Goal: Task Accomplishment & Management: Manage account settings

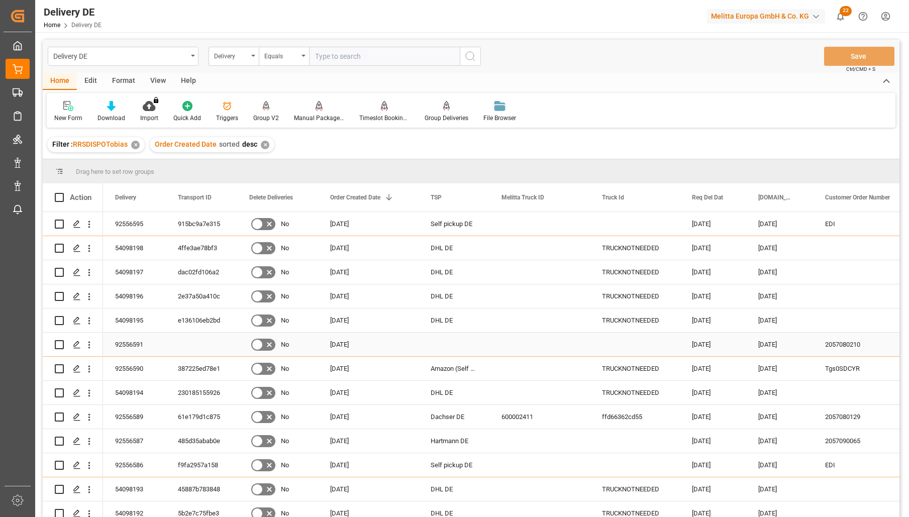
click at [129, 343] on div "92556591" at bounding box center [134, 345] width 63 height 24
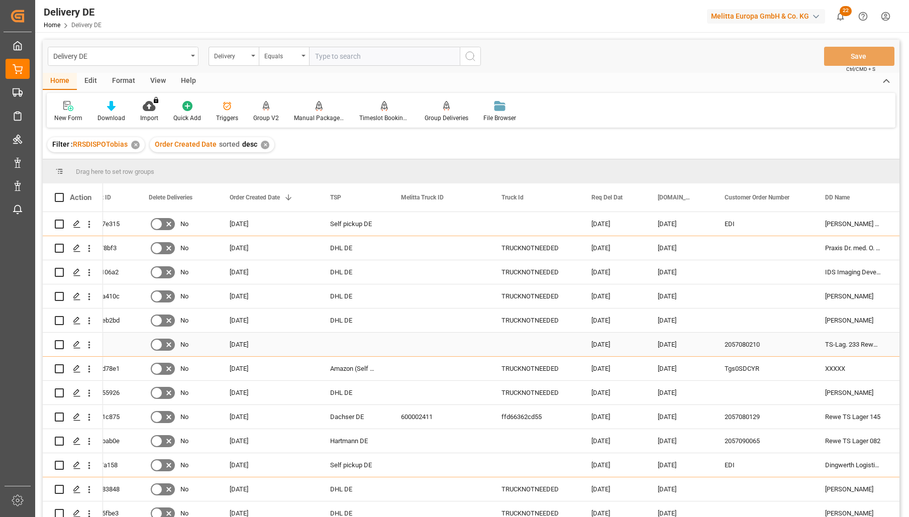
scroll to position [0, 201]
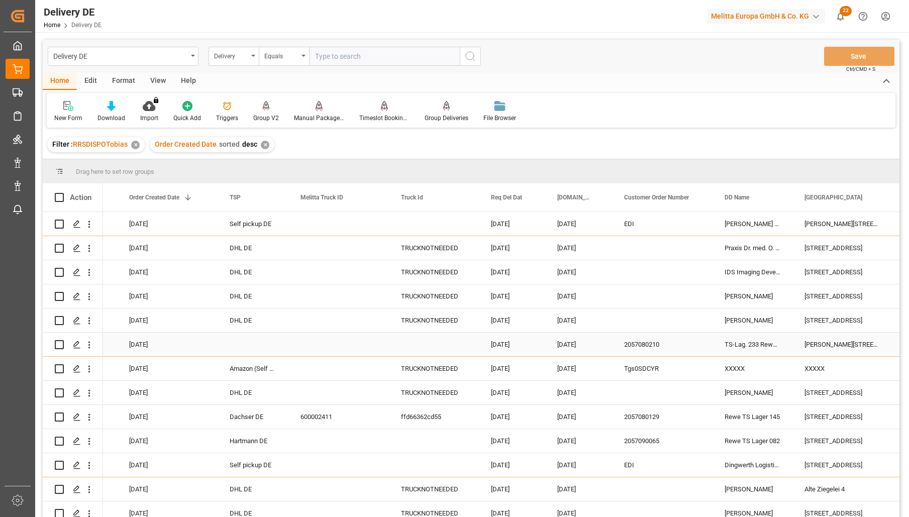
click at [826, 345] on div "Robert-Bosch-Str. 44" at bounding box center [842, 345] width 100 height 24
click at [224, 54] on div "Delivery" at bounding box center [231, 55] width 34 height 12
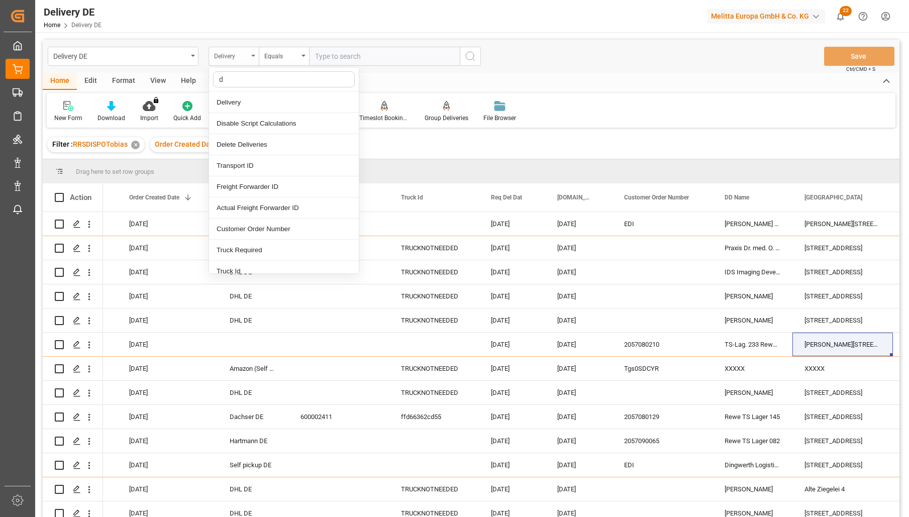
type input "dd"
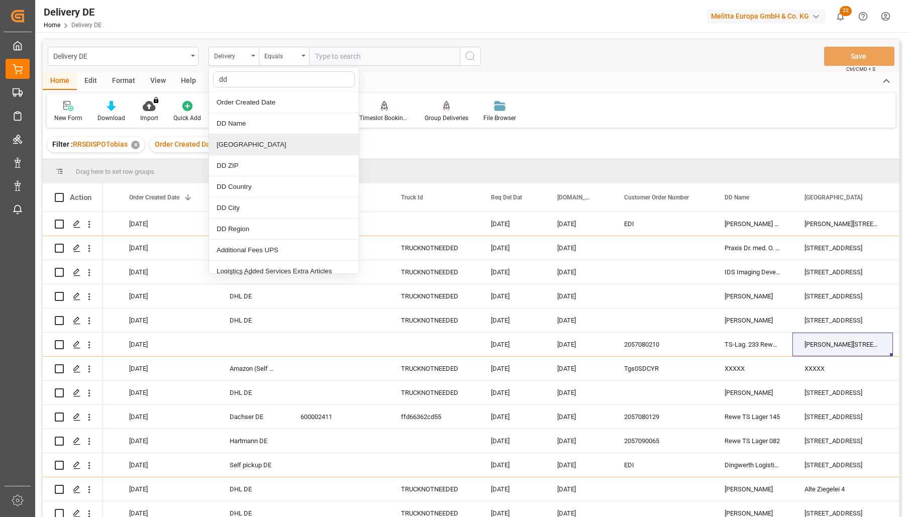
click at [252, 144] on div "[GEOGRAPHIC_DATA]" at bounding box center [284, 144] width 150 height 21
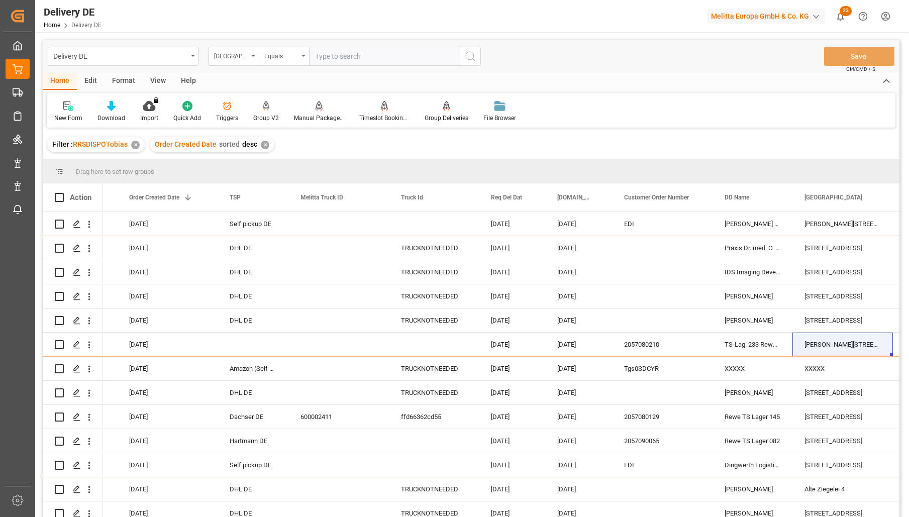
click at [339, 55] on input "text" at bounding box center [384, 56] width 151 height 19
paste input "Robert-Bosch-Str. 44"
type input "Robert-Bosch-Str. 44"
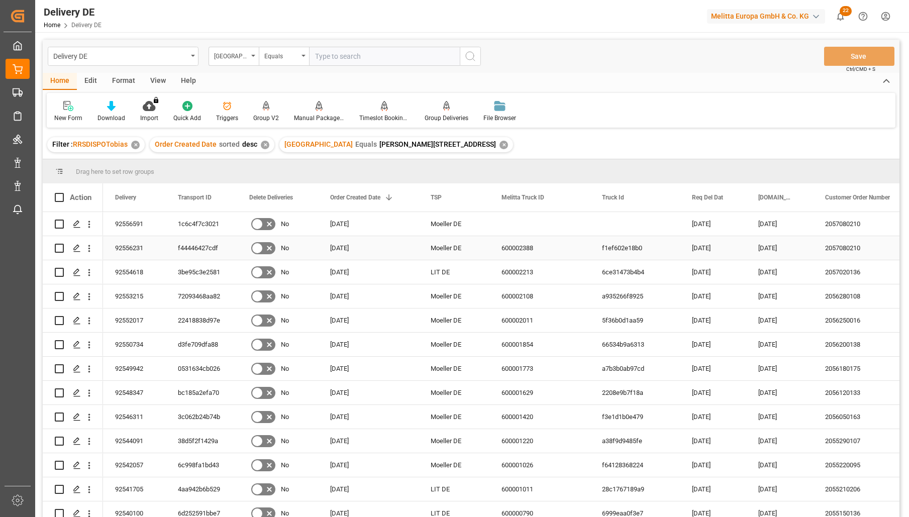
click at [139, 247] on div "92556231" at bounding box center [134, 248] width 63 height 24
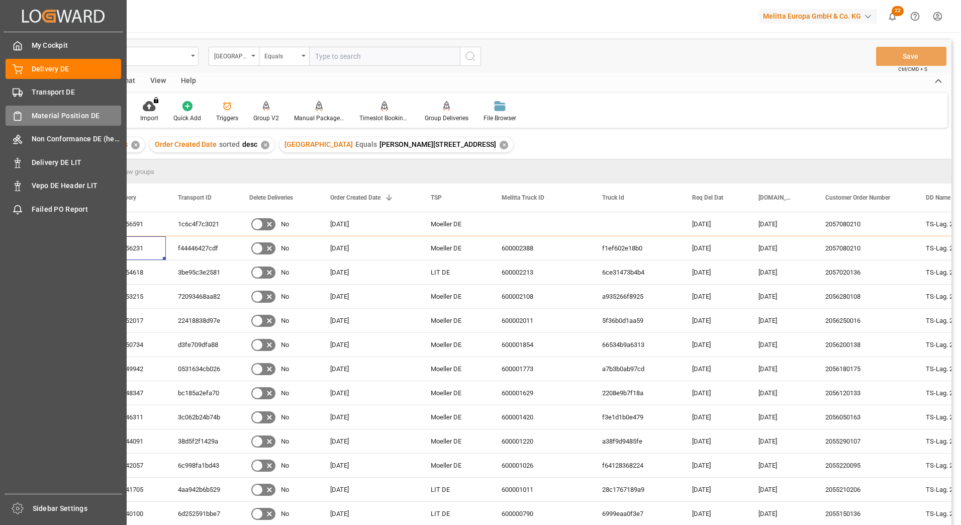
click at [24, 116] on div "Material Position DE Material Position DE" at bounding box center [64, 116] width 116 height 20
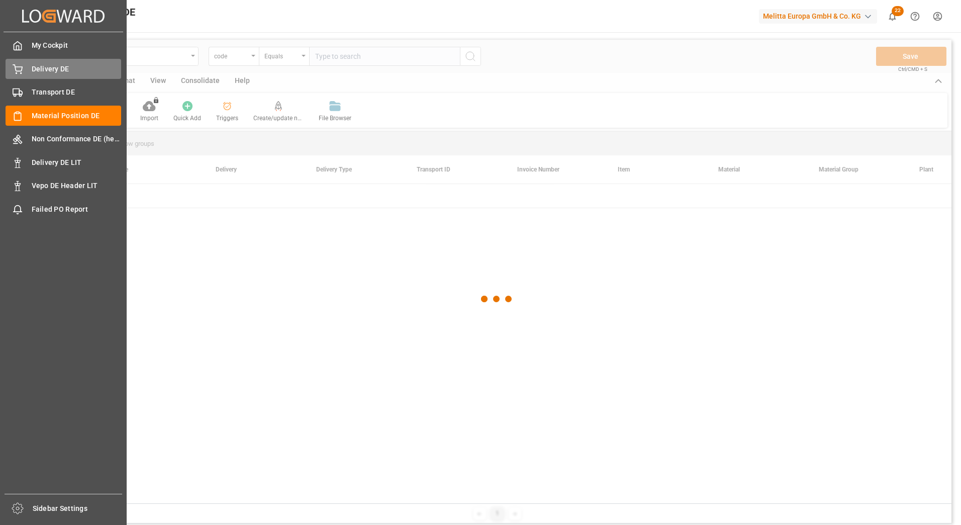
click at [62, 70] on span "Delivery DE" at bounding box center [77, 69] width 90 height 11
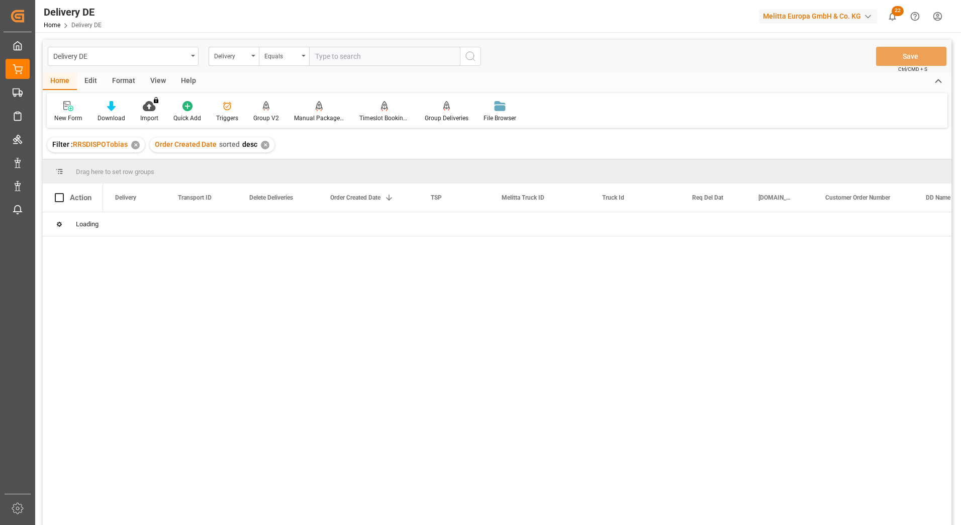
click at [338, 55] on input "text" at bounding box center [384, 56] width 151 height 19
paste input "92552972"
type input "92552972"
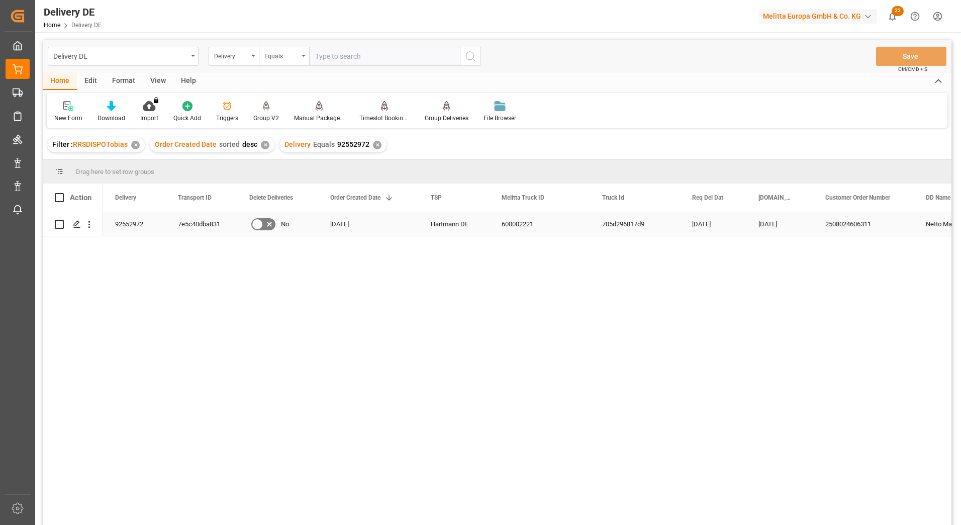
click at [190, 224] on div "7e5c40dba831" at bounding box center [201, 224] width 71 height 24
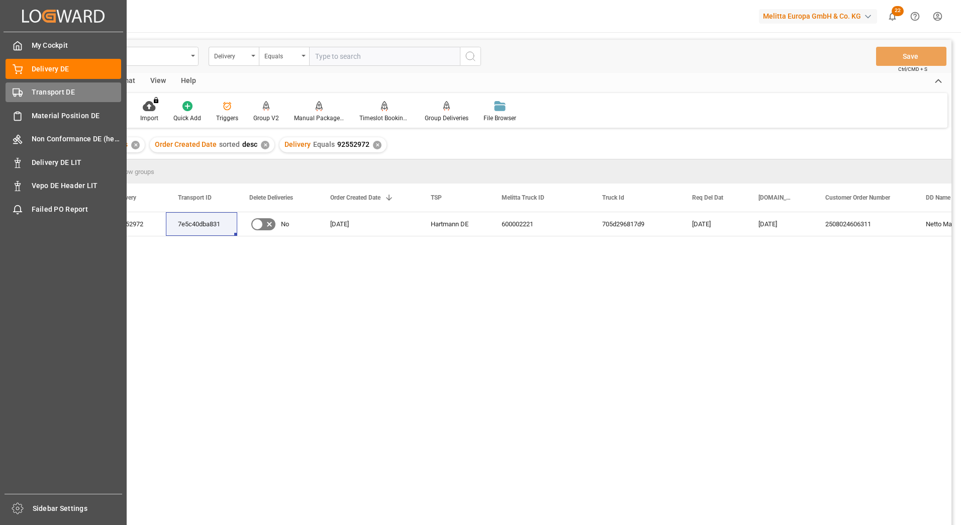
click at [39, 91] on span "Transport DE" at bounding box center [77, 92] width 90 height 11
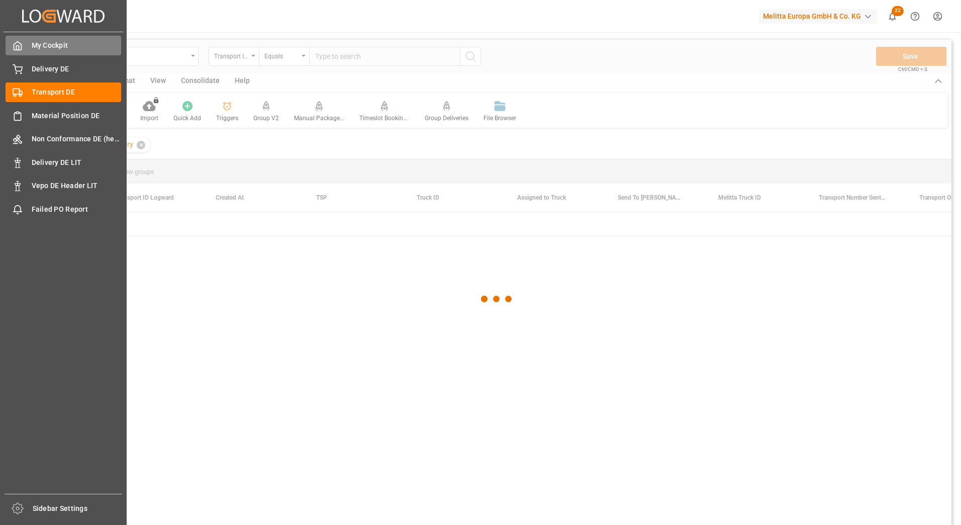
click at [53, 55] on div "My Cockpit My Cockpit" at bounding box center [64, 46] width 116 height 20
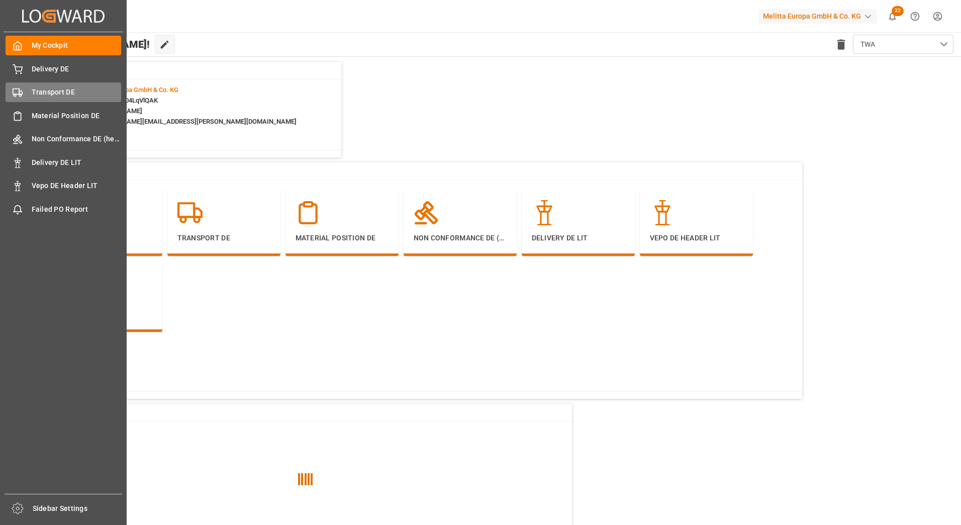
click at [42, 86] on div "Transport DE Transport DE" at bounding box center [64, 92] width 116 height 20
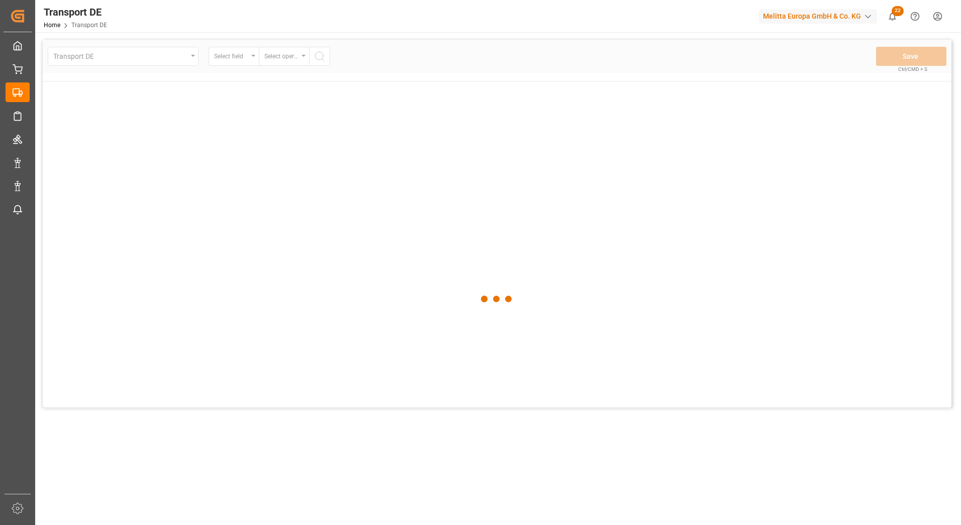
click at [48, 73] on div at bounding box center [497, 299] width 909 height 519
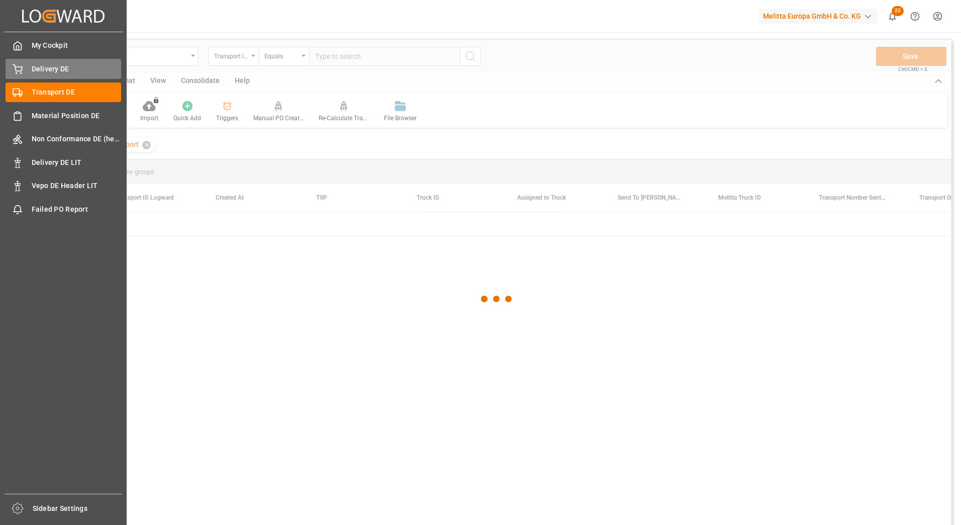
click at [29, 66] on div "Delivery DE Delivery DE" at bounding box center [64, 69] width 116 height 20
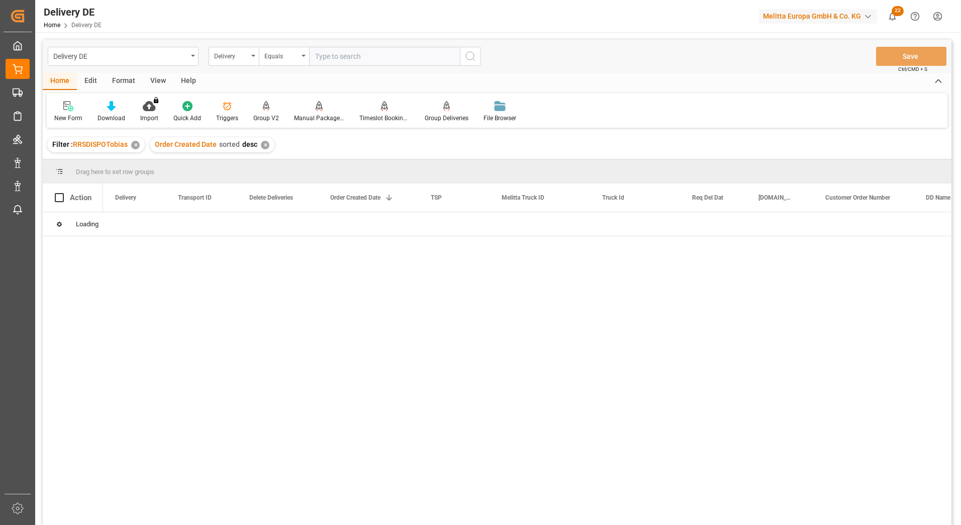
click at [329, 56] on input "text" at bounding box center [384, 56] width 151 height 19
paste input "92556591"
type input "92556591"
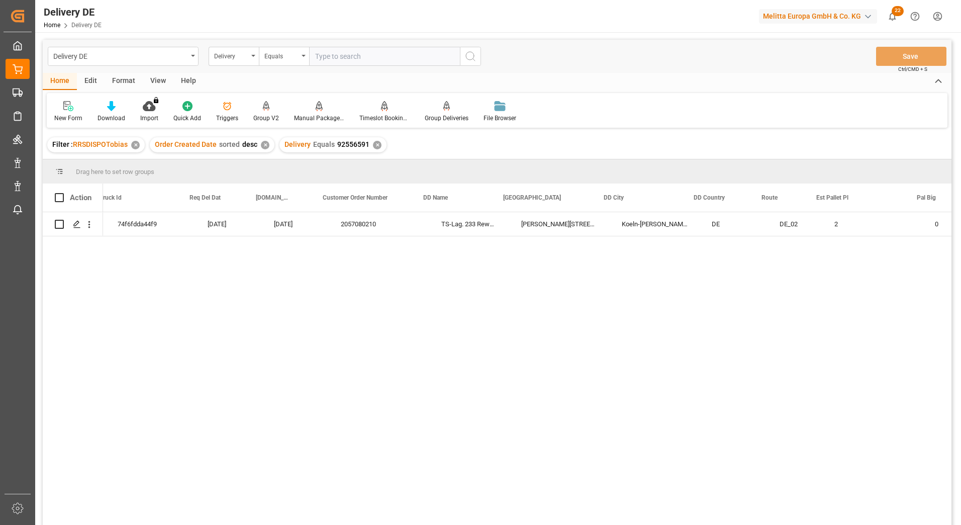
scroll to position [0, 502]
click at [518, 222] on div "Robert-Bosch-Str. 44" at bounding box center [541, 224] width 100 height 24
click at [227, 53] on div "Delivery" at bounding box center [231, 55] width 34 height 12
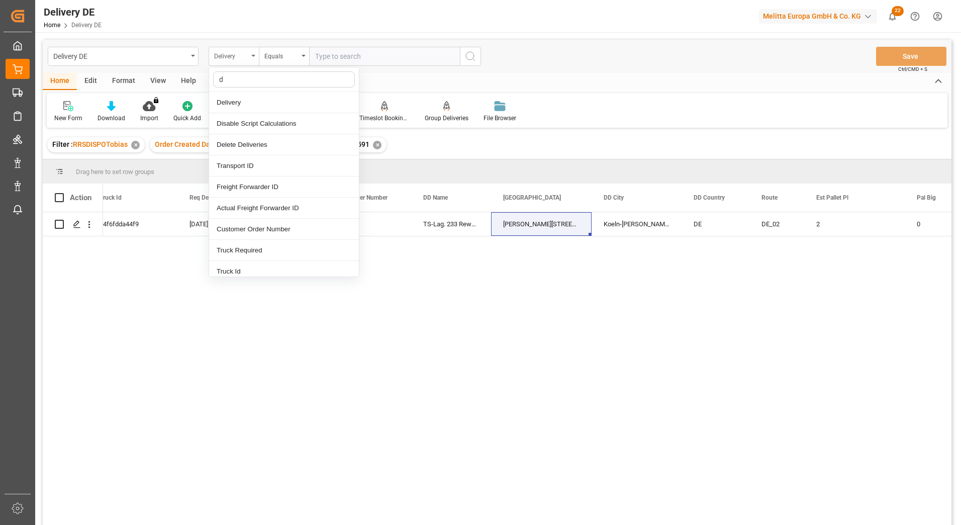
type input "dd"
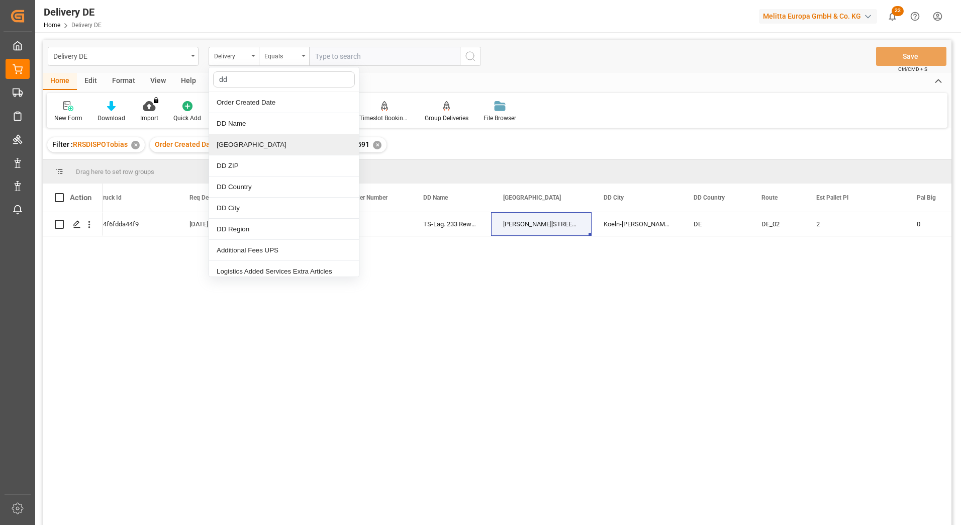
click at [270, 144] on div "[GEOGRAPHIC_DATA]" at bounding box center [284, 144] width 150 height 21
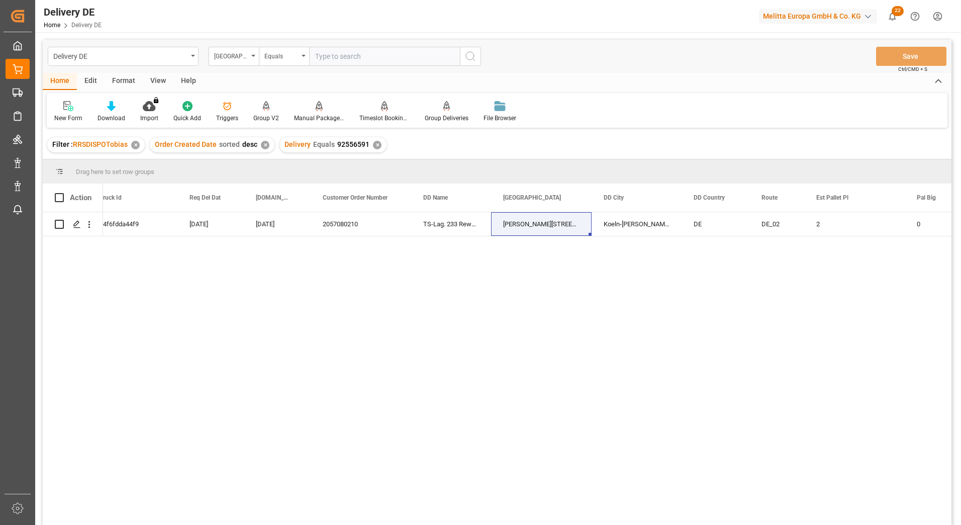
click at [356, 51] on input "text" at bounding box center [384, 56] width 151 height 19
click at [346, 54] on input "text" at bounding box center [384, 56] width 151 height 19
paste input "Robert-Bosch-Str. 44"
type input "Robert-Bosch-Str. 44"
click at [373, 145] on div "✕" at bounding box center [377, 145] width 9 height 9
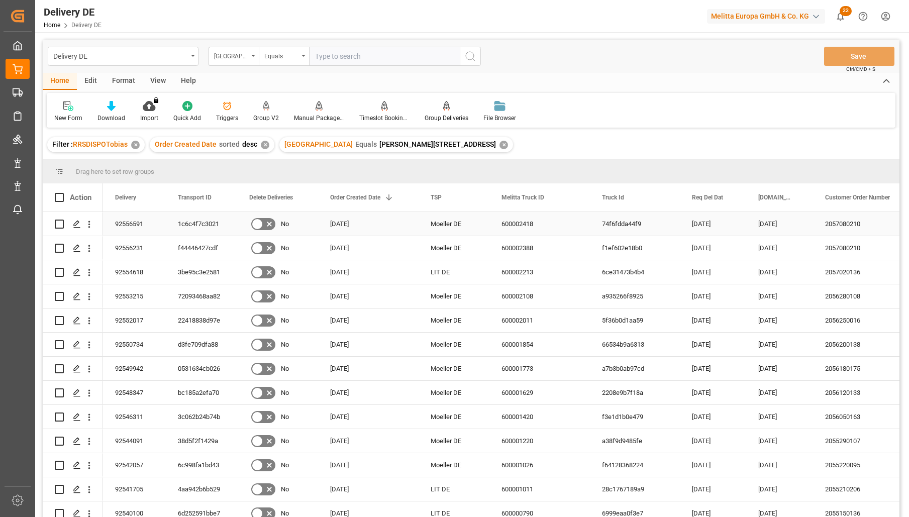
click at [135, 226] on div "92556591" at bounding box center [134, 224] width 63 height 24
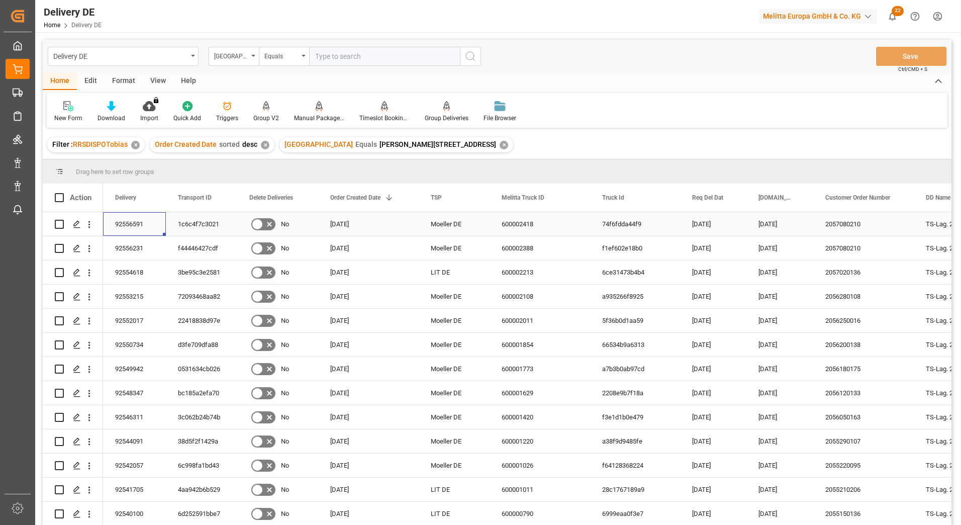
click at [207, 224] on div "1c6c4f7c3021" at bounding box center [201, 224] width 71 height 24
click at [88, 222] on icon "open menu" at bounding box center [89, 224] width 2 height 7
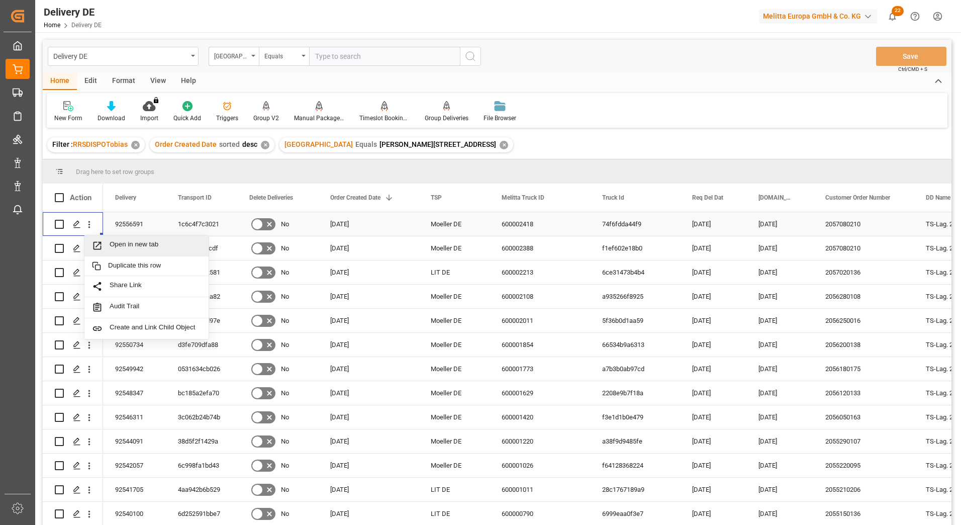
click at [131, 244] on span "Open in new tab" at bounding box center [155, 245] width 91 height 11
click at [223, 57] on div "[GEOGRAPHIC_DATA]" at bounding box center [231, 55] width 34 height 12
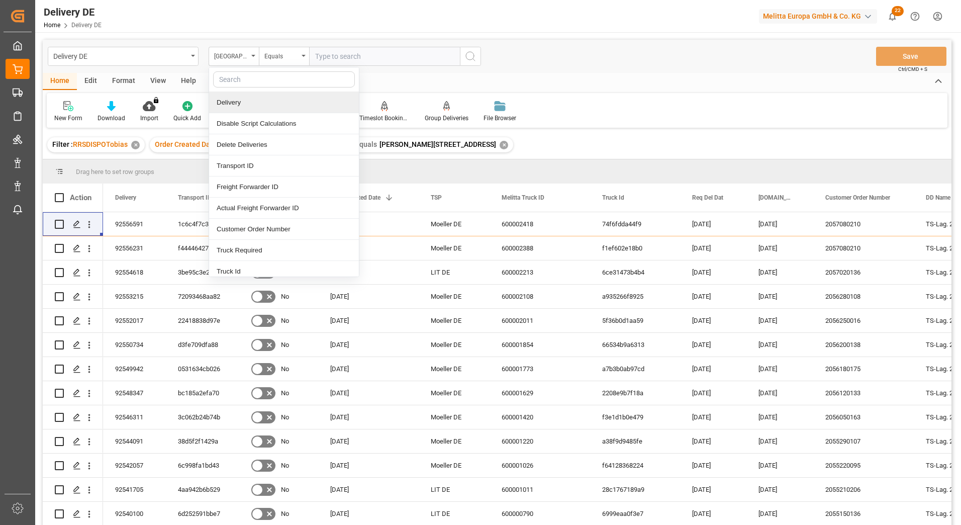
click at [255, 102] on div "Delivery" at bounding box center [284, 102] width 150 height 21
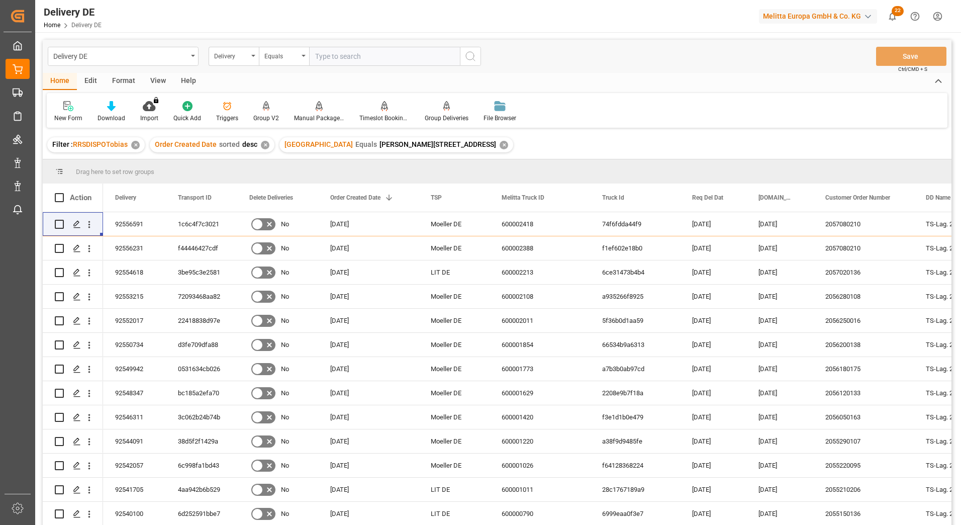
click at [381, 56] on input "text" at bounding box center [384, 56] width 151 height 19
paste input "92555060"
type input "92555060"
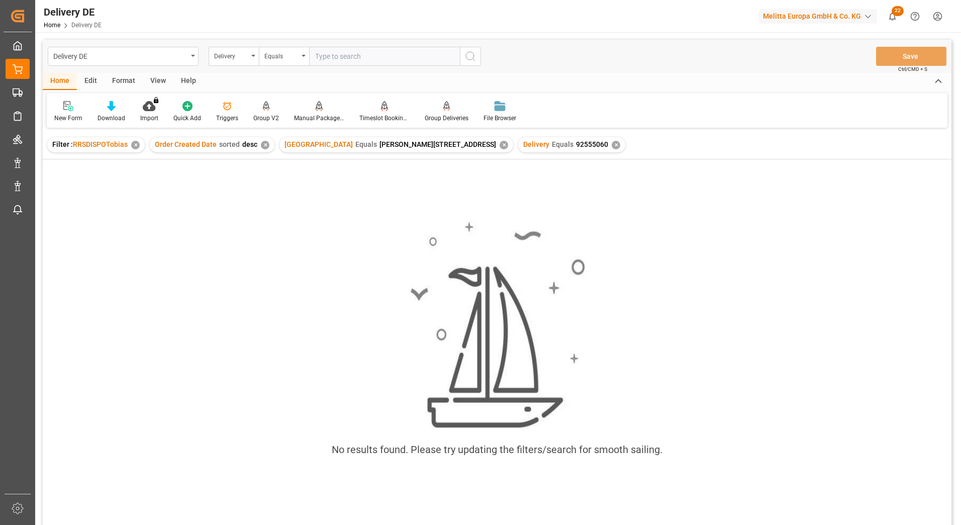
click at [499, 147] on div "✕" at bounding box center [503, 145] width 9 height 9
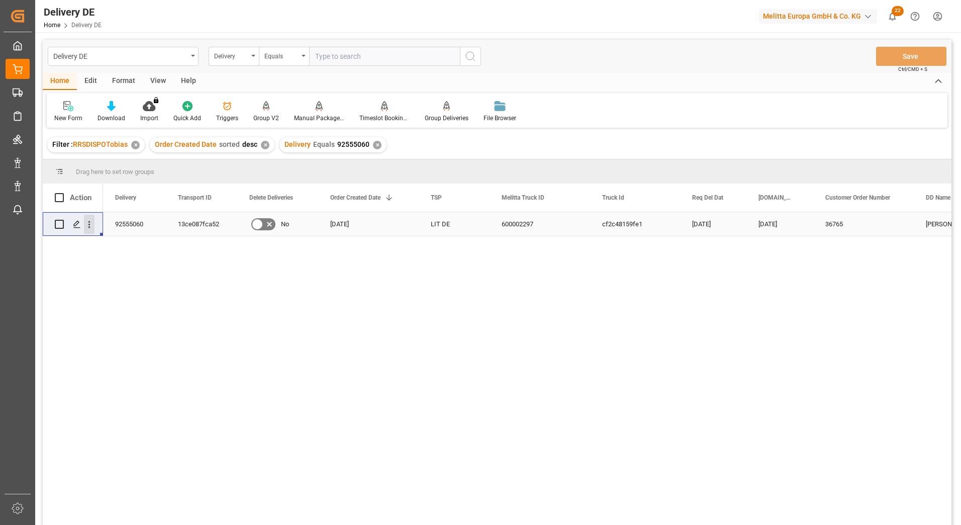
click at [94, 226] on icon "open menu" at bounding box center [89, 224] width 11 height 11
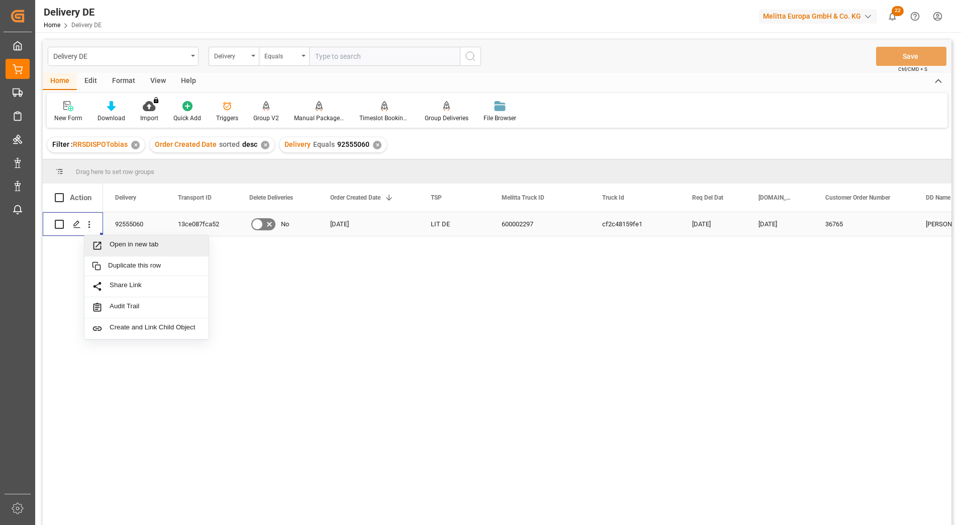
click at [118, 243] on span "Open in new tab" at bounding box center [155, 245] width 91 height 11
click at [359, 56] on input "text" at bounding box center [384, 56] width 151 height 19
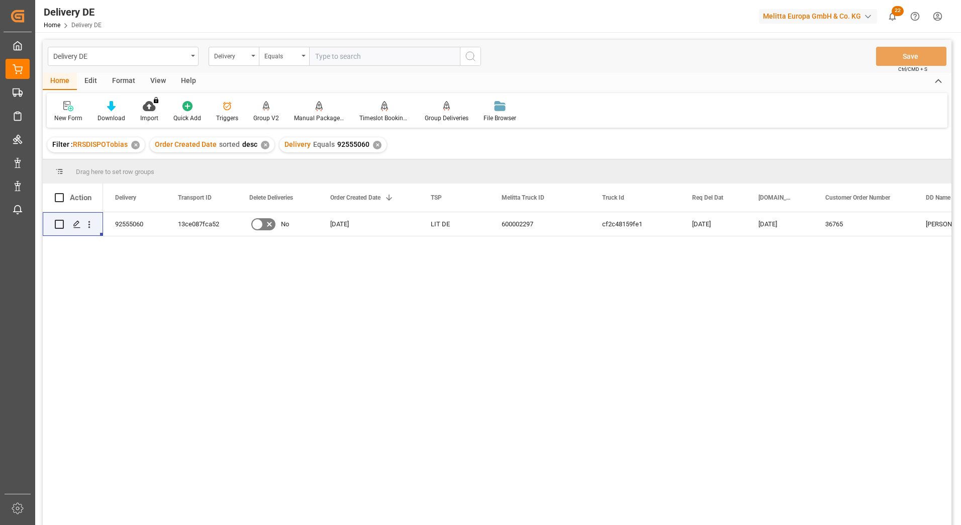
paste input "92556659"
type input "92556659"
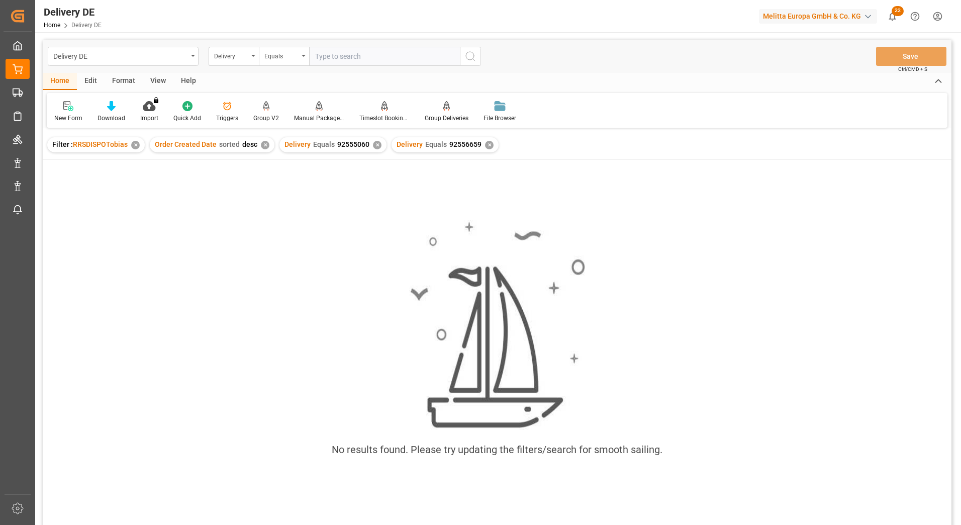
click at [373, 143] on div "✕" at bounding box center [377, 145] width 9 height 9
click at [282, 219] on div "No results found. Please try updating the filters/search for smooth sailing." at bounding box center [497, 343] width 909 height 263
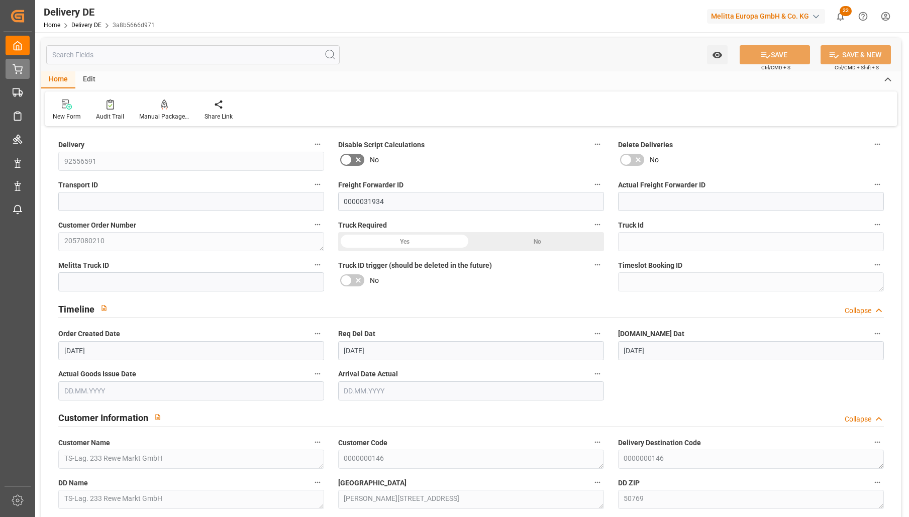
scroll to position [1909, 0]
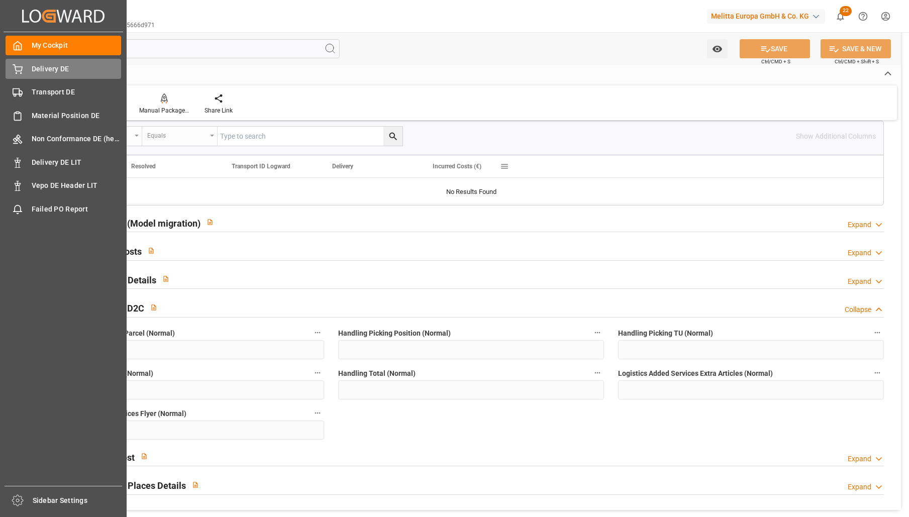
click at [41, 74] on div "Delivery DE Delivery DE" at bounding box center [64, 69] width 116 height 20
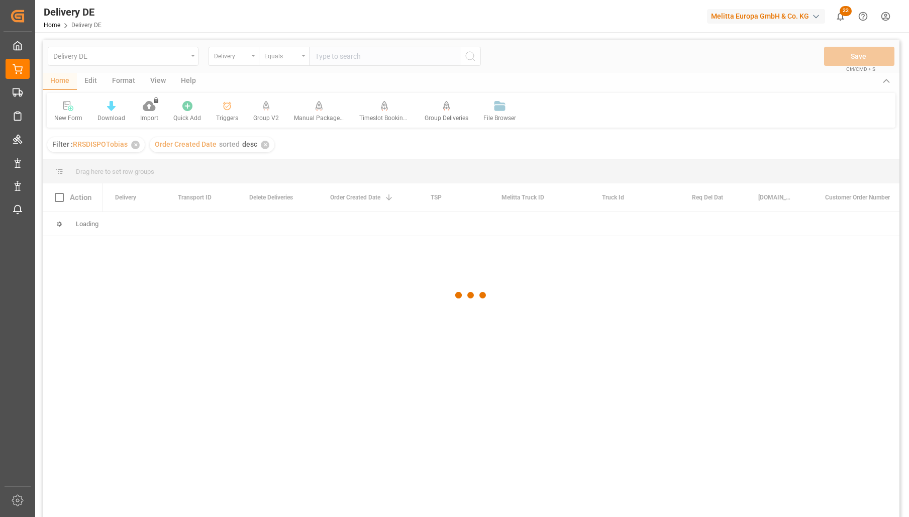
click at [368, 61] on div at bounding box center [471, 295] width 857 height 511
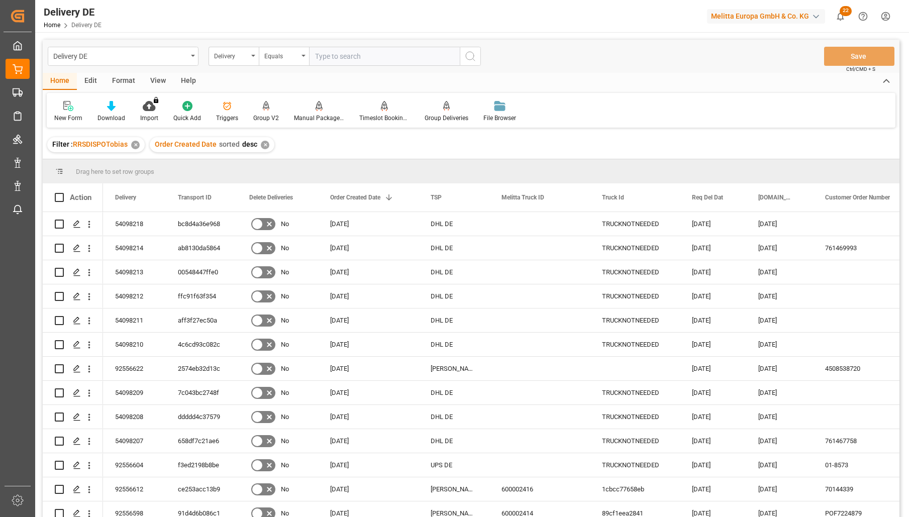
click at [360, 53] on input "text" at bounding box center [384, 56] width 151 height 19
type input "92556378"
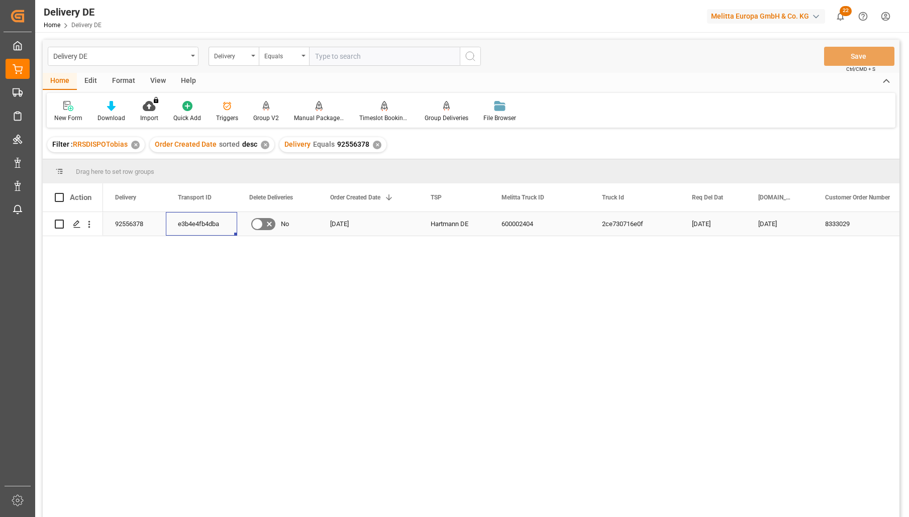
click at [185, 225] on div "e3b4e4fb4dba" at bounding box center [201, 224] width 71 height 24
click at [235, 59] on div "Delivery" at bounding box center [231, 55] width 34 height 12
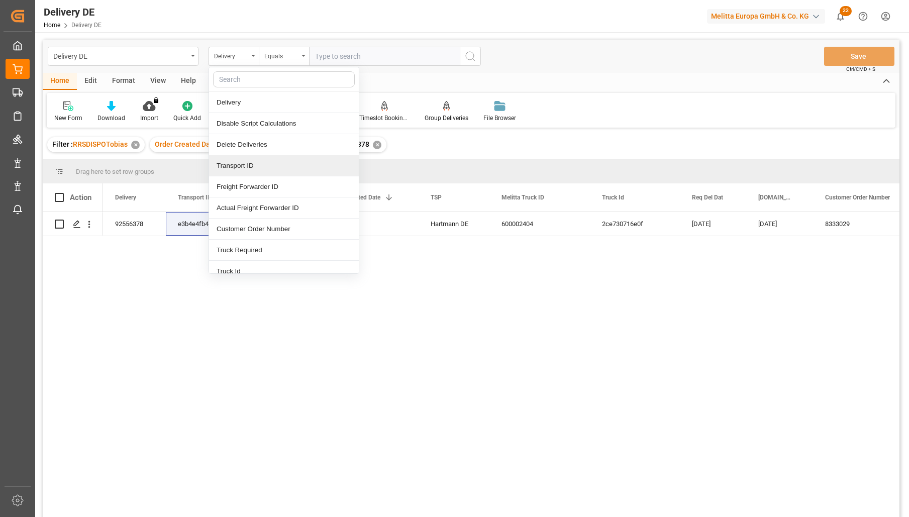
click at [270, 166] on div "Transport ID" at bounding box center [284, 165] width 150 height 21
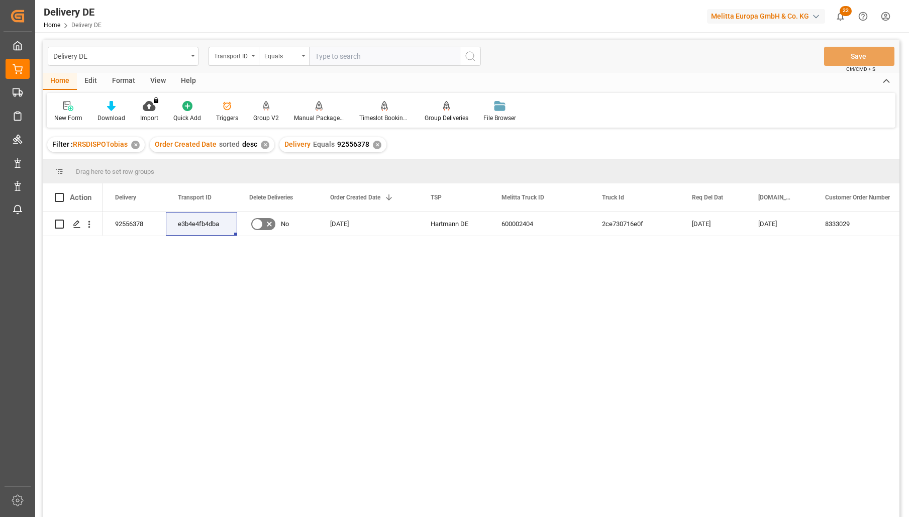
click at [335, 57] on input "text" at bounding box center [384, 56] width 151 height 19
paste input "e3b4e4fb4dba"
type input "e3b4e4fb4dba"
click at [471, 55] on icon "search button" at bounding box center [470, 56] width 12 height 12
click at [373, 144] on div "✕" at bounding box center [377, 145] width 9 height 9
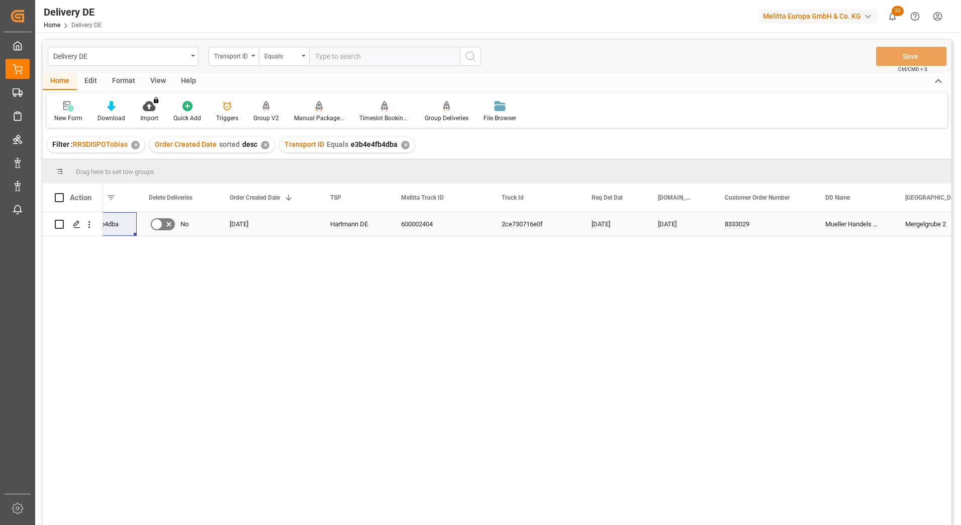
scroll to position [0, 301]
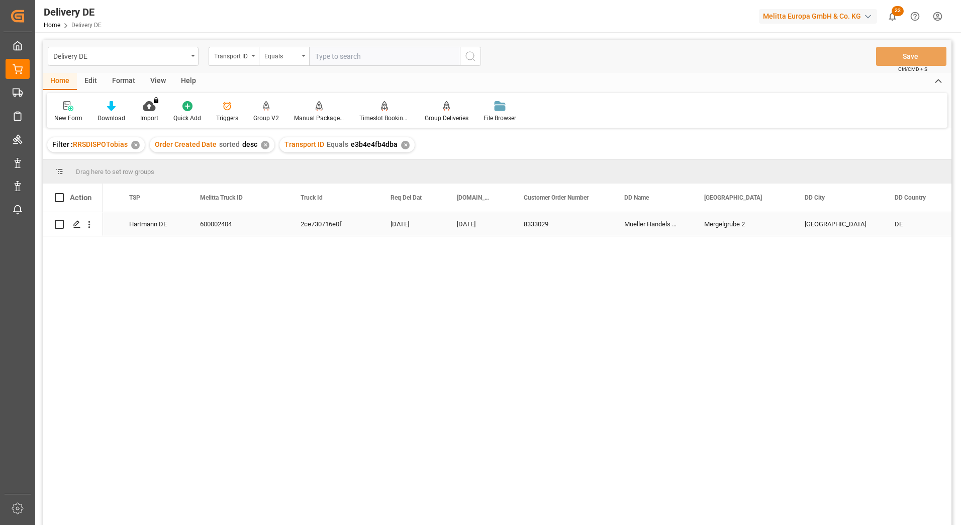
click at [720, 223] on div "Mergelgrube 2" at bounding box center [742, 224] width 100 height 24
click at [235, 52] on div "Transport ID" at bounding box center [231, 55] width 34 height 12
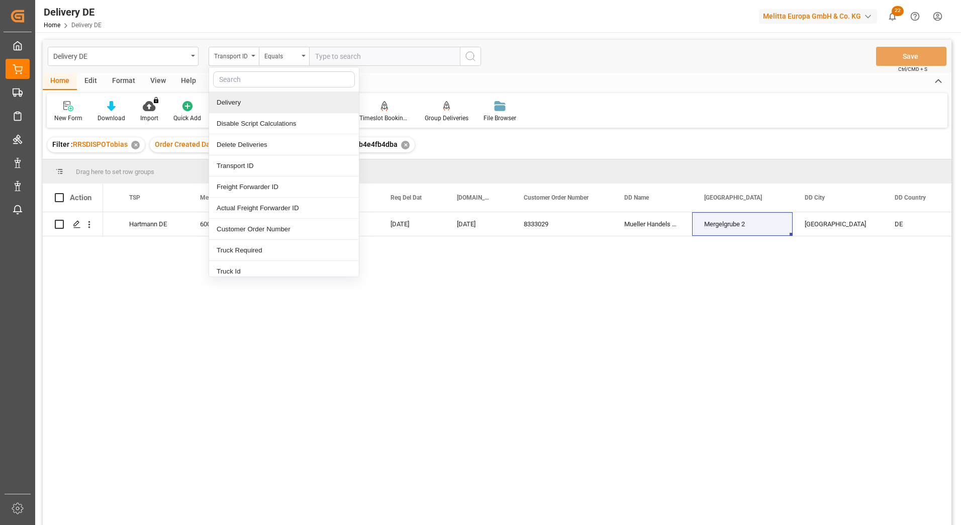
click at [241, 102] on div "Delivery" at bounding box center [284, 102] width 150 height 21
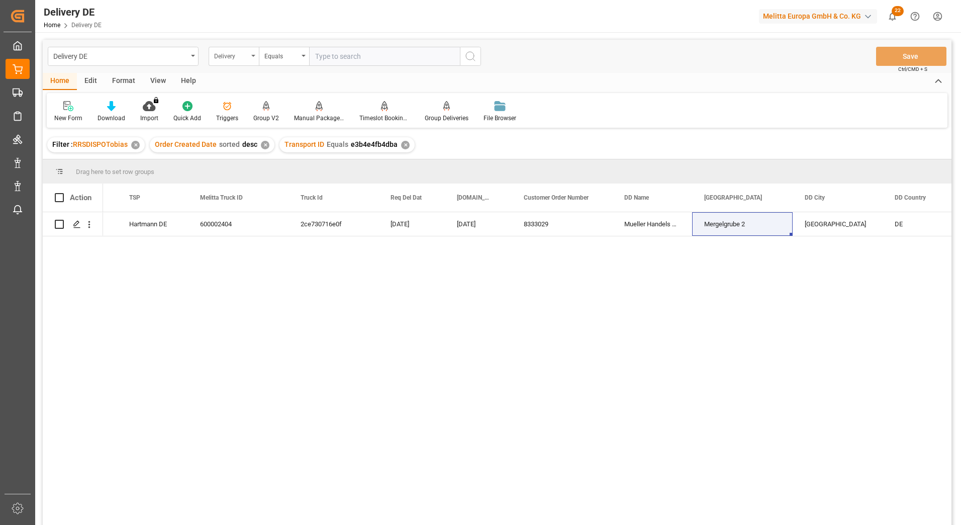
click at [243, 51] on div "Delivery" at bounding box center [231, 55] width 34 height 12
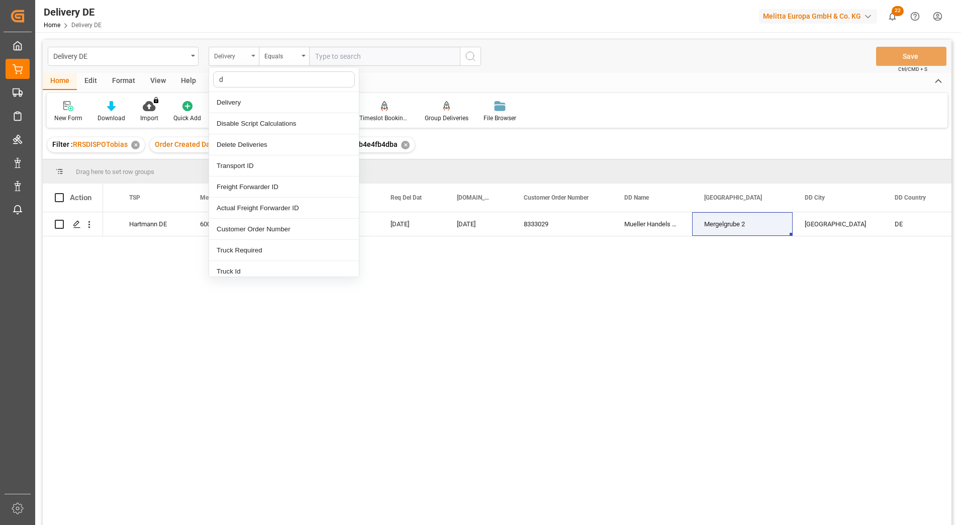
type input "dd"
click at [240, 121] on div "DD Name" at bounding box center [284, 123] width 150 height 21
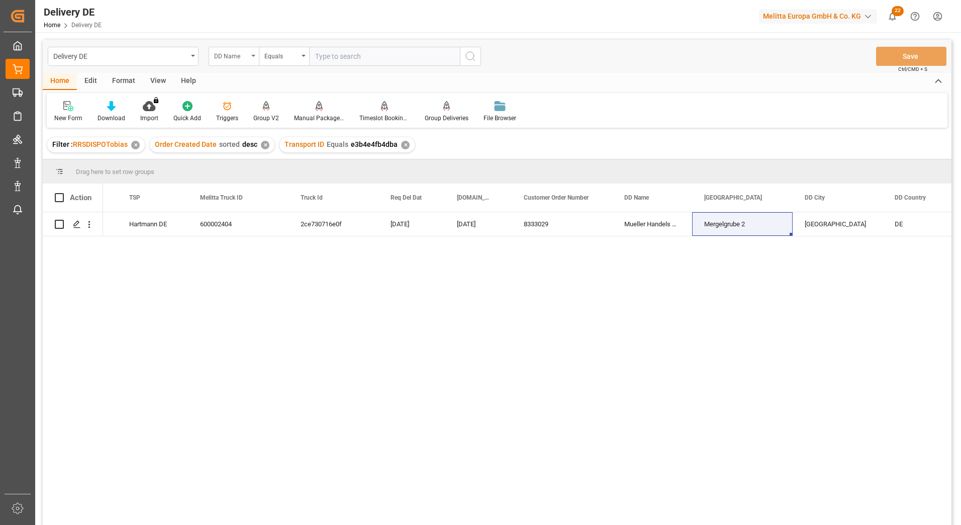
click at [226, 57] on div "DD Name" at bounding box center [231, 55] width 34 height 12
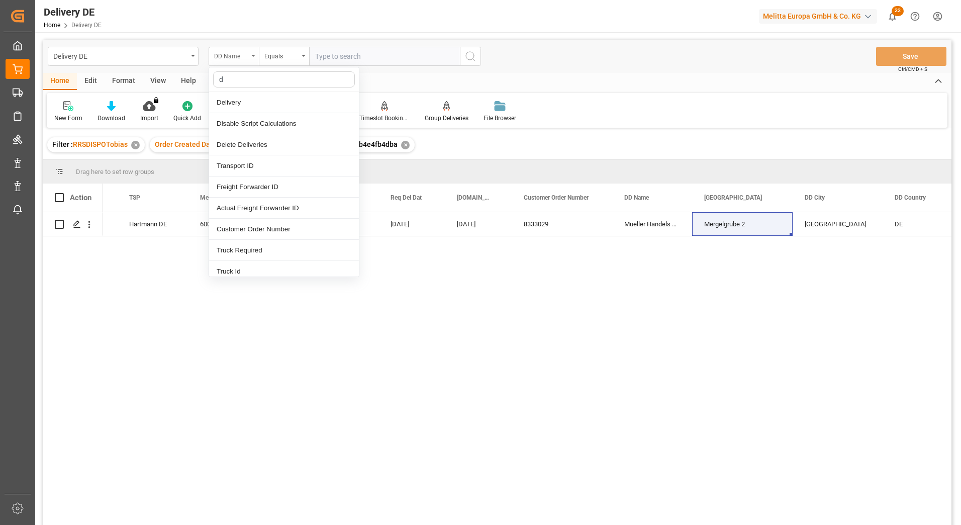
type input "dd"
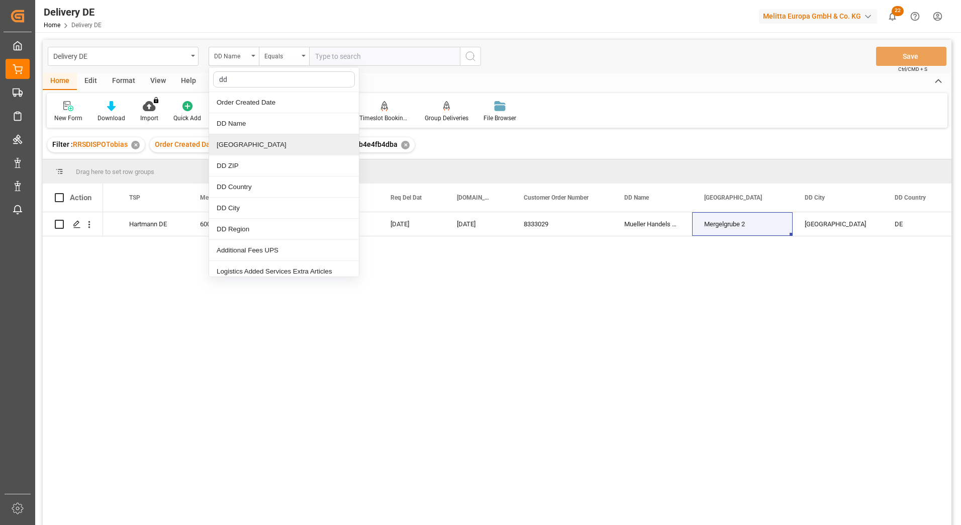
click at [236, 147] on div "[GEOGRAPHIC_DATA]" at bounding box center [284, 144] width 150 height 21
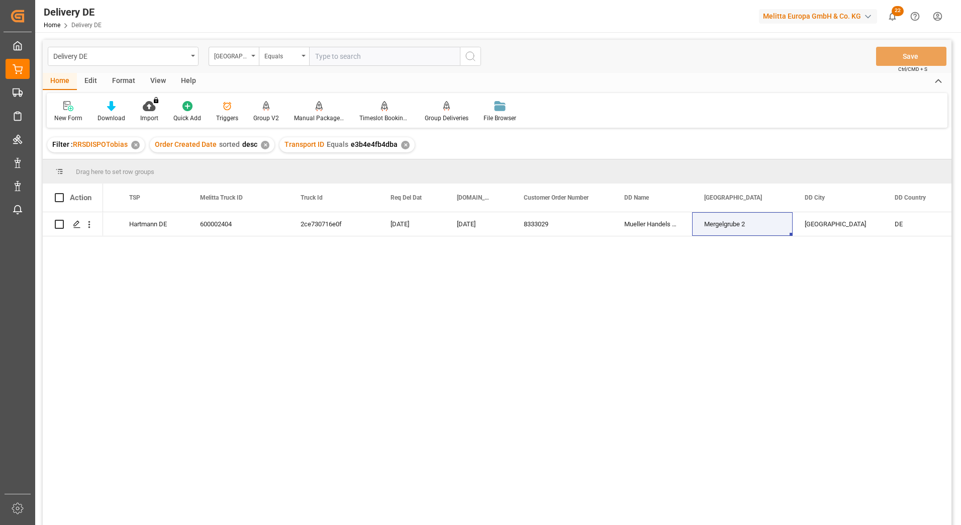
click at [345, 62] on input "text" at bounding box center [384, 56] width 151 height 19
paste input "Mergelgrube 2"
type input "Mergelgrube 2"
click at [475, 54] on button "search button" at bounding box center [470, 56] width 21 height 19
click at [401, 145] on div "✕" at bounding box center [405, 145] width 9 height 9
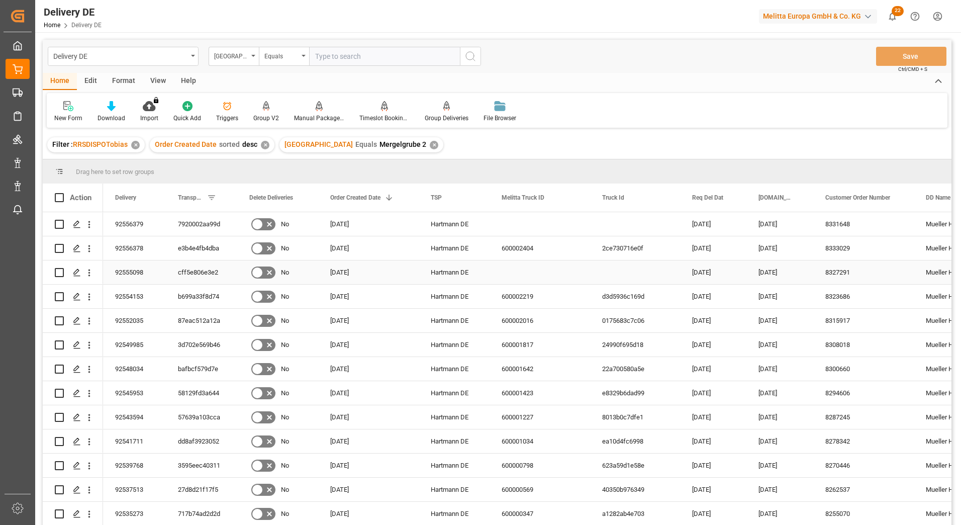
click at [130, 270] on div "92555098" at bounding box center [134, 272] width 63 height 24
click at [781, 56] on div "Delivery DE DD Street Equals Save Ctrl/CMD + S" at bounding box center [497, 56] width 909 height 33
click at [841, 224] on div "8331648" at bounding box center [863, 224] width 100 height 24
click at [839, 249] on div "8333029" at bounding box center [863, 248] width 100 height 24
click at [850, 268] on div "8327291" at bounding box center [863, 272] width 100 height 24
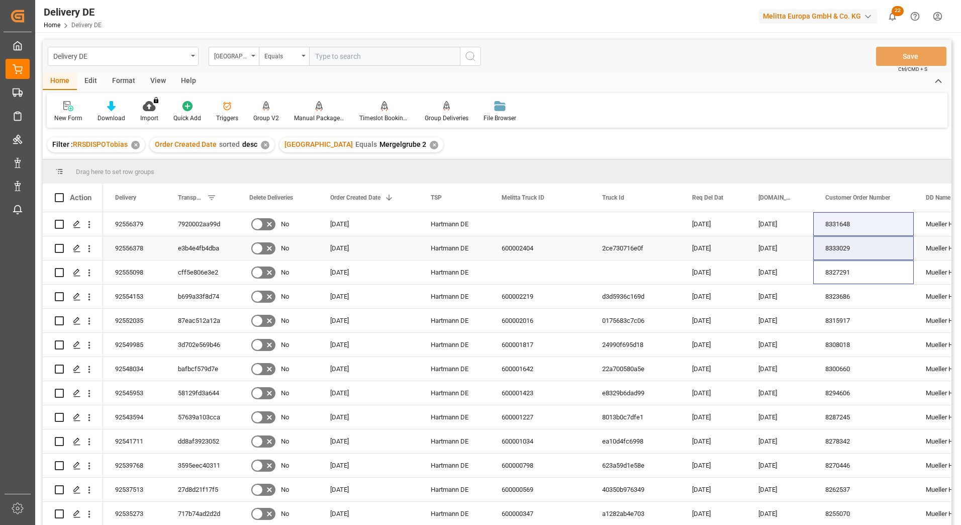
click at [141, 252] on div "92556378" at bounding box center [134, 248] width 63 height 24
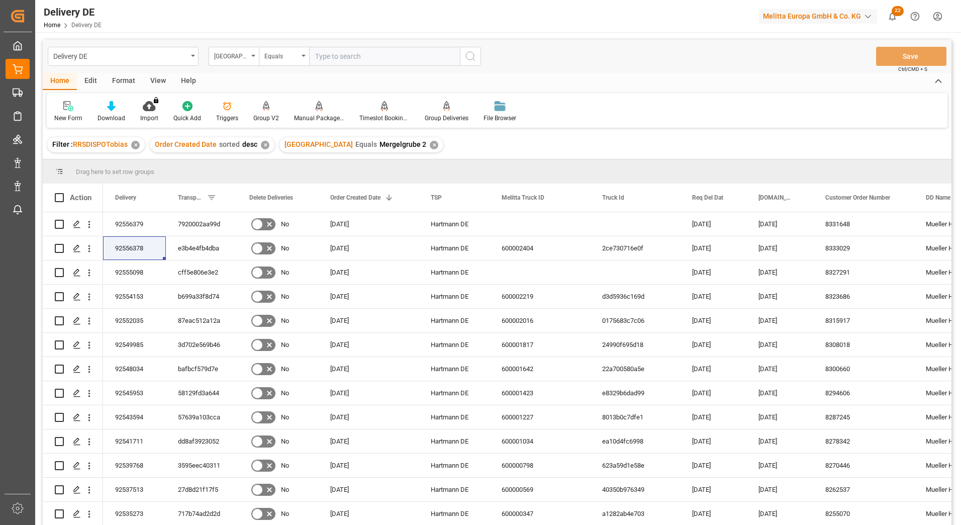
click at [705, 124] on div "New Form Download Import You don't have permission for this feature. Contact ad…" at bounding box center [497, 110] width 900 height 35
click at [828, 223] on div "8331648" at bounding box center [863, 224] width 100 height 24
click at [840, 249] on div "8333029" at bounding box center [863, 248] width 100 height 24
click at [838, 273] on div "8327291" at bounding box center [863, 272] width 100 height 24
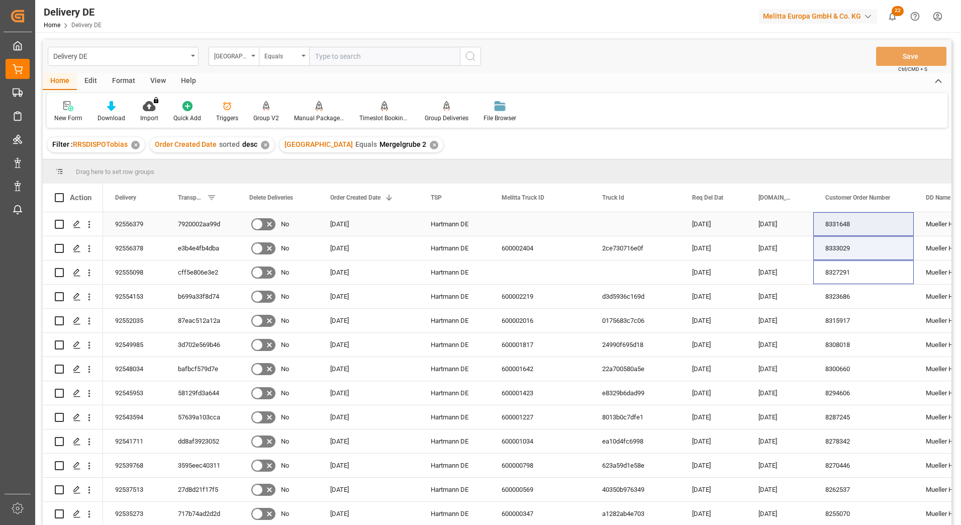
click at [196, 221] on div "7920002aa99d" at bounding box center [201, 224] width 71 height 24
click at [207, 244] on div "e3b4e4fb4dba" at bounding box center [201, 248] width 71 height 24
click at [199, 271] on div "cff5e806e3e2" at bounding box center [201, 272] width 71 height 24
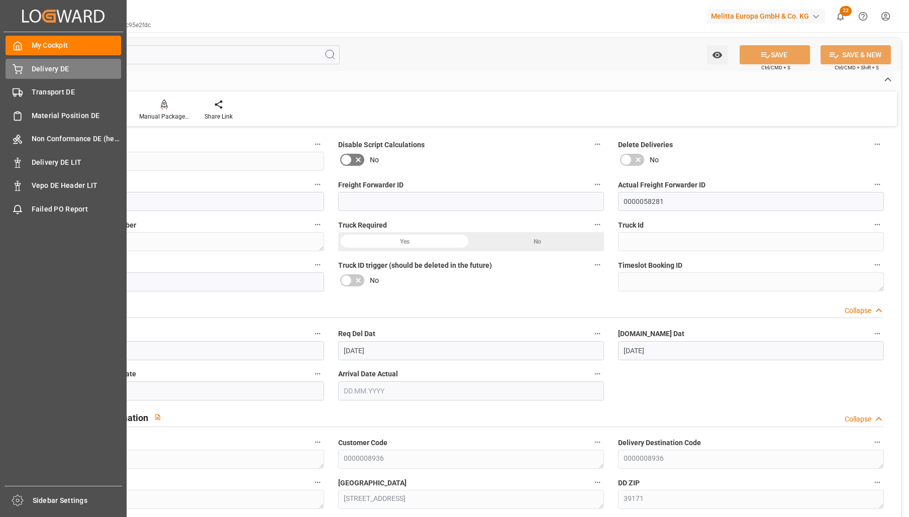
click at [45, 65] on span "Delivery DE" at bounding box center [77, 69] width 90 height 11
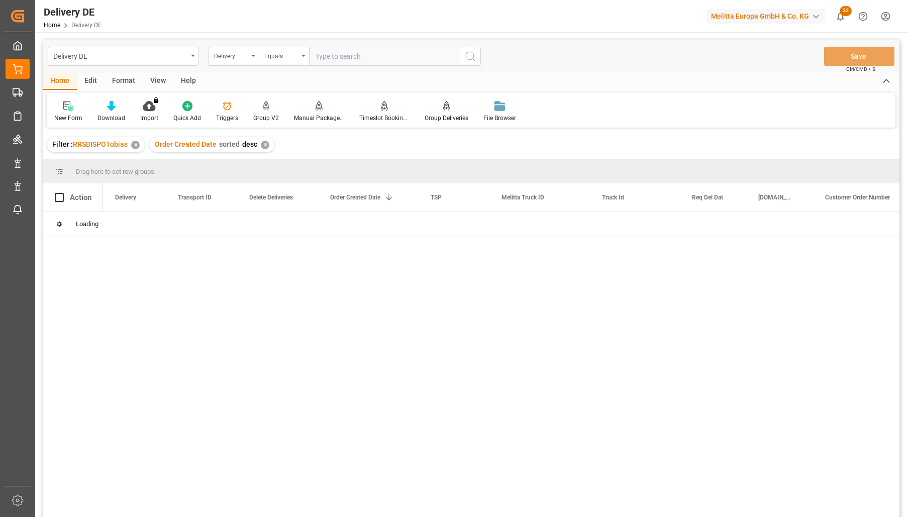
click at [347, 57] on input "text" at bounding box center [384, 56] width 151 height 19
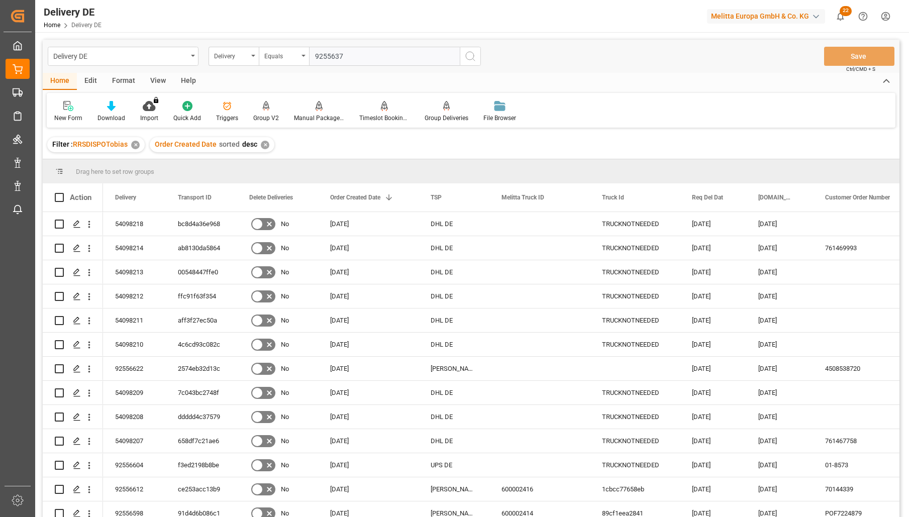
type input "92556379"
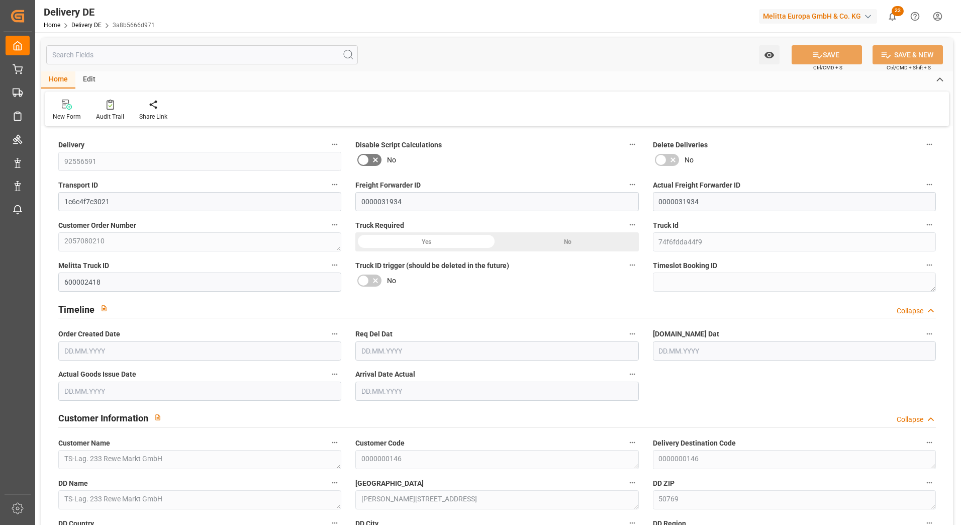
type input "0"
type input "2"
type input "617.472"
type input "744"
type input "1946.88"
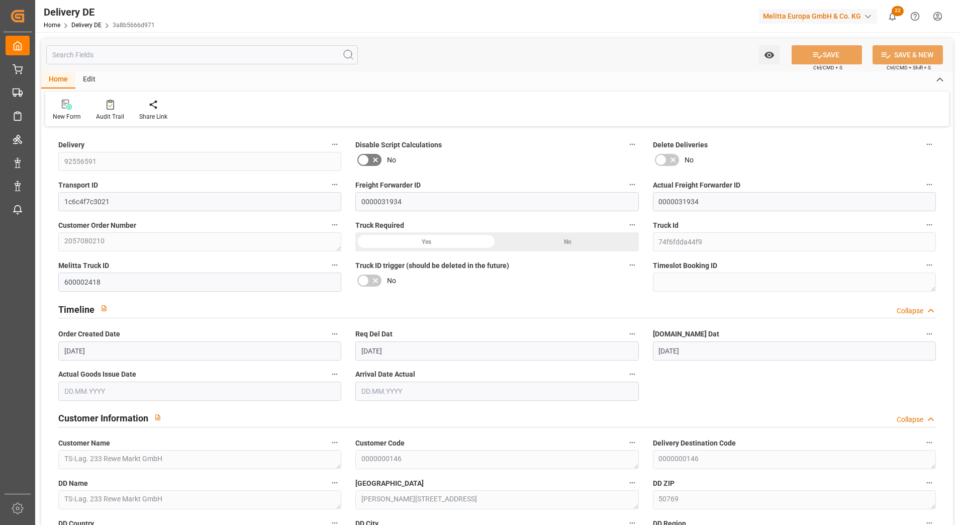
type input "[DATE]"
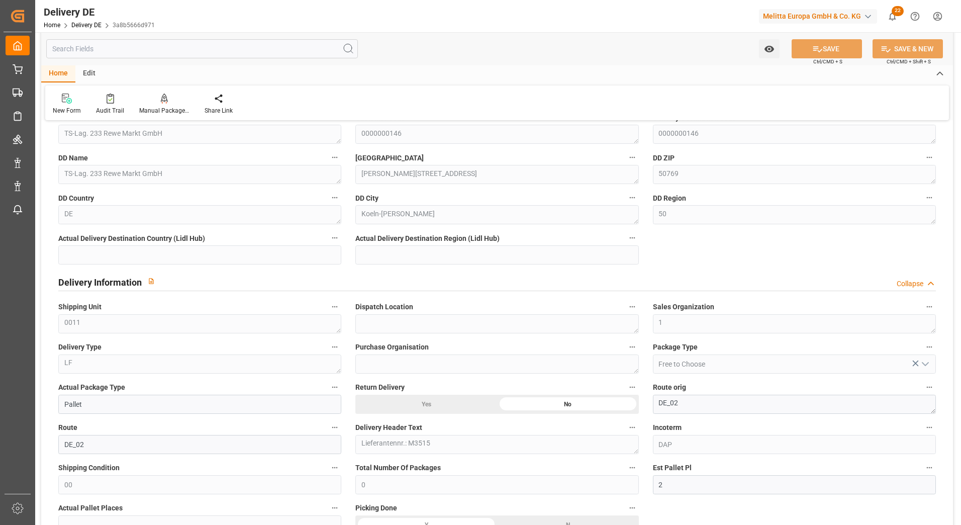
scroll to position [301, 0]
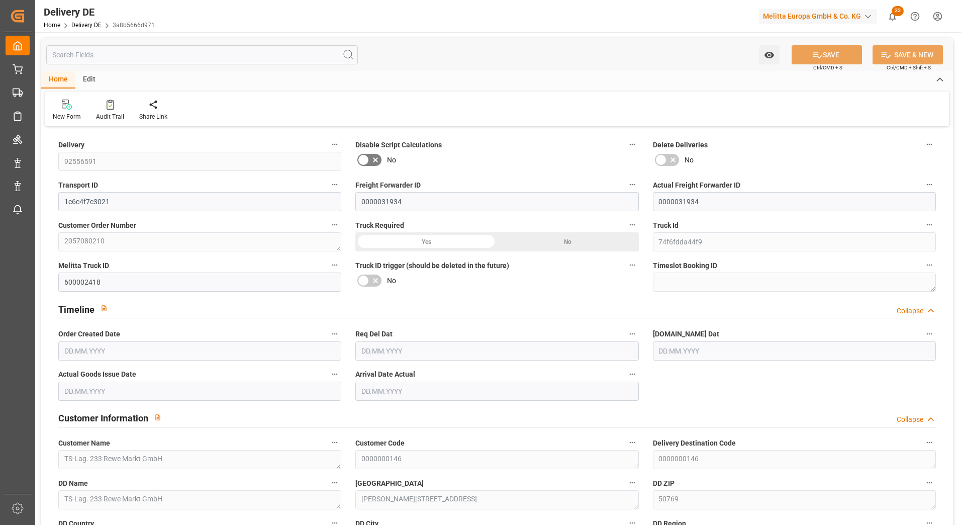
type input "0"
type input "2"
type input "617.472"
type input "744"
type input "1946.88"
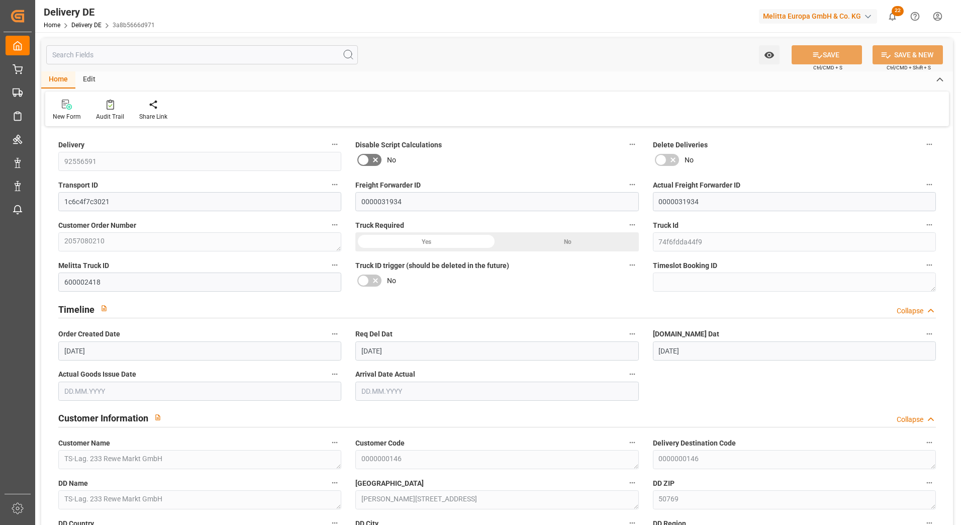
type input "[DATE]"
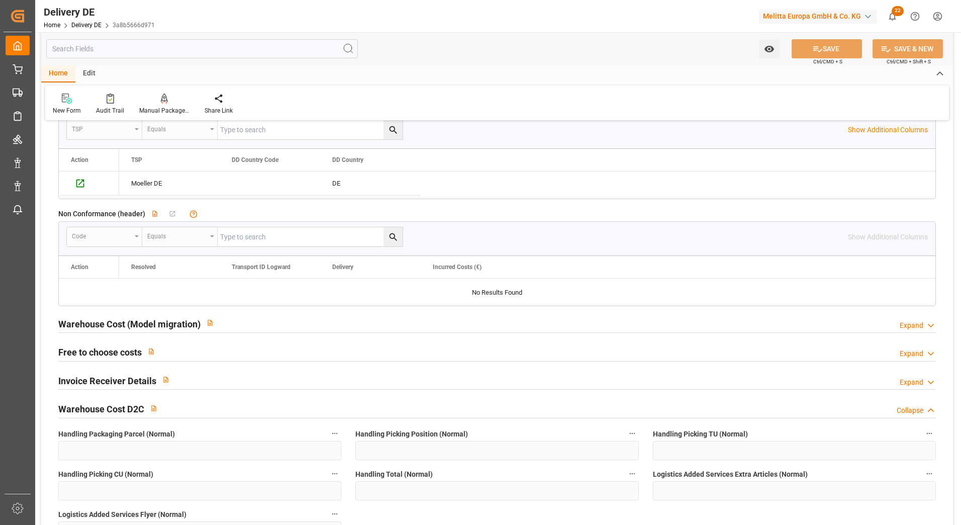
scroll to position [1608, 0]
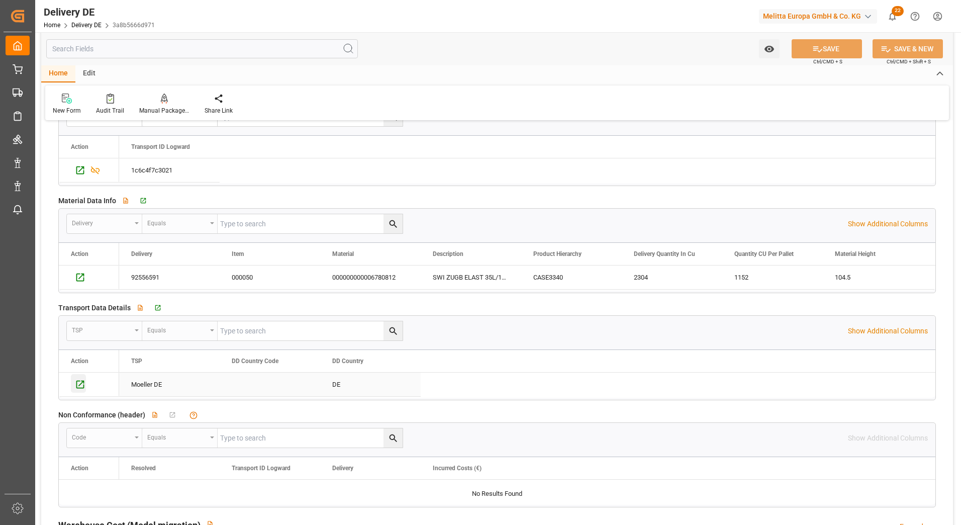
click at [82, 382] on icon "Press SPACE to select this row." at bounding box center [80, 384] width 8 height 8
click at [77, 386] on icon "Press SPACE to deselect this row." at bounding box center [80, 384] width 11 height 11
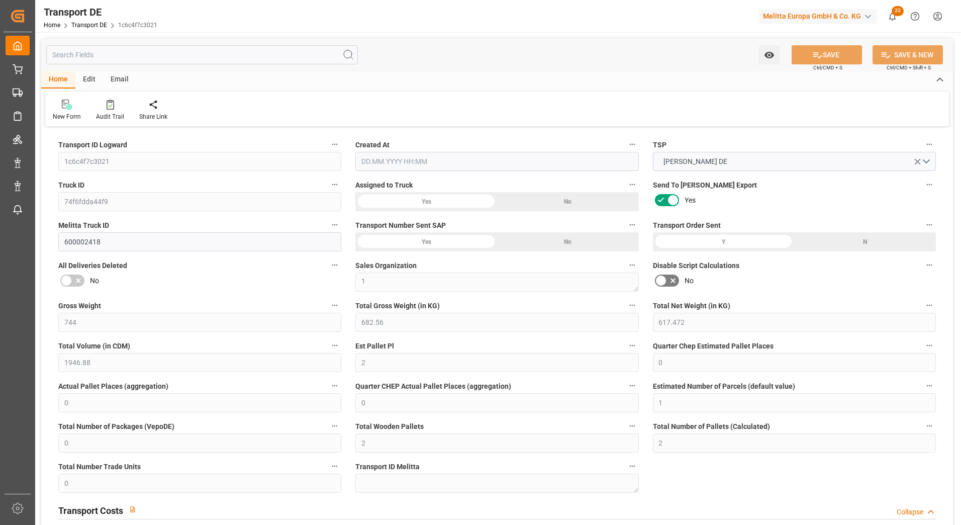
type input "744"
type input "682.56"
type input "617.472"
type input "1946.88"
type input "2"
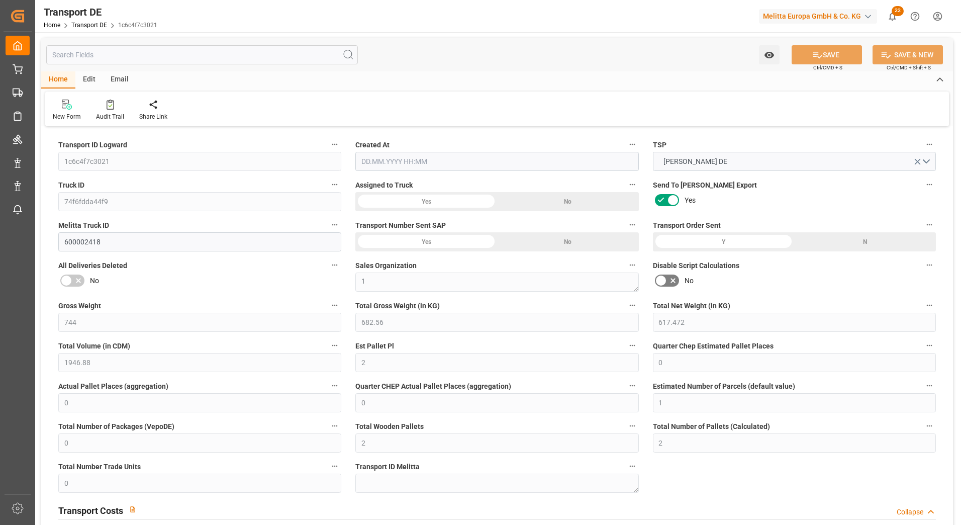
type input "0"
type input "1"
type input "0"
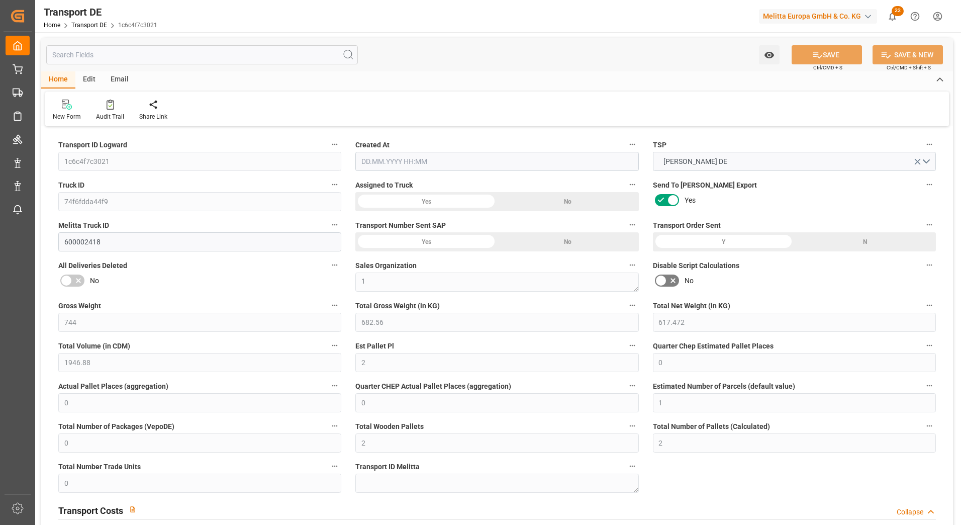
type input "2"
type input "0"
type input "5.925"
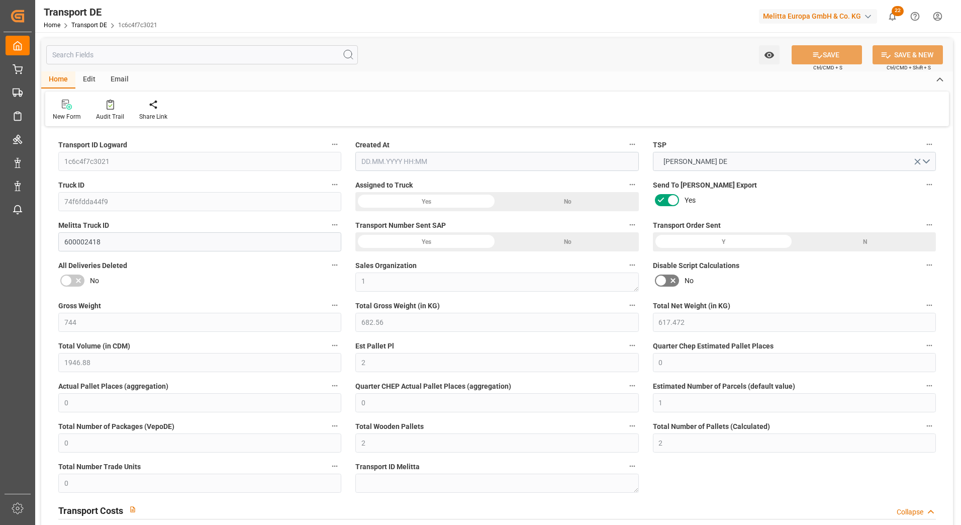
type input "0"
type input "50"
type input "0"
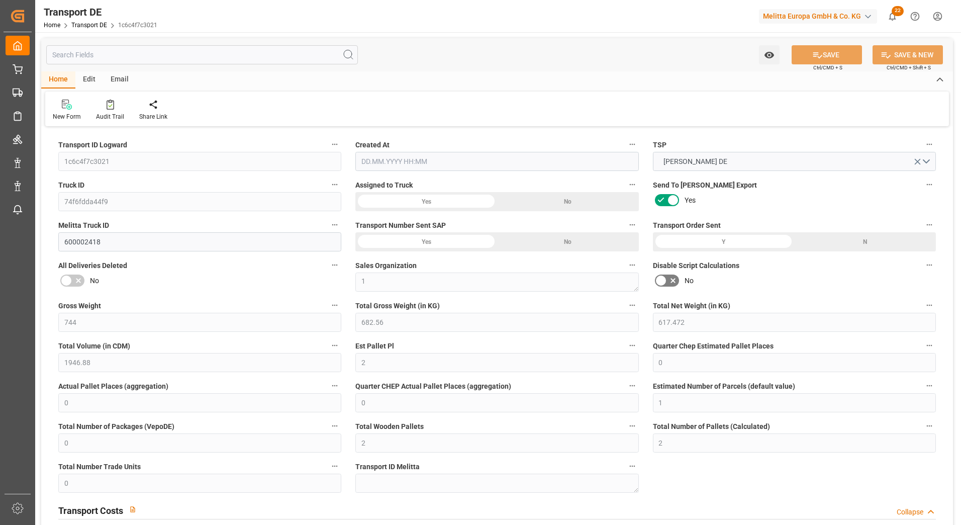
type input "0"
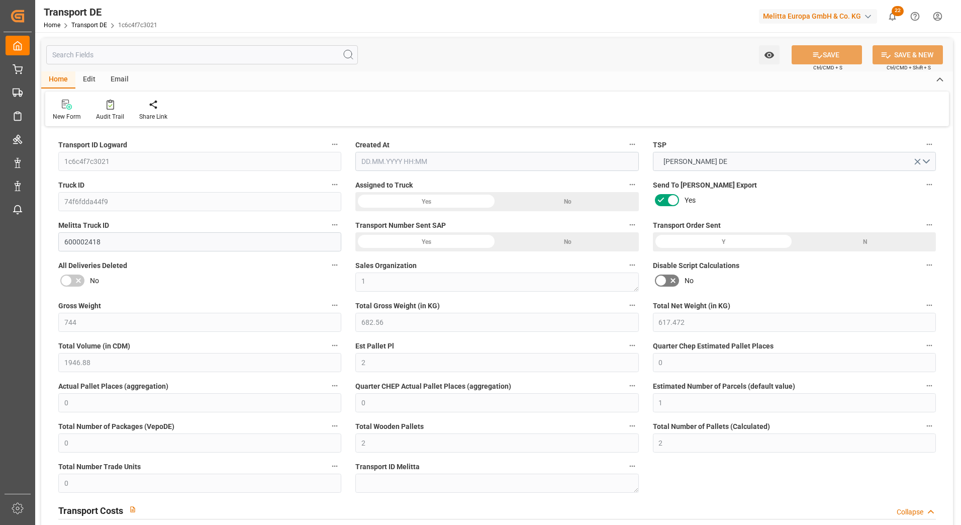
type input "0"
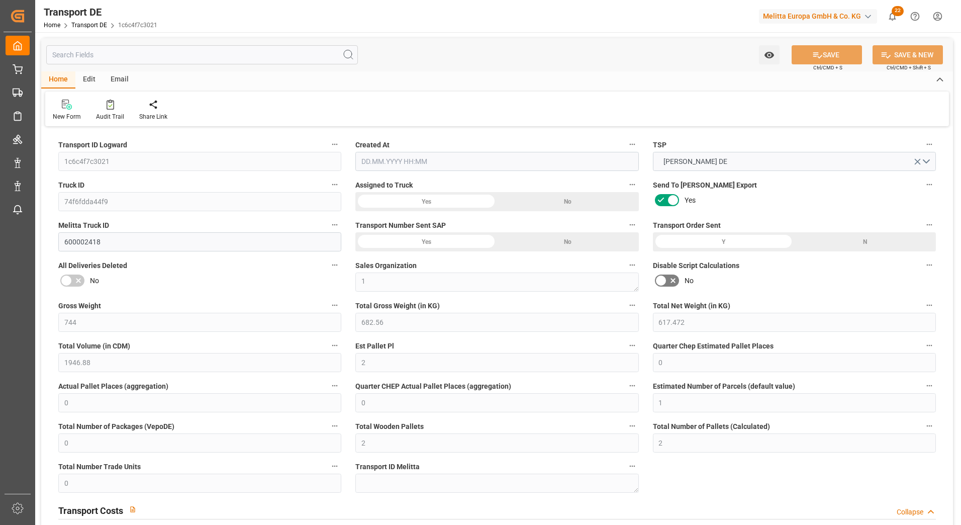
type input "0"
type input "682.56"
type input "4710.8598"
type input "21"
type input "35"
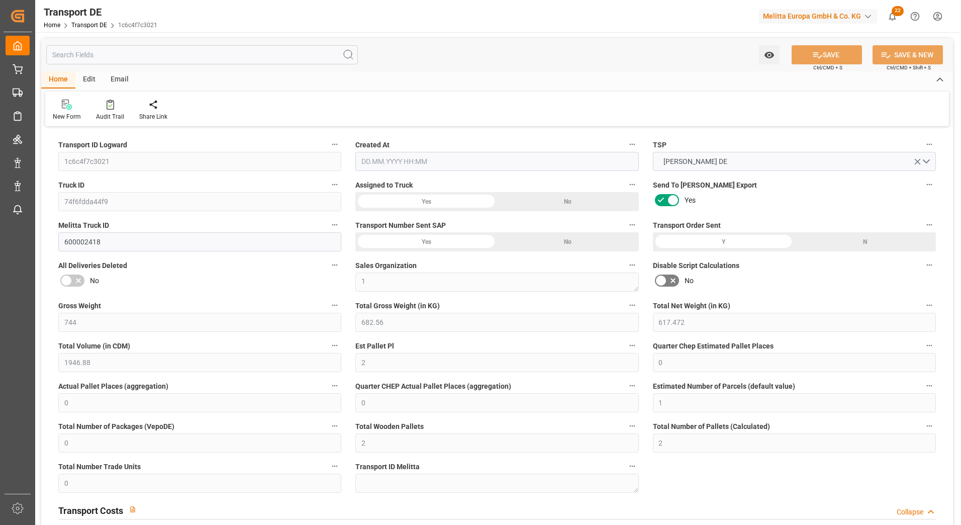
type input "0"
type input "2"
type input "0"
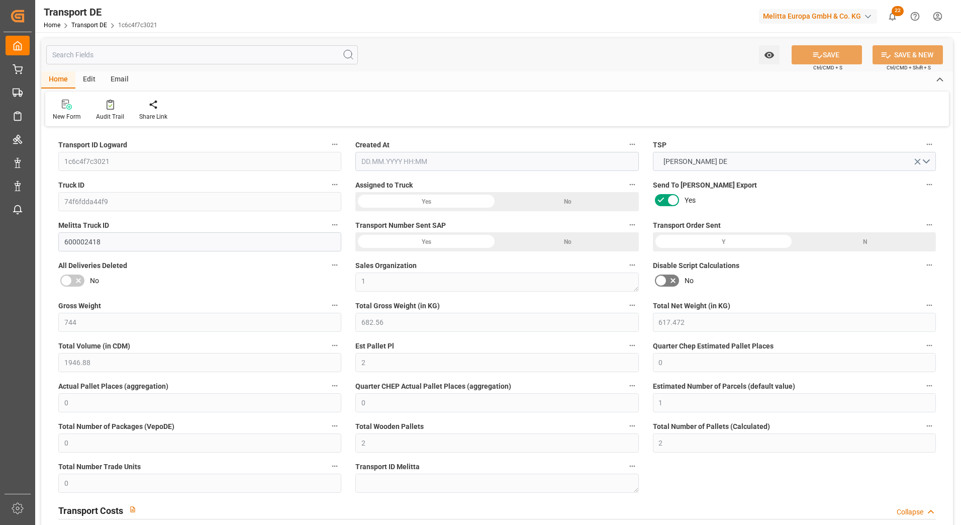
type input "0"
type input "1"
type input "0"
type input "288"
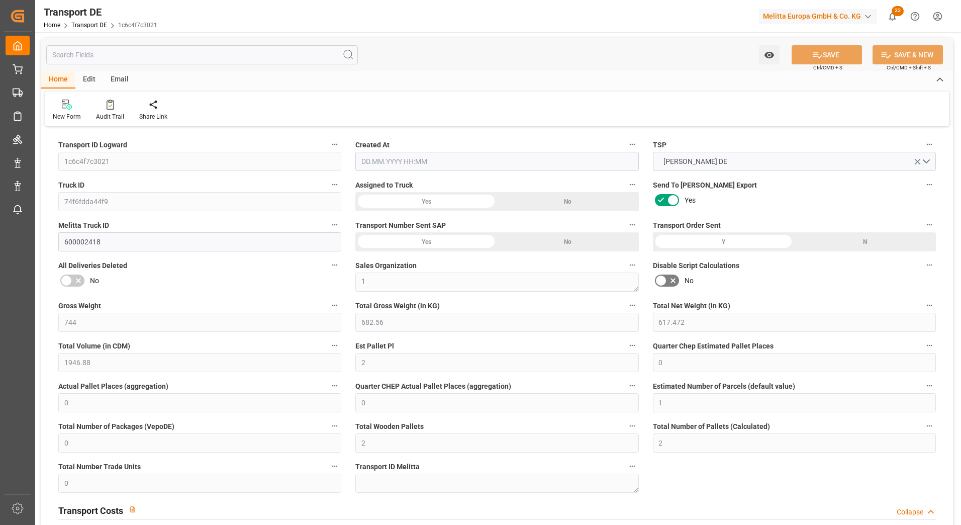
type input "5.925"
type input "0"
type input "[DATE] 10:26"
type input "[DATE]"
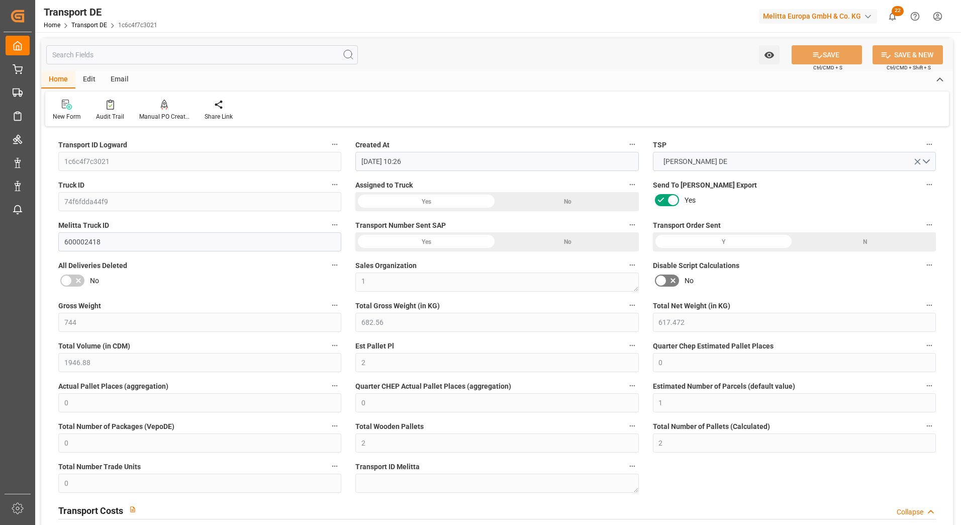
click at [671, 279] on icon at bounding box center [672, 280] width 5 height 5
click at [0, 0] on input "checkbox" at bounding box center [0, 0] width 0 height 0
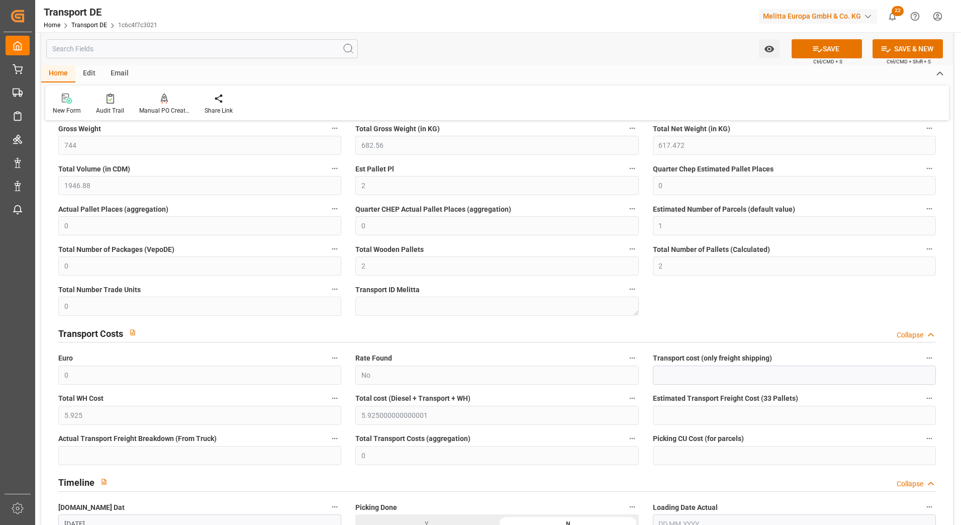
scroll to position [201, 0]
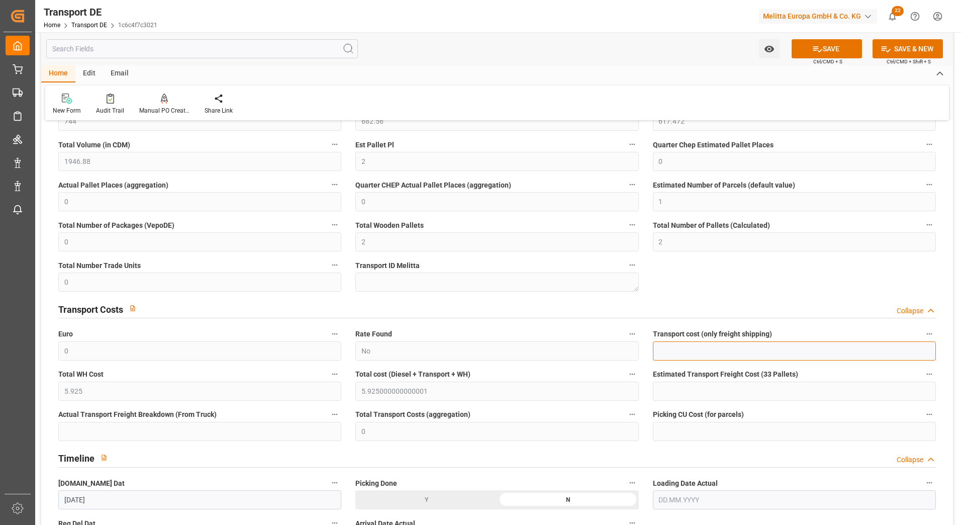
click at [702, 348] on input "text" at bounding box center [794, 350] width 283 height 19
type input "50.26"
click at [839, 48] on button "SAVE" at bounding box center [826, 48] width 70 height 19
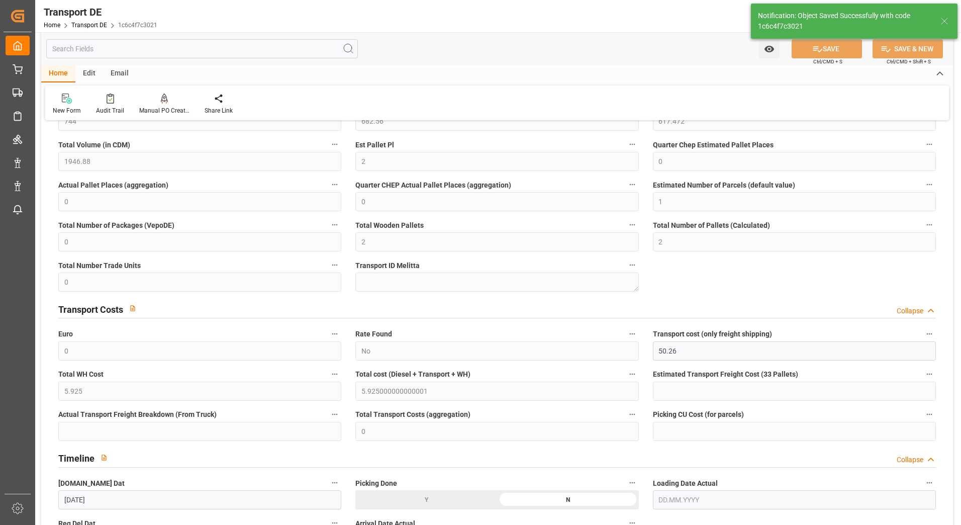
type input "56.185"
type input "50.26"
type input "56.185"
type input "50.26"
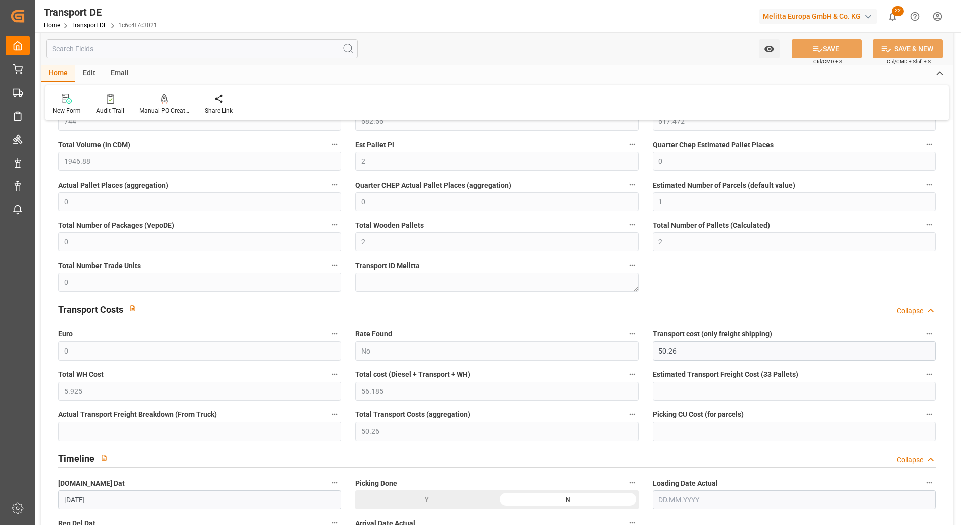
click at [810, 300] on div "Transport Costs Collapse" at bounding box center [496, 307] width 877 height 19
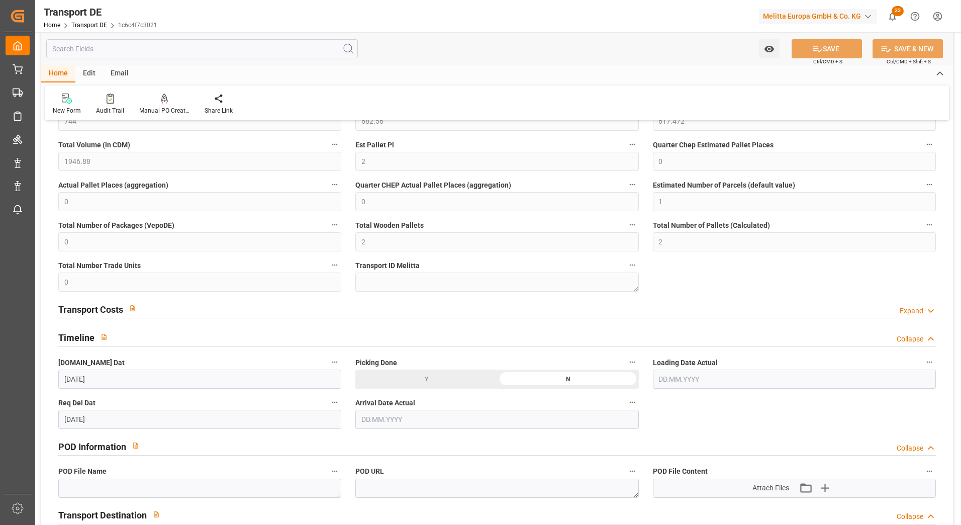
click at [910, 309] on div "Expand" at bounding box center [911, 311] width 24 height 11
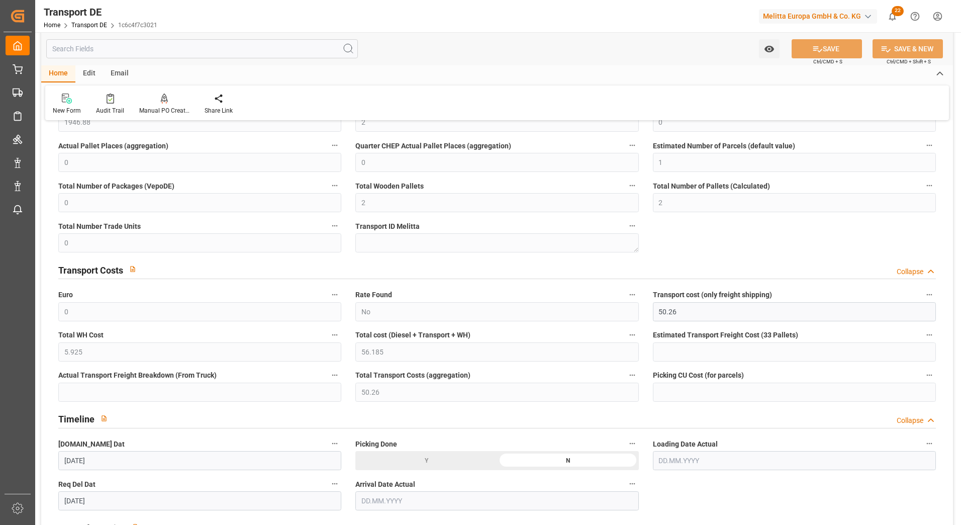
scroll to position [402, 0]
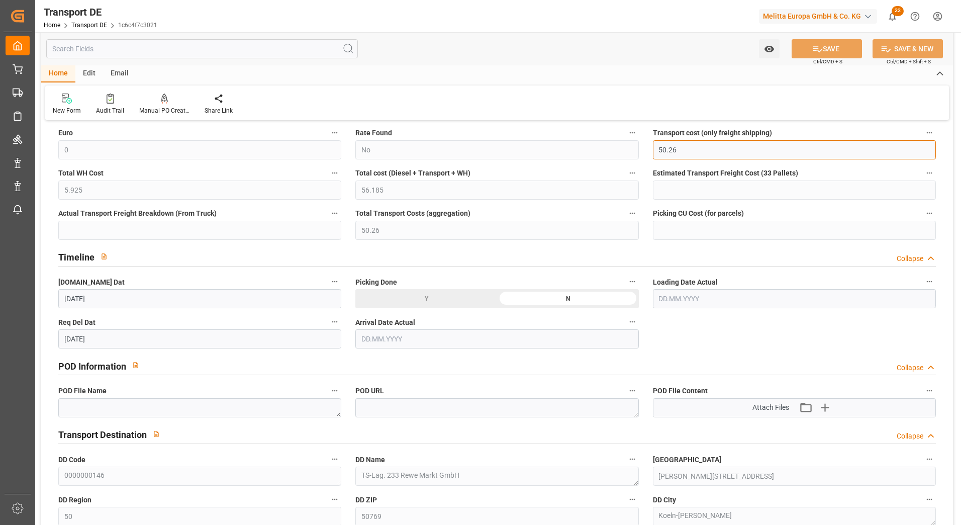
click at [699, 145] on input "50.26" at bounding box center [794, 149] width 283 height 19
click at [699, 150] on input "50.26" at bounding box center [794, 149] width 283 height 19
click at [130, 139] on label "Euro" at bounding box center [199, 133] width 283 height 14
click at [328, 139] on button "Euro" at bounding box center [334, 132] width 13 height 13
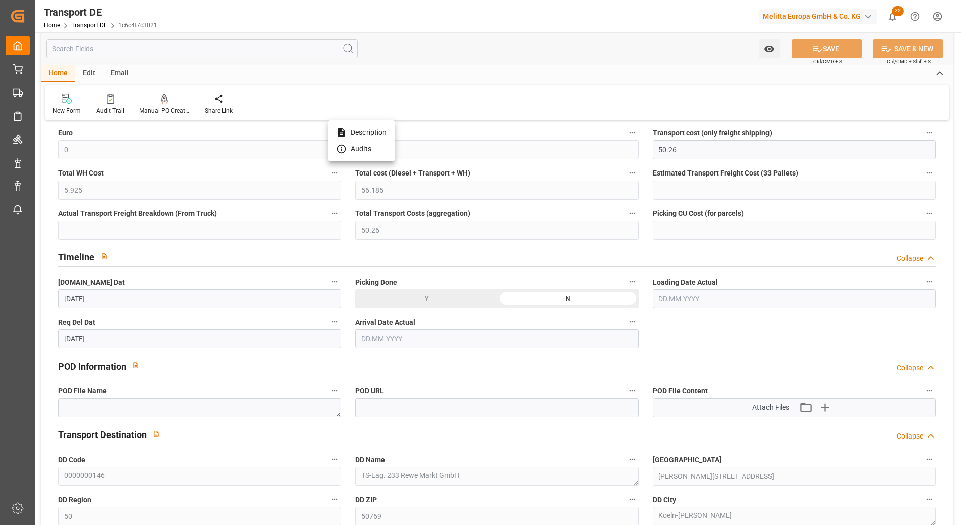
click at [131, 146] on div at bounding box center [480, 262] width 961 height 525
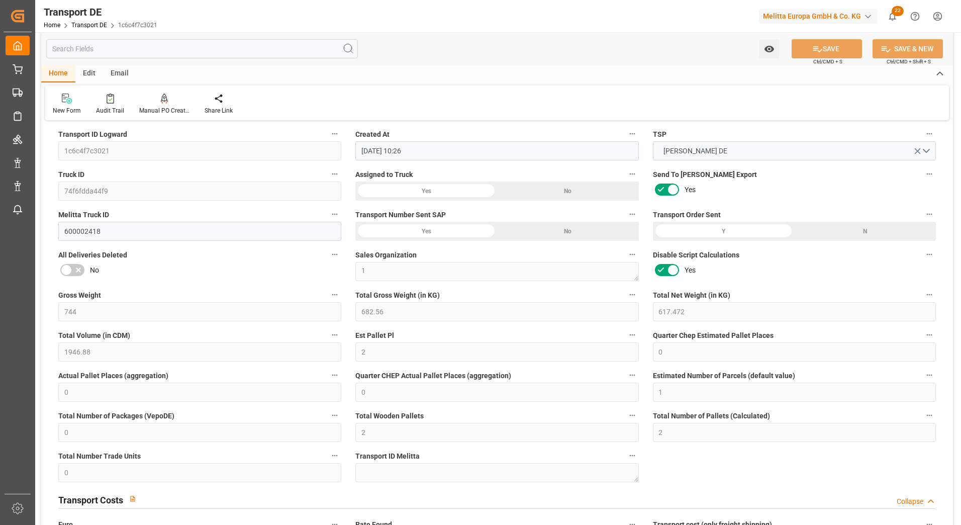
scroll to position [0, 0]
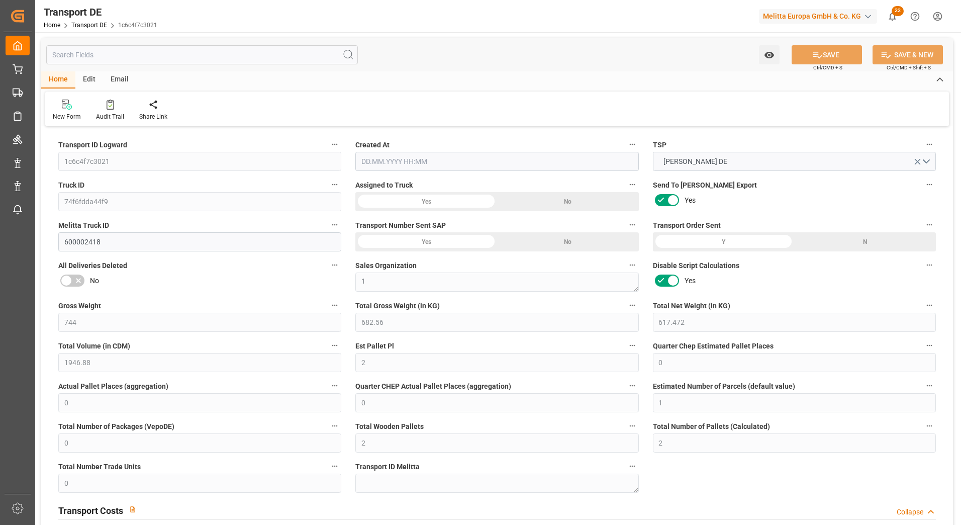
type input "744"
type input "682.56"
type input "617.472"
type input "1946.88"
type input "2"
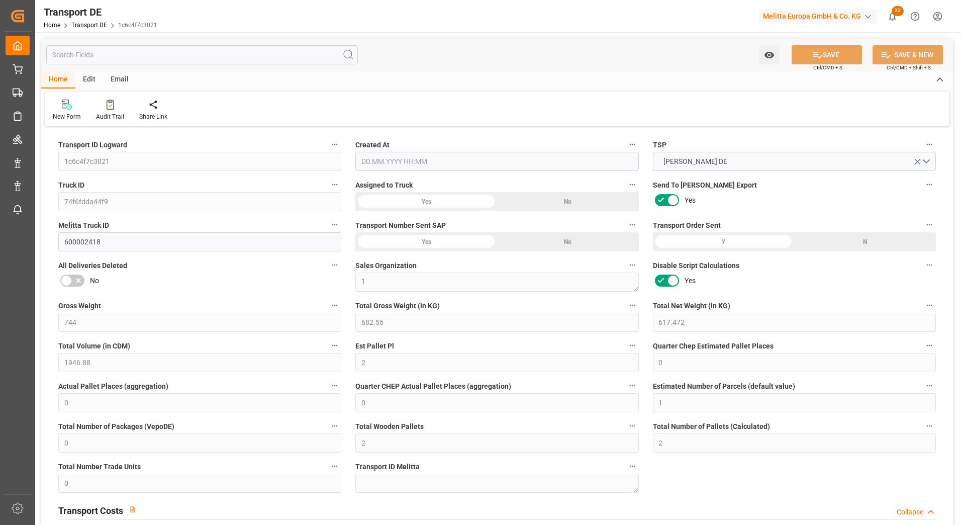
type input "0"
type input "1"
type input "0"
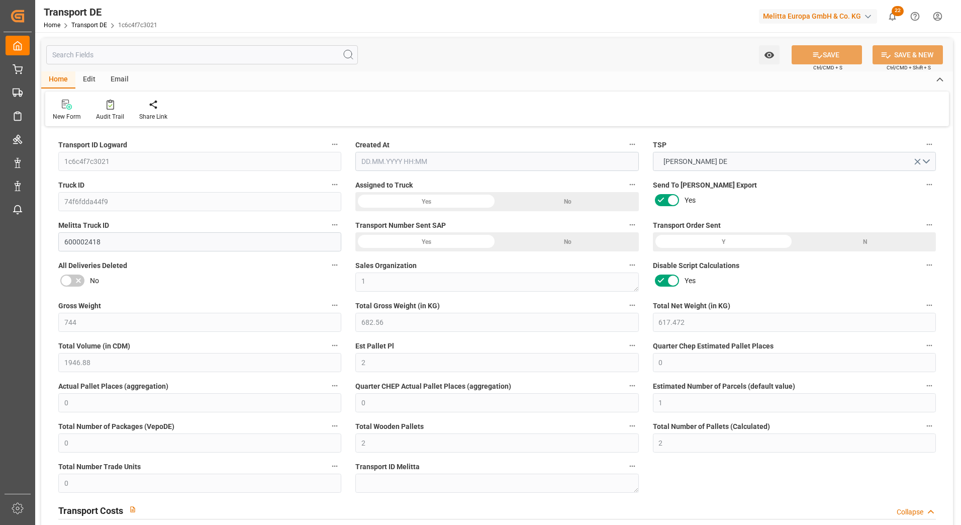
type input "2"
type input "0"
type input "50.26"
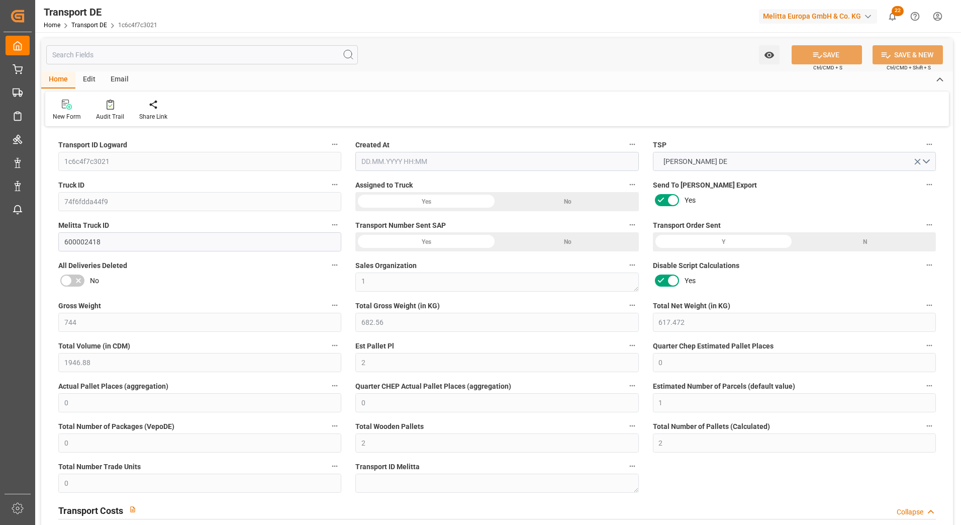
type input "5.925"
type input "50.26"
type input "50"
type input "0"
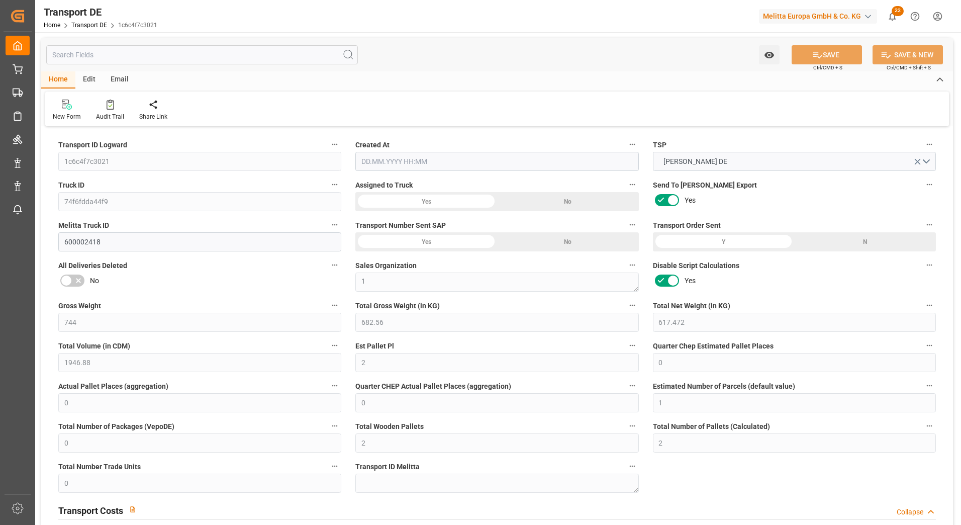
type input "0"
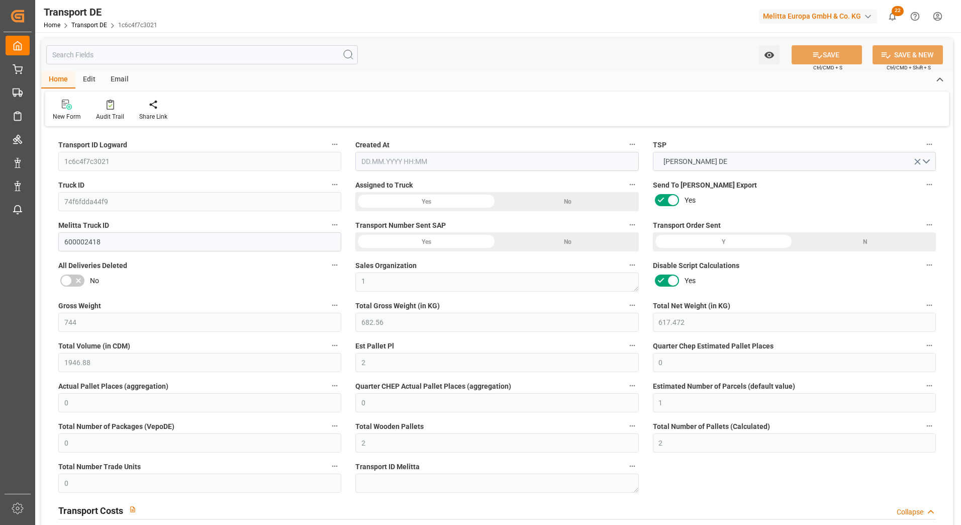
type input "0"
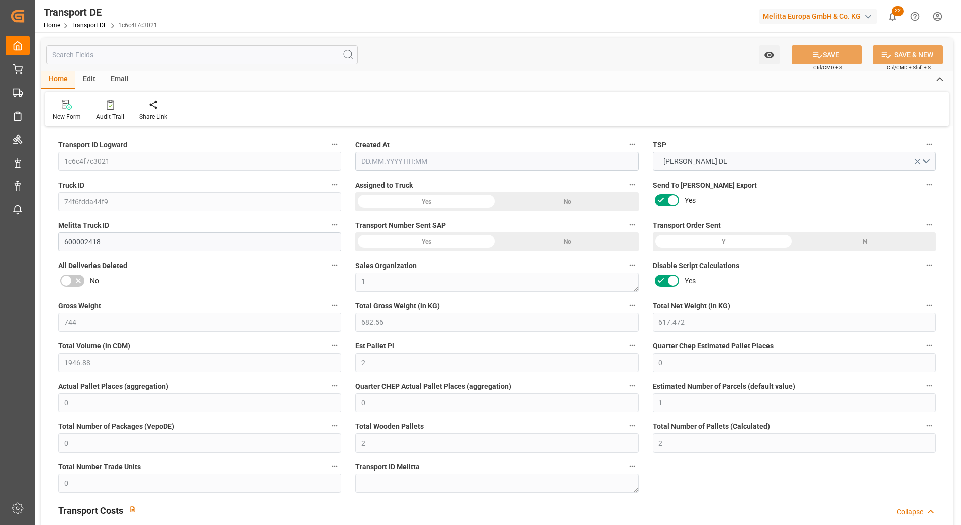
type input "0"
type input "682.56"
type input "4710.8598"
type input "21"
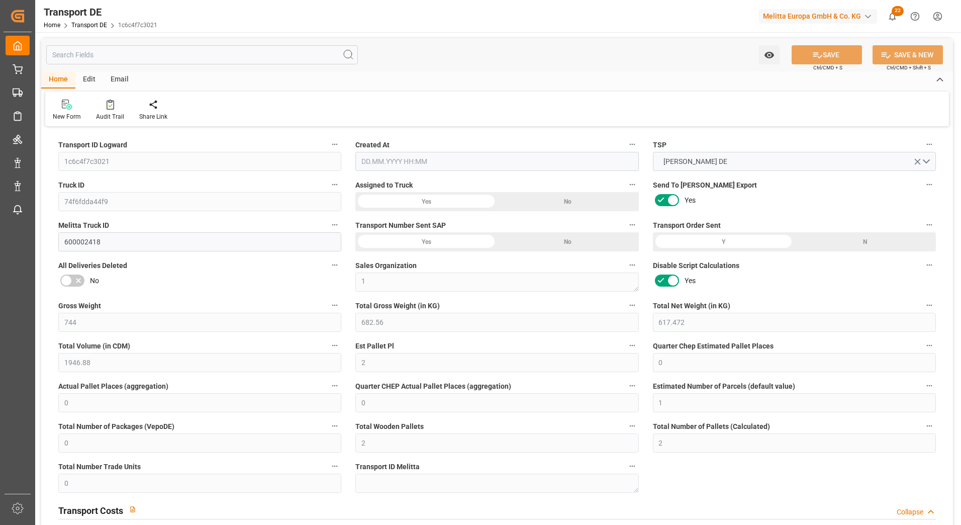
type input "35"
type input "0"
type input "2"
type input "0"
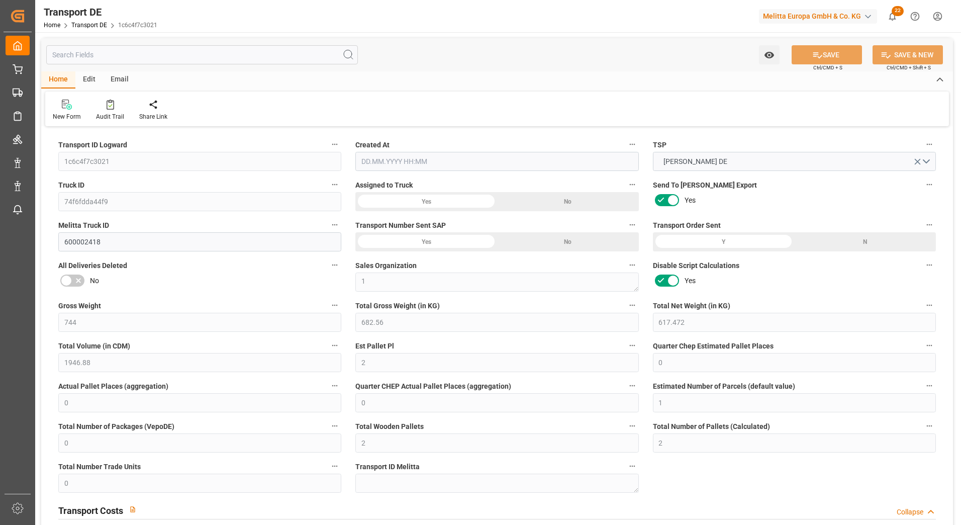
type input "0"
type input "1"
type input "0"
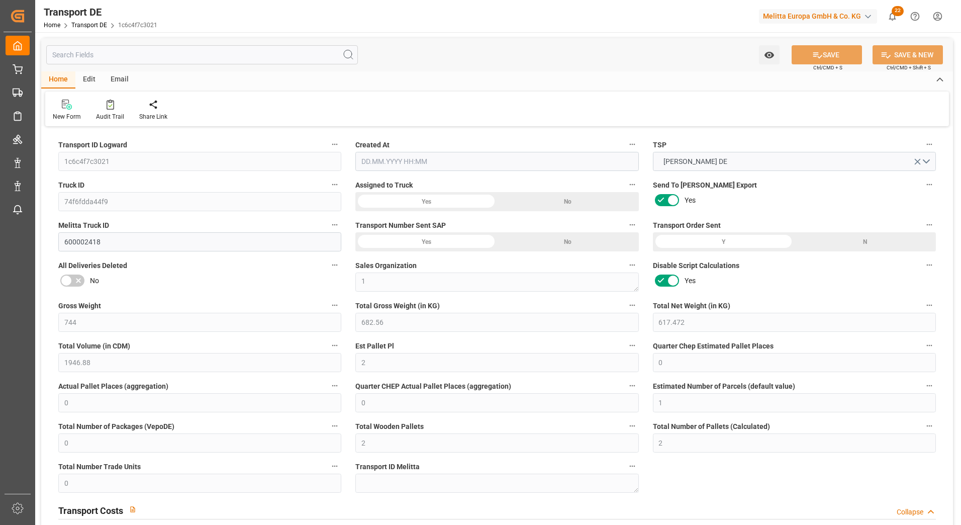
type input "288"
type input "56.185"
type input "50.26"
type input "09.09.2025 10:26"
type input "10.09.2025"
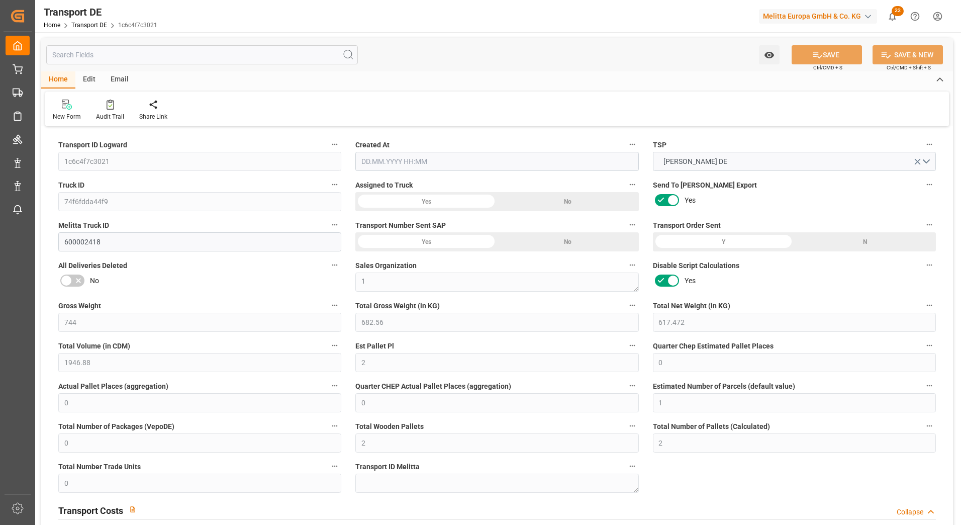
type input "12.09.2025"
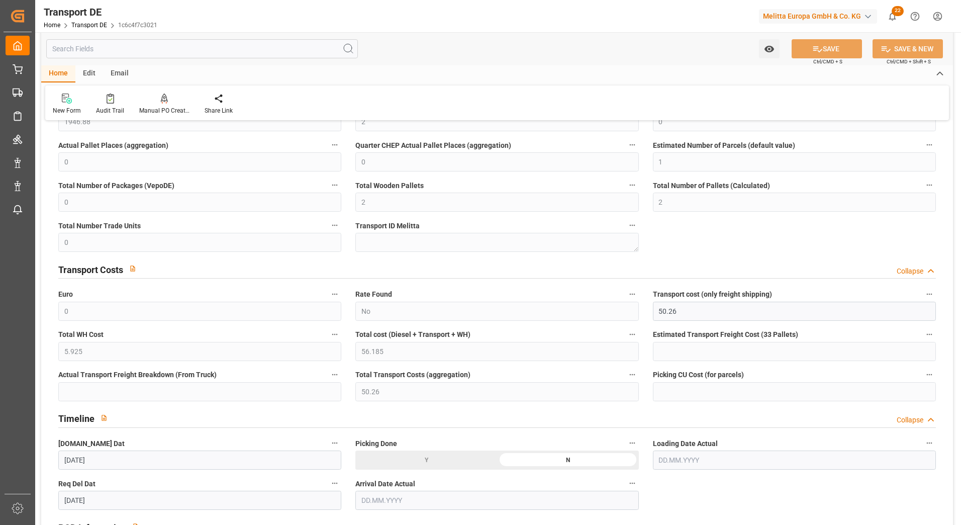
scroll to position [201, 0]
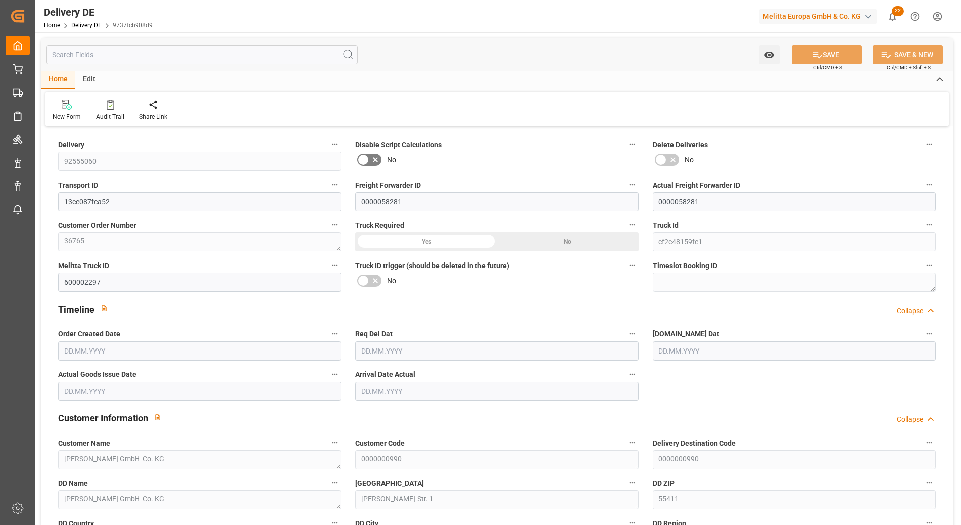
type input "3"
type input "2"
type input "447.638"
type input "548"
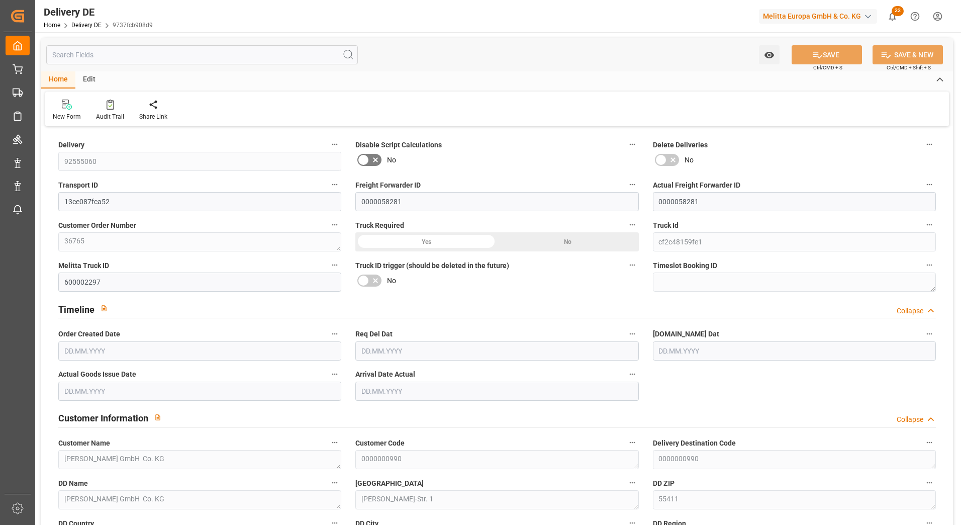
type input "2287.996"
type input "[DATE]"
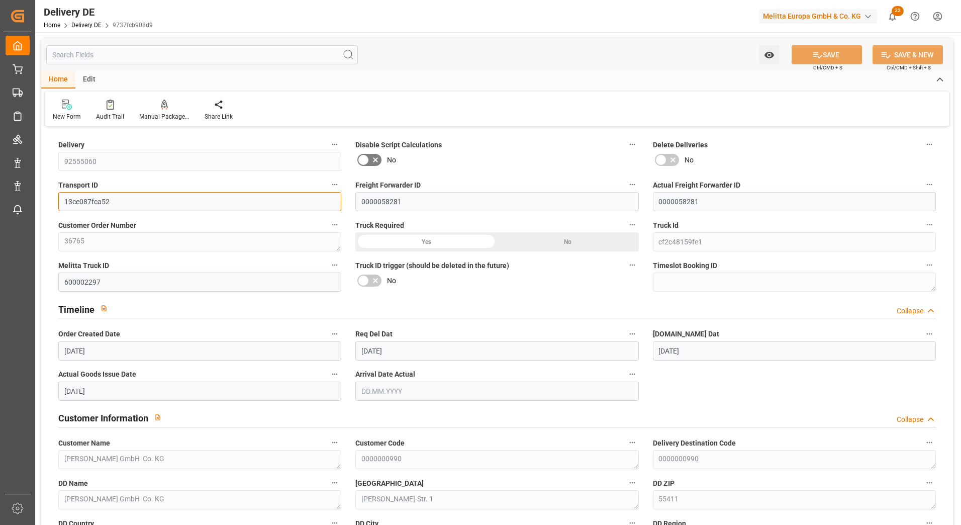
drag, startPoint x: 161, startPoint y: 200, endPoint x: 59, endPoint y: 189, distance: 102.2
click at [61, 189] on div "Transport ID 13ce087fca52" at bounding box center [199, 194] width 297 height 40
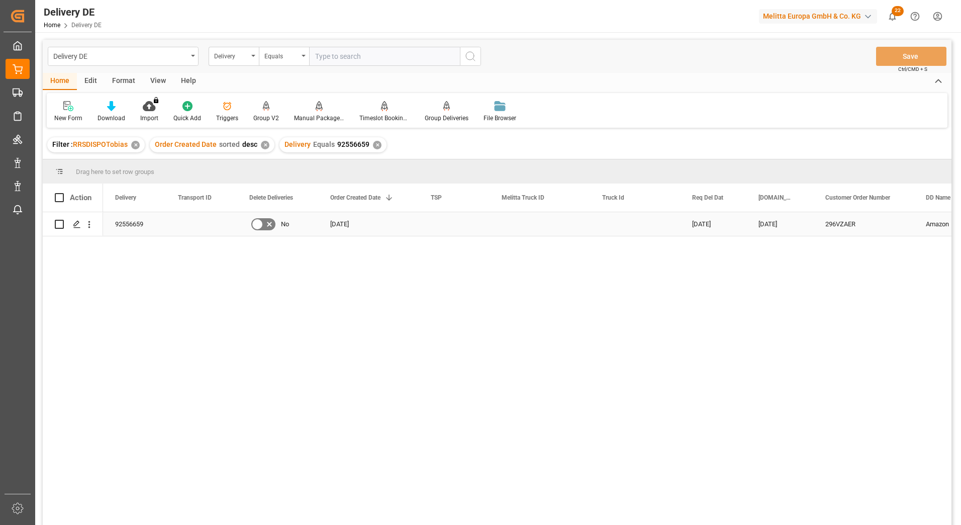
click at [55, 225] on input "Press Space to toggle row selection (unchecked)" at bounding box center [59, 224] width 9 height 9
checkbox input "true"
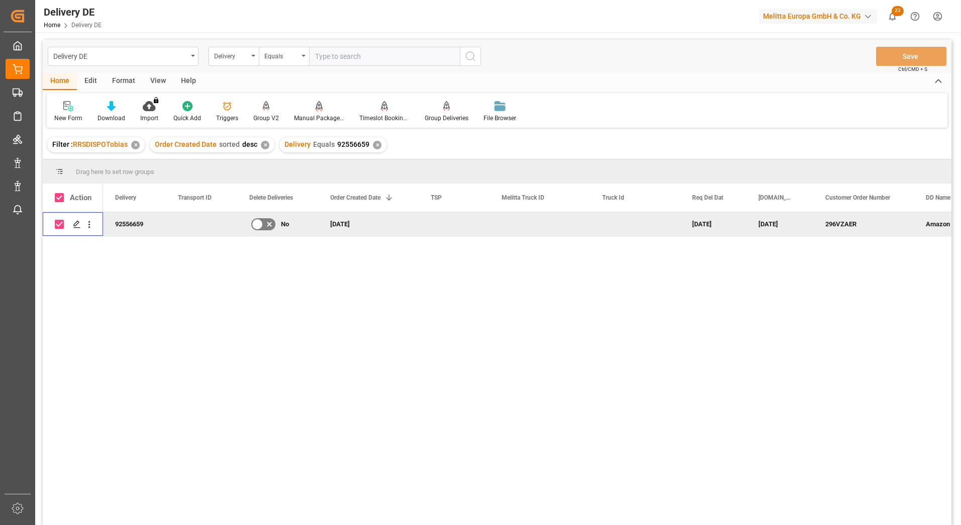
click at [320, 109] on icon at bounding box center [319, 105] width 7 height 9
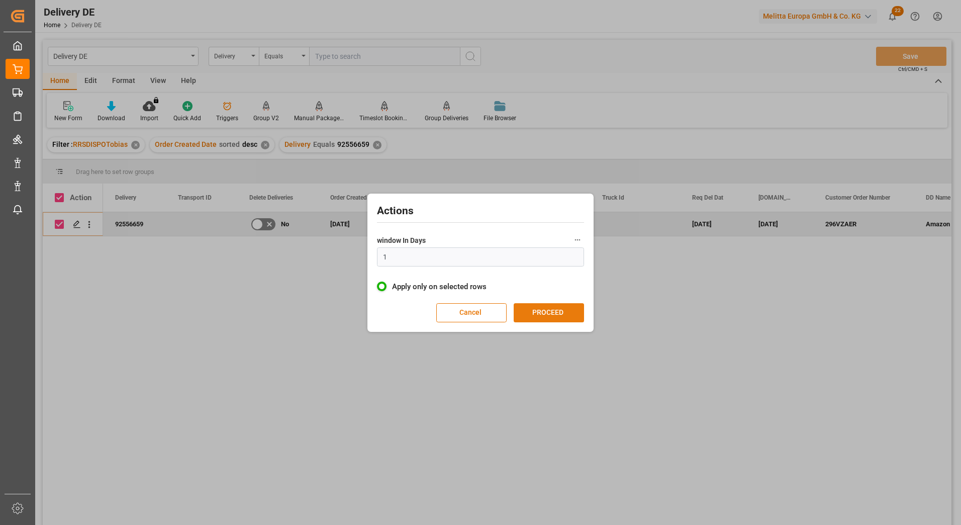
click at [556, 313] on button "PROCEED" at bounding box center [549, 312] width 70 height 19
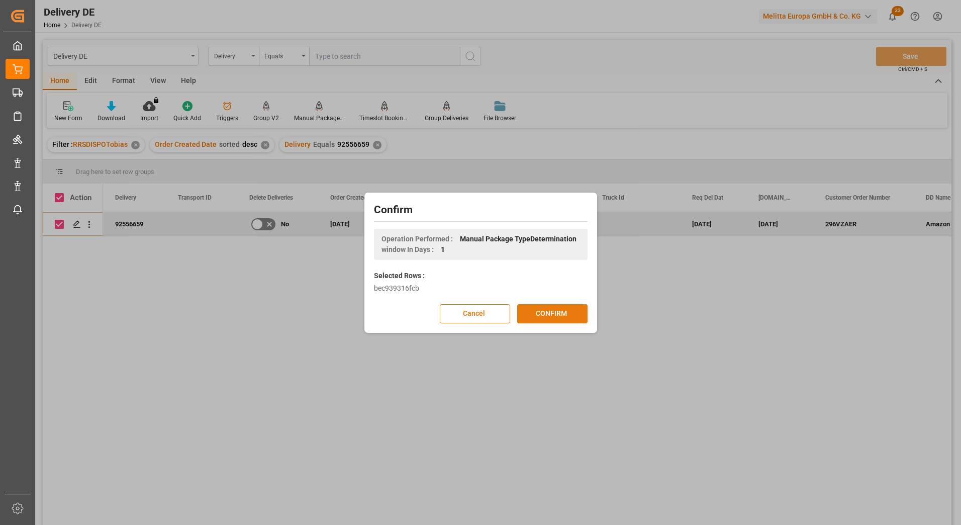
click at [559, 313] on button "CONFIRM" at bounding box center [552, 313] width 70 height 19
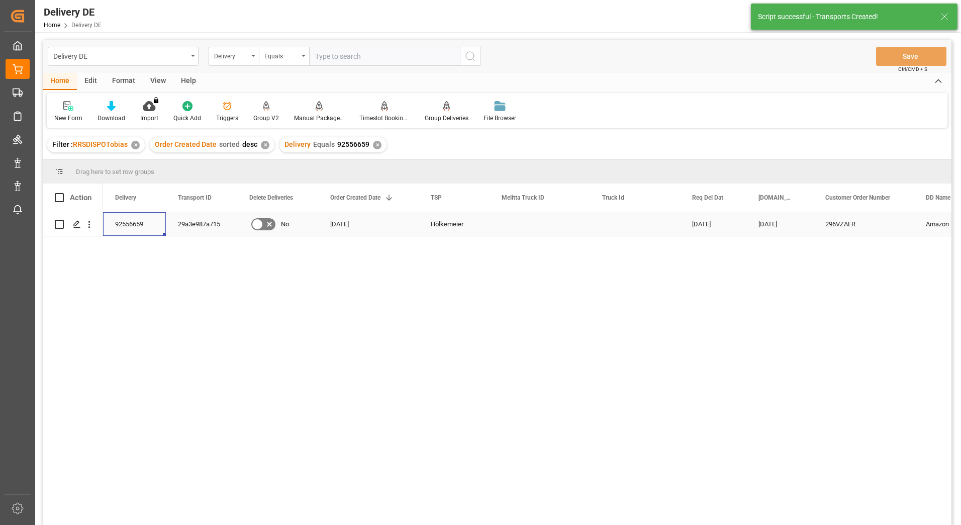
click at [134, 219] on div "92556659" at bounding box center [134, 224] width 63 height 24
click at [183, 218] on div "29a3e987a715" at bounding box center [201, 224] width 71 height 24
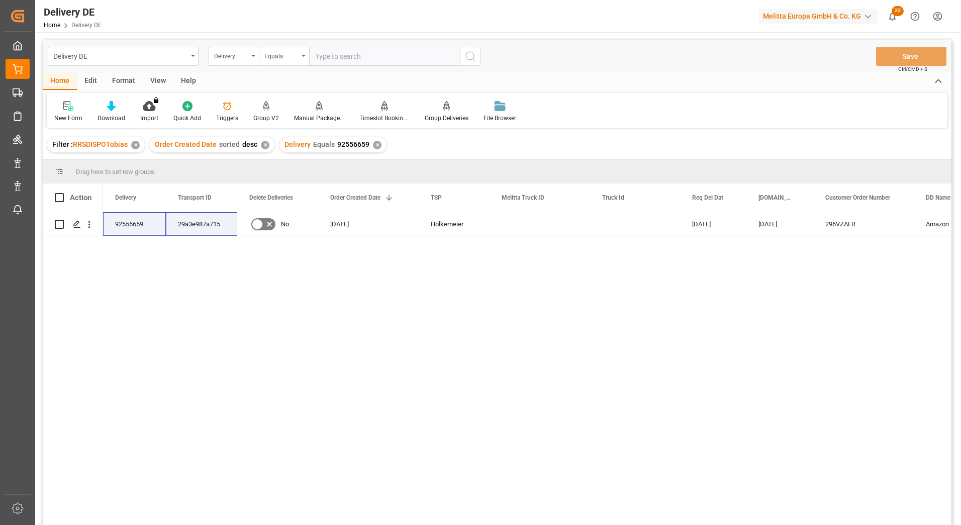
click at [314, 388] on div "92556659 29a3e987a715 No [DATE] Hölkemeier [DATE] [DATE] 296VZAER Amazon [STREE…" at bounding box center [527, 371] width 848 height 319
click at [375, 59] on input "text" at bounding box center [384, 56] width 151 height 19
paste input "92555024"
type input "92555024"
click at [469, 55] on icon "search button" at bounding box center [470, 56] width 12 height 12
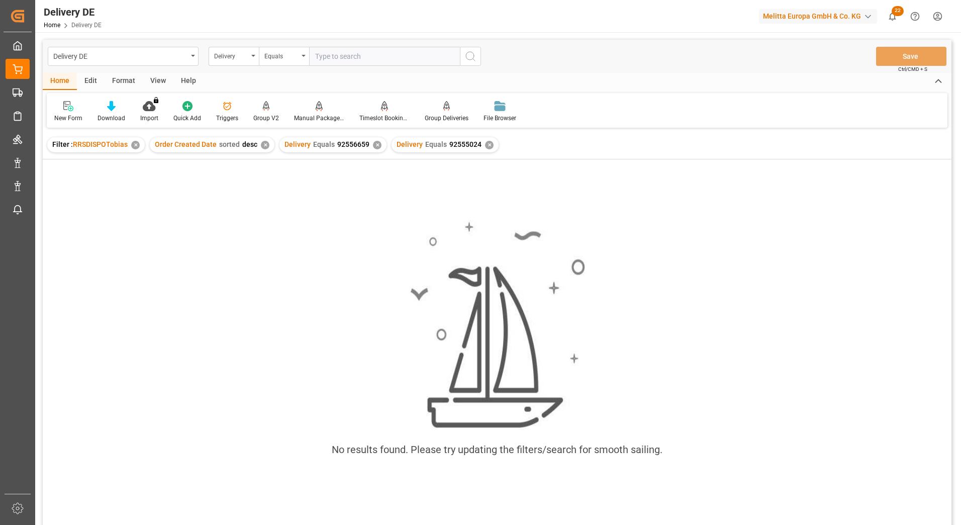
click at [373, 146] on div "✕" at bounding box center [377, 145] width 9 height 9
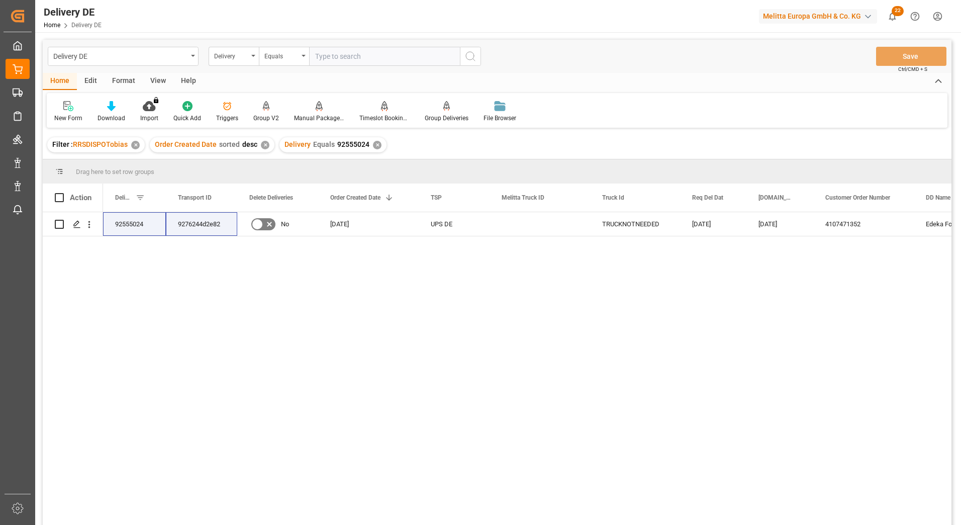
click at [370, 395] on div "92555024 9276244d2e82 No 03.09.2025 UPS DE TRUCKNOTNEEDED 09.09.2025 05.09.2025…" at bounding box center [527, 371] width 848 height 319
click at [135, 223] on div "92555024" at bounding box center [134, 224] width 63 height 24
click at [365, 53] on input "text" at bounding box center [384, 56] width 151 height 19
paste input "92551515"
type input "92551515"
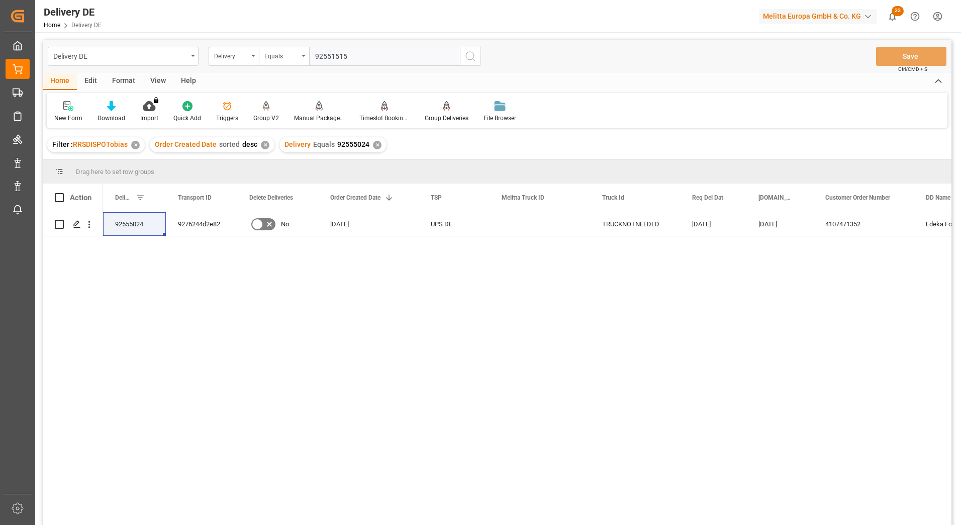
click at [472, 52] on icon "search button" at bounding box center [470, 56] width 12 height 12
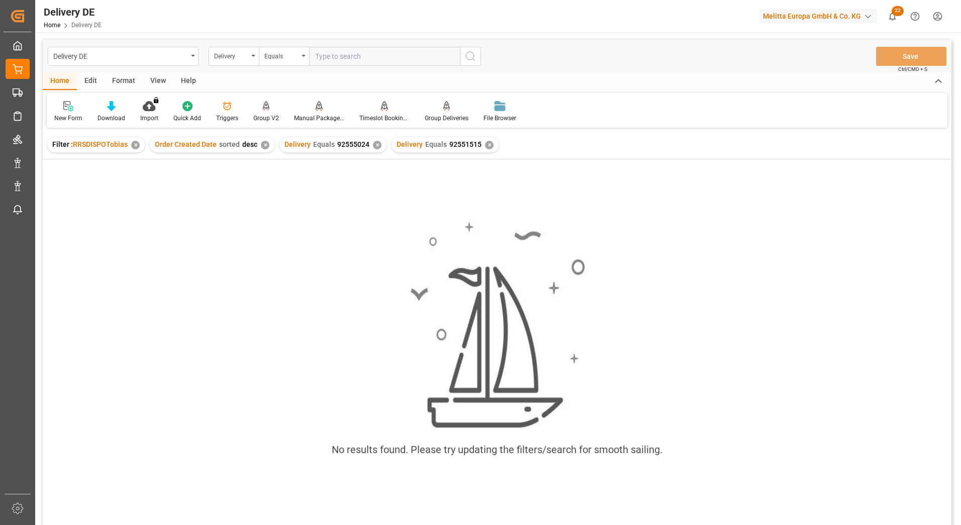
click at [374, 146] on div "✕" at bounding box center [377, 145] width 9 height 9
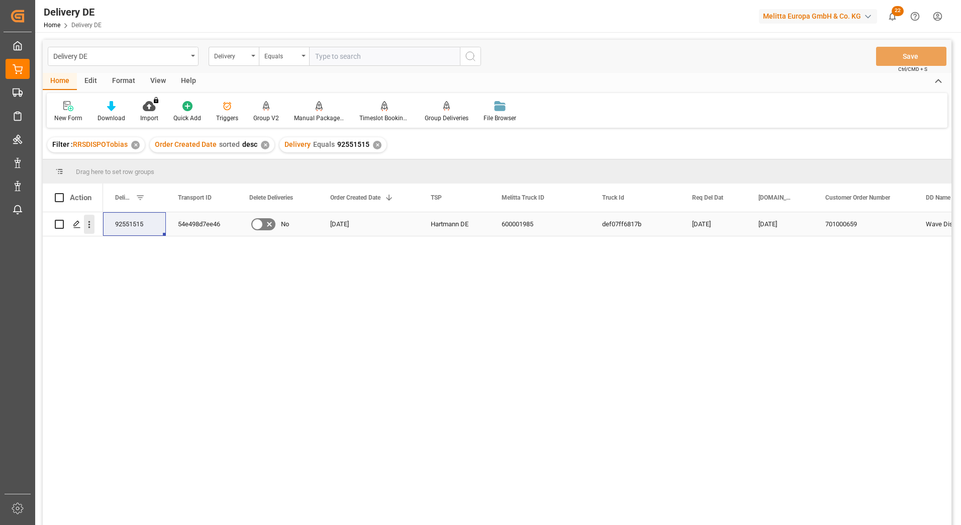
click at [91, 225] on icon "open menu" at bounding box center [89, 224] width 11 height 11
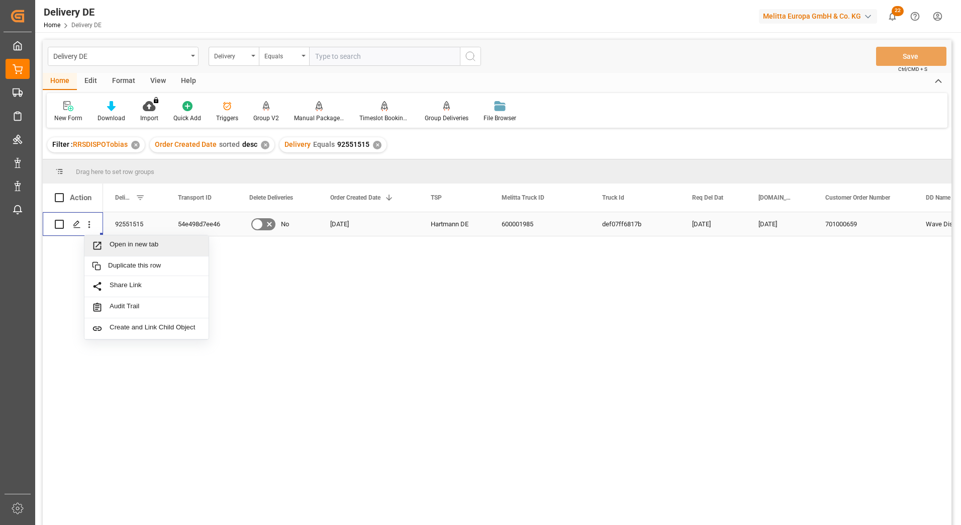
click at [127, 243] on span "Open in new tab" at bounding box center [155, 245] width 91 height 11
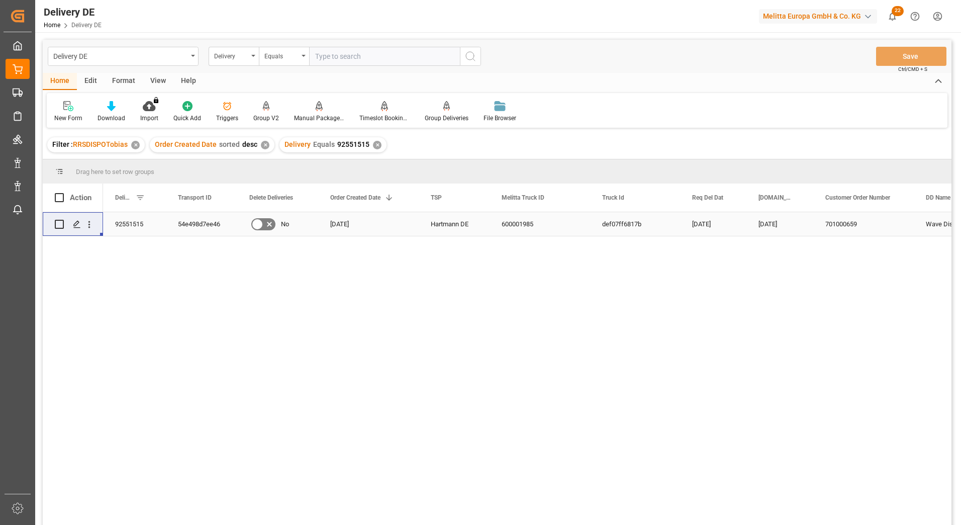
click at [332, 57] on input "text" at bounding box center [384, 56] width 151 height 19
paste input "92556530"
type input "92556530"
click at [474, 58] on icon "search button" at bounding box center [470, 56] width 12 height 12
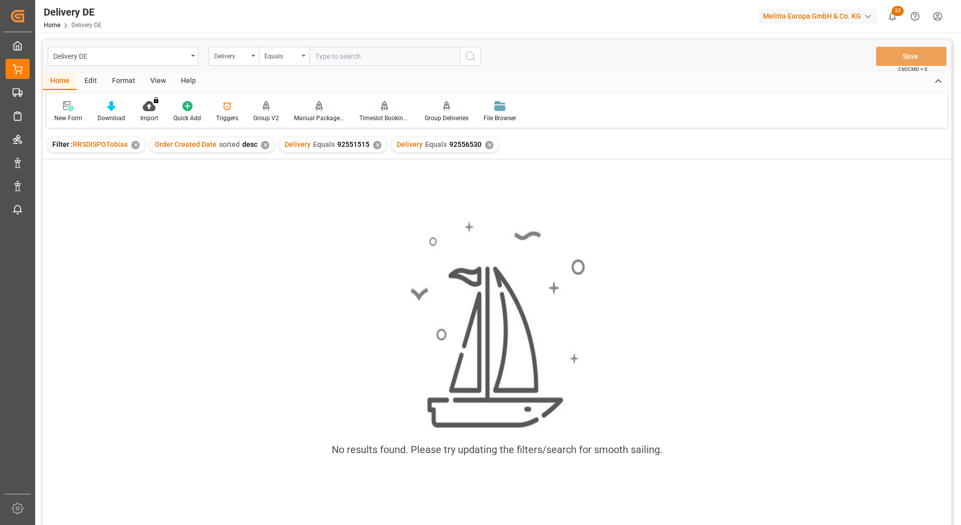
click at [375, 147] on div "✕" at bounding box center [377, 145] width 9 height 9
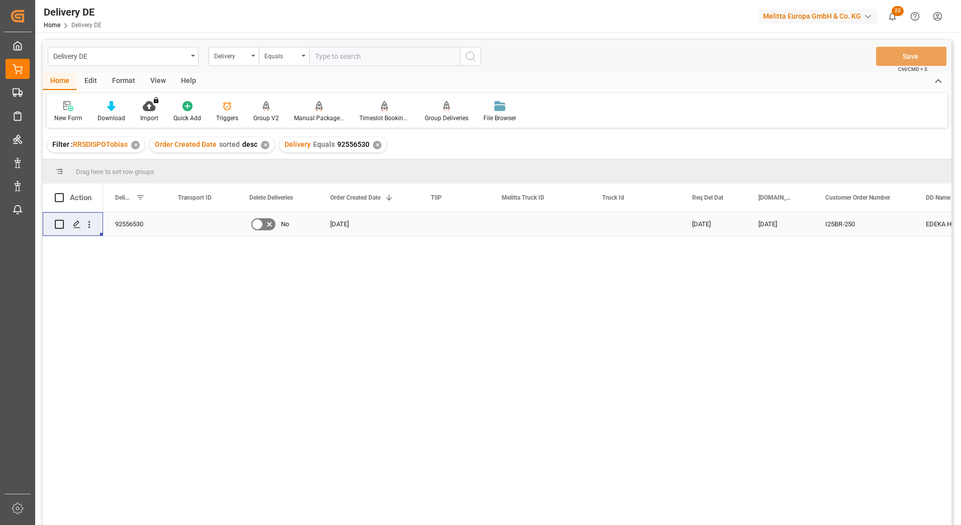
click at [58, 227] on input "Press Space to toggle row selection (unchecked)" at bounding box center [59, 224] width 9 height 9
checkbox input "true"
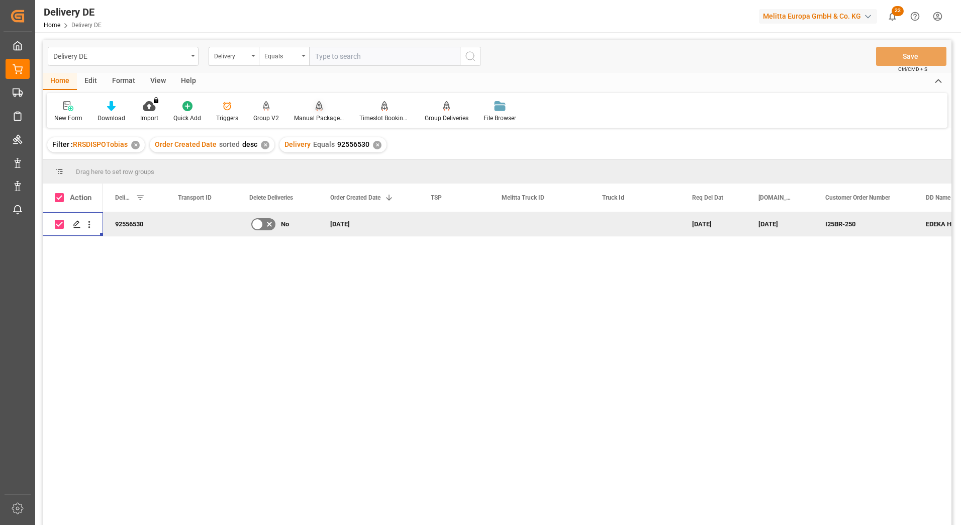
click at [320, 111] on div at bounding box center [319, 105] width 50 height 11
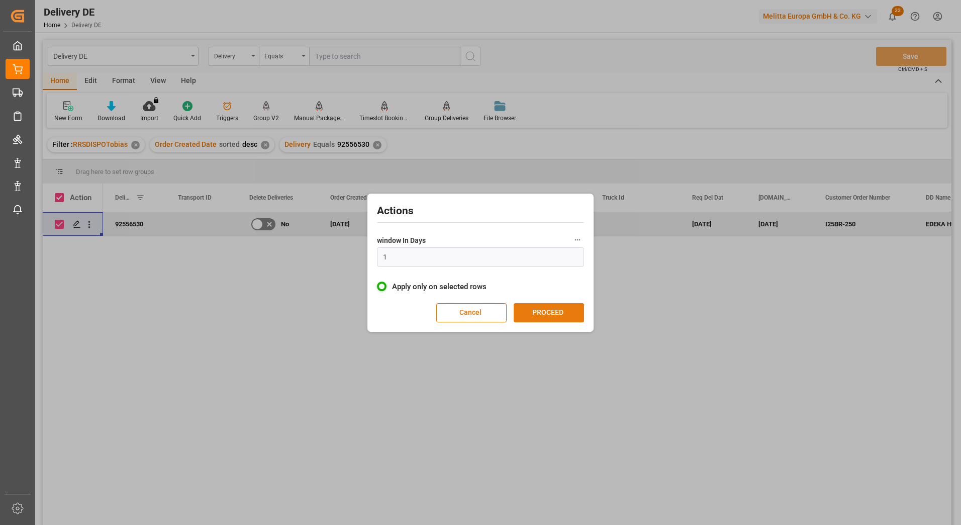
click at [547, 310] on button "PROCEED" at bounding box center [549, 312] width 70 height 19
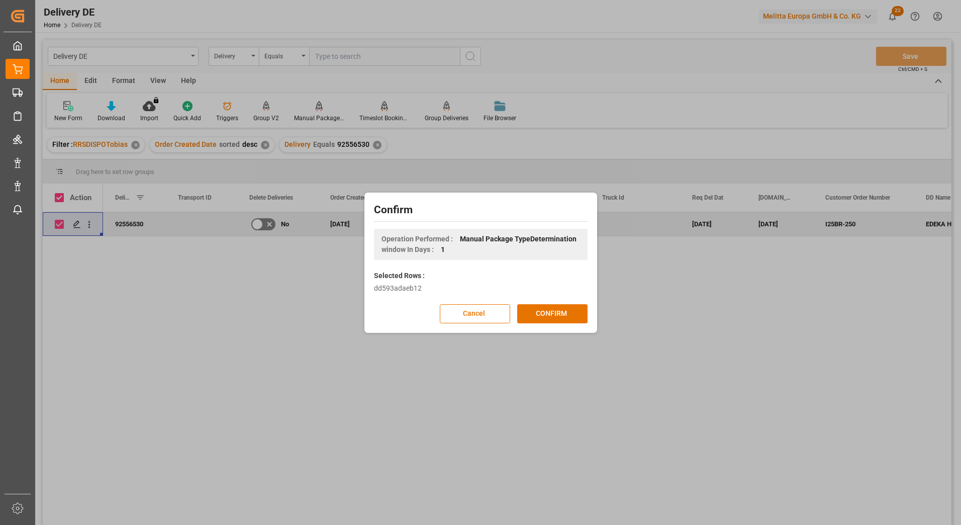
click at [547, 310] on button "CONFIRM" at bounding box center [552, 313] width 70 height 19
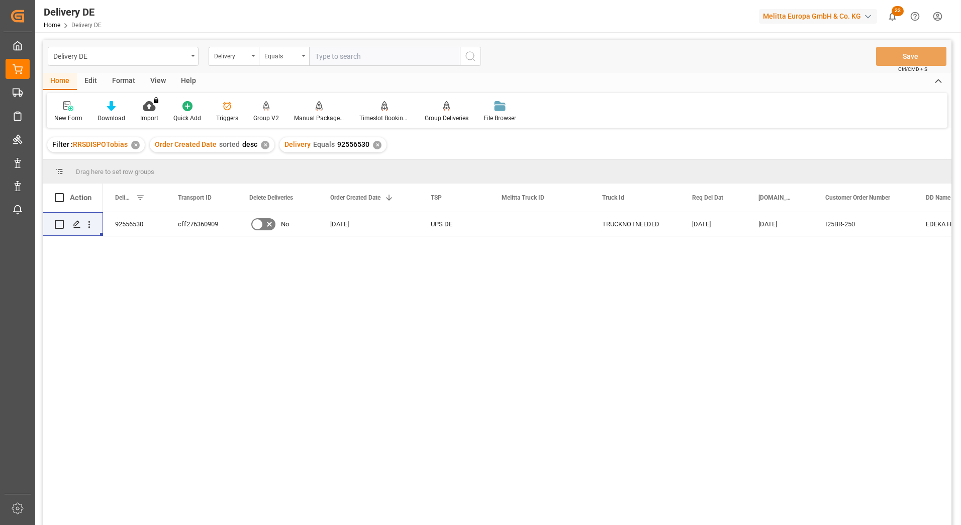
click at [533, 316] on div "92556530 cff276360909 No 09.09.2025 UPS DE TRUCKNOTNEEDED 12.09.2025 11.09.2025…" at bounding box center [527, 371] width 848 height 319
click at [86, 395] on div "92556530 cff276360909 No 09.09.2025 UPS DE TRUCKNOTNEEDED 12.09.2025 11.09.2025…" at bounding box center [497, 370] width 909 height 316
click at [840, 302] on div "92556530 cff276360909 No 09.09.2025 UPS DE TRUCKNOTNEEDED 12.09.2025 11.09.2025…" at bounding box center [527, 371] width 848 height 319
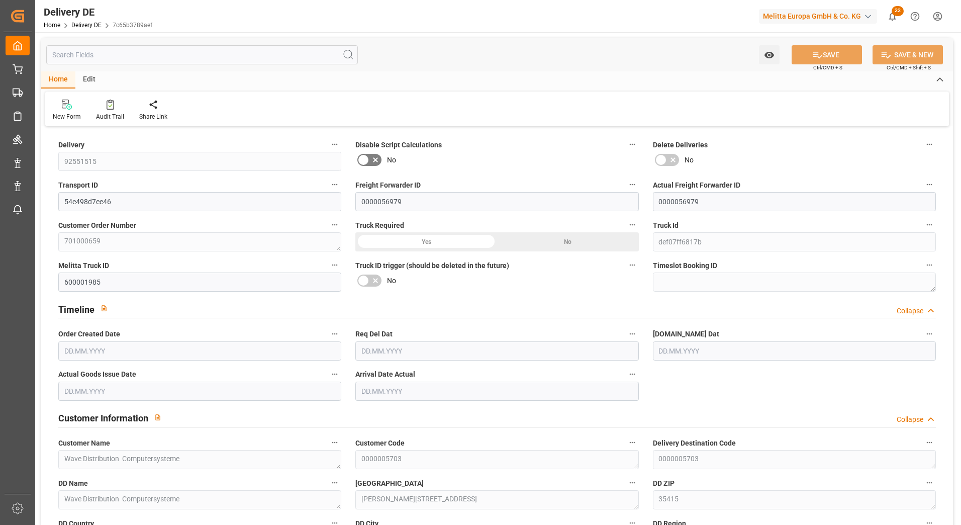
type input "1"
type input "201.888"
type input "250"
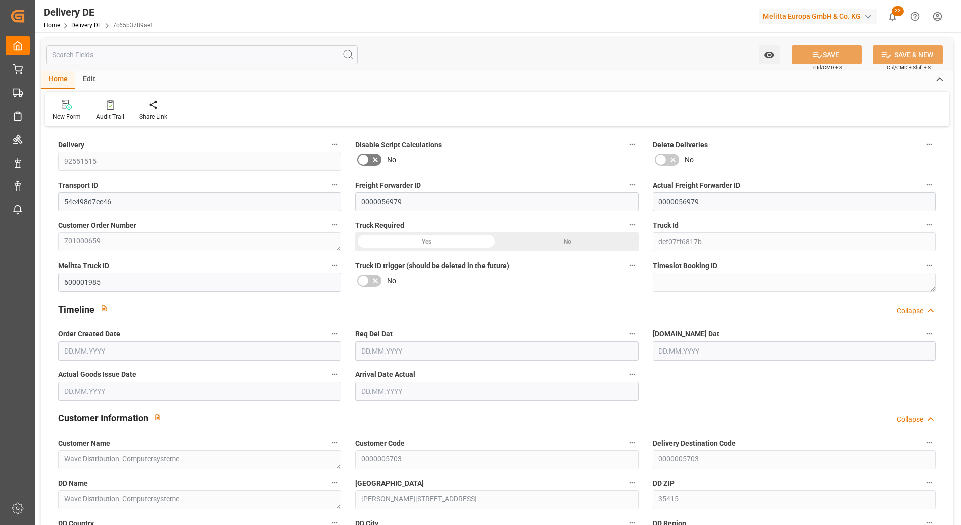
type input "1629.36"
type input "[DATE]"
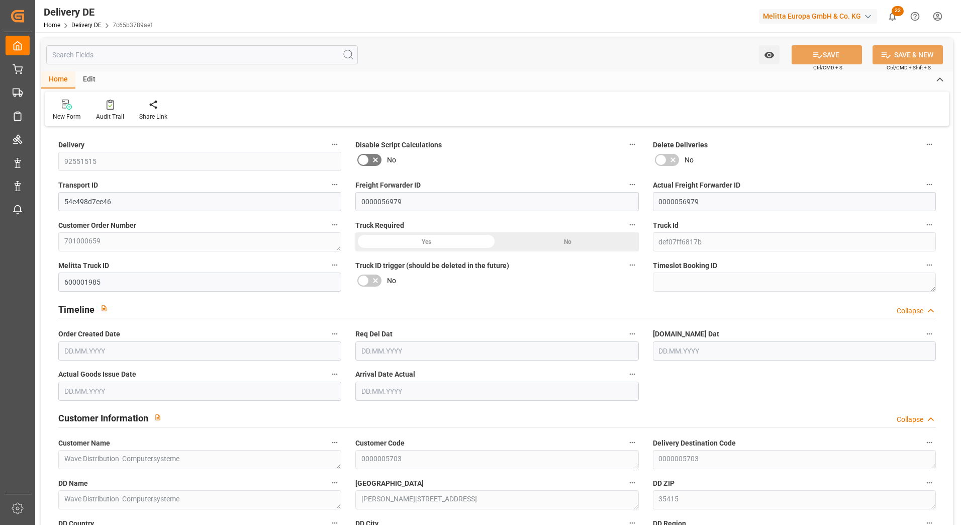
type input "[DATE]"
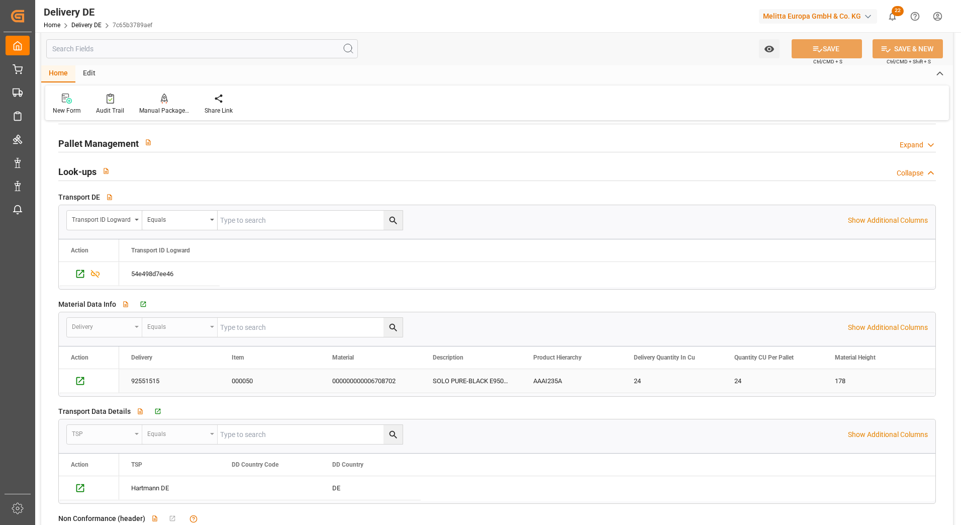
scroll to position [1507, 0]
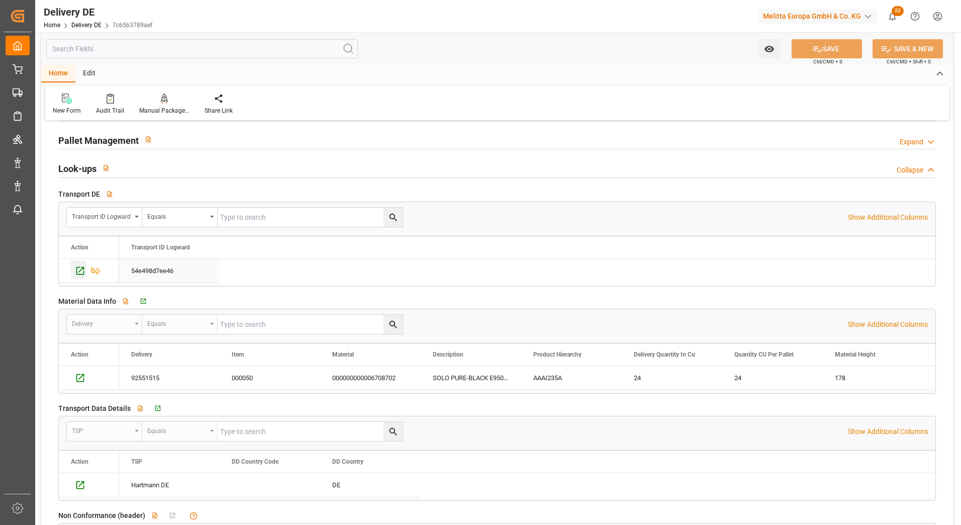
click at [82, 270] on icon "Press SPACE to select this row." at bounding box center [80, 270] width 11 height 11
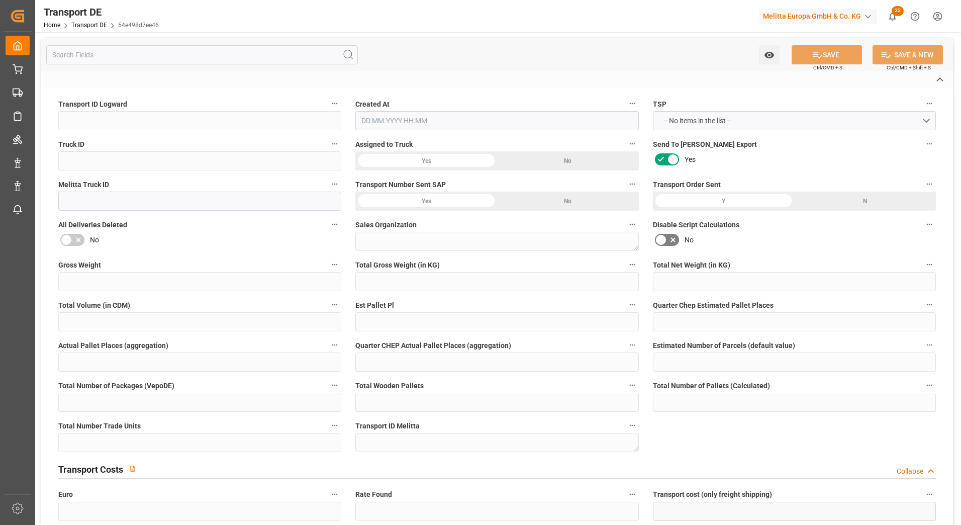
type input "54e498d7ee46"
type input "def07ff6817b"
type input "600001985"
type textarea "1"
type input "Yes"
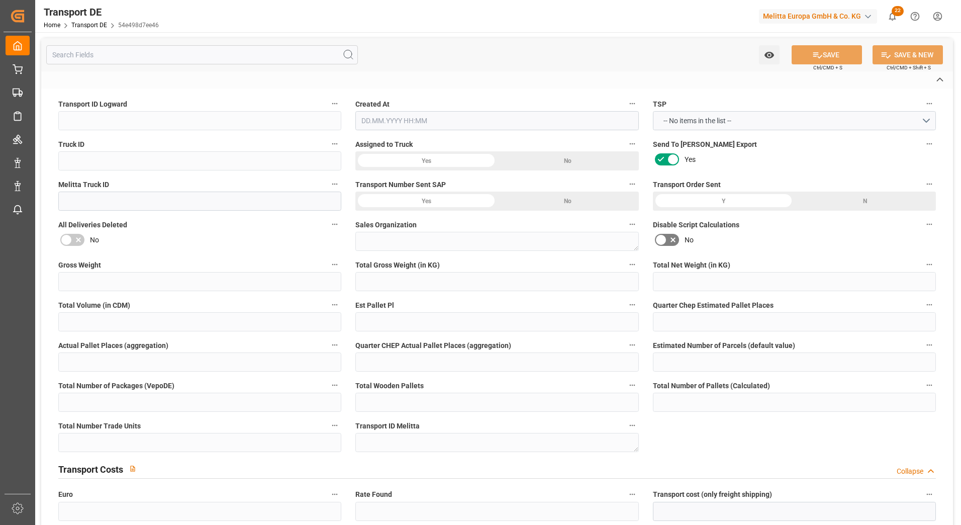
type input "55.444338"
type textarea "0000005703"
type textarea "Wave Distribution Computersysteme"
type input "[PERSON_NAME][STREET_ADDRESS]"
type input "35415"
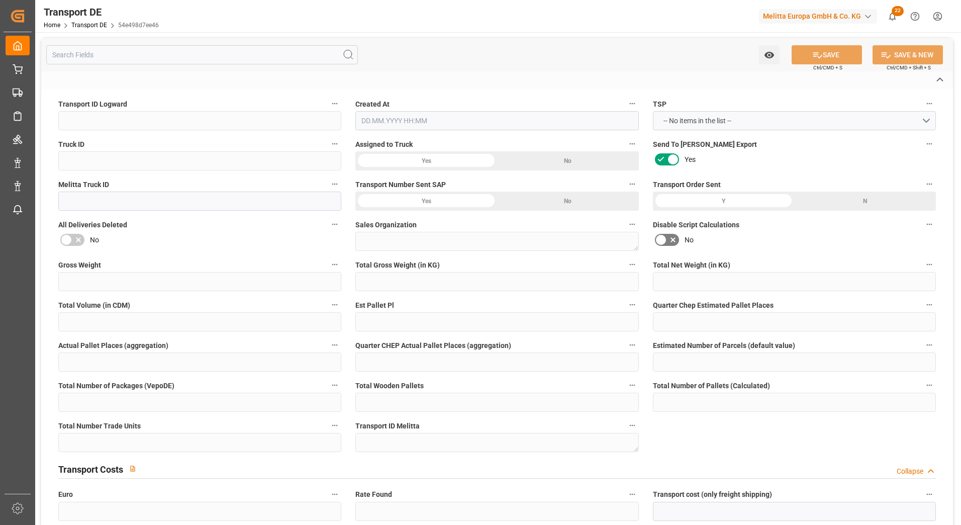
type textarea "Pohlheim"
type input "DE"
type input "DE-32423"
type input "Rhenus Retail Services GmbH"
type input "[PERSON_NAME][STREET_ADDRESS]"
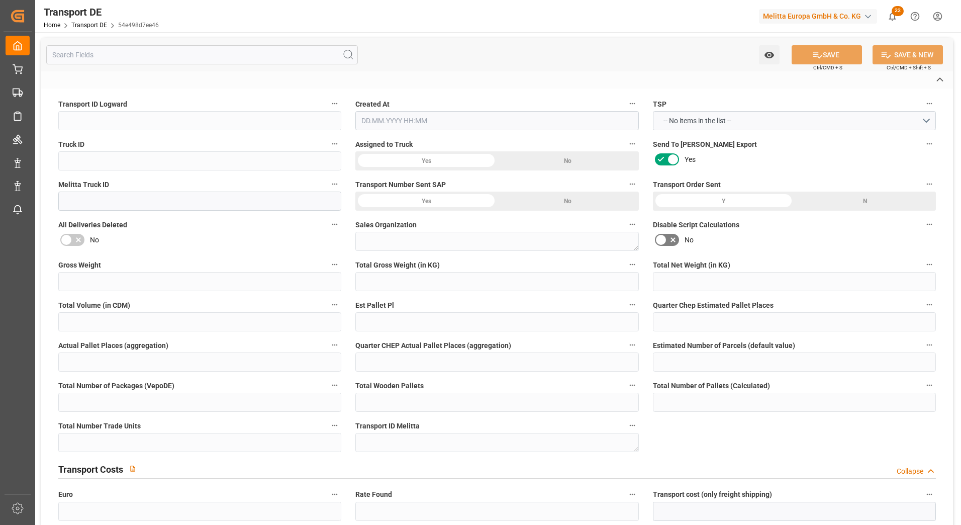
type input "32423"
type input "Minden"
type input "DE"
type input "Melitta Europa GmbH & Co. KG"
type input "[STREET_ADDRESS]"
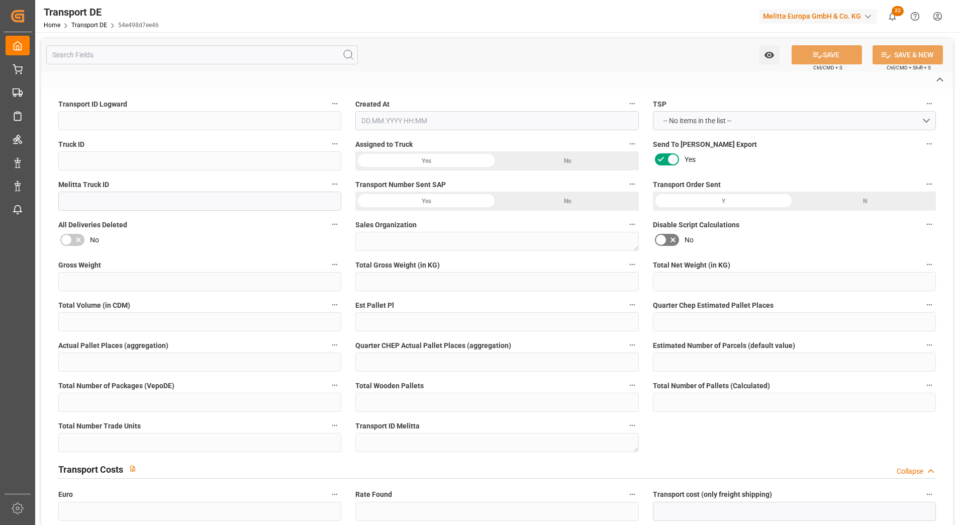
type input "32427"
type input "Minden"
type input "DE"
type textarea "38110d9c79e4"
type input "Road"
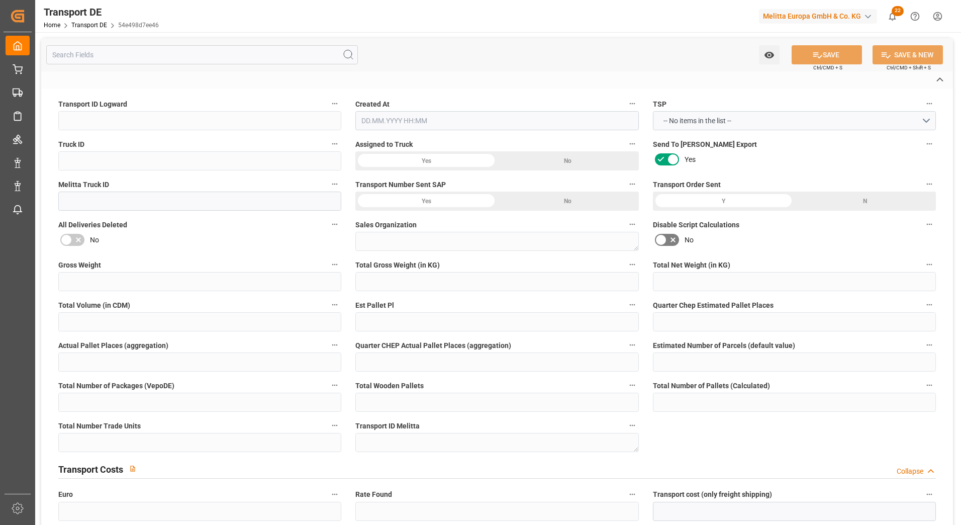
type input "DE"
type input "32423"
type input "DE"
type input "35415"
type input "Small Shipment"
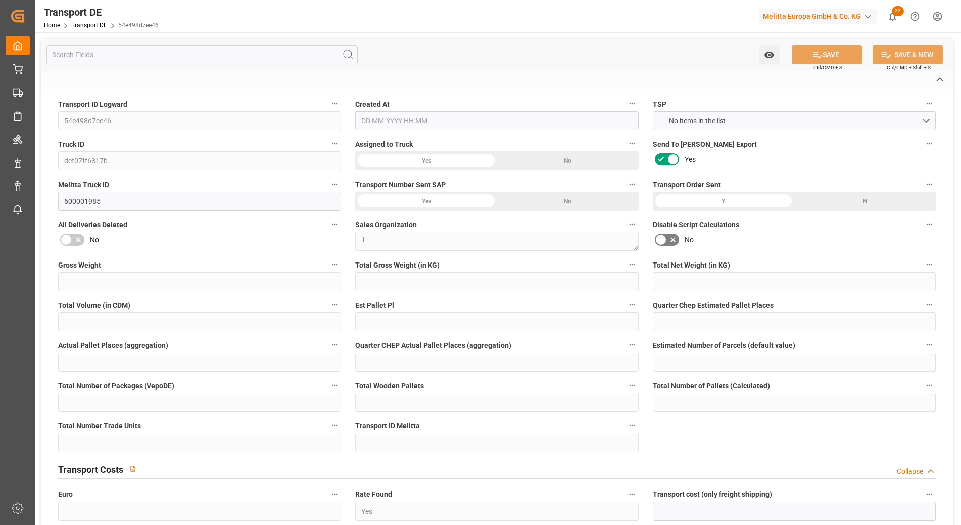
type input "3.5-7.5 t"
type input "EURO 6"
type input "Diesel"
type input "DE_02"
type input "DAP"
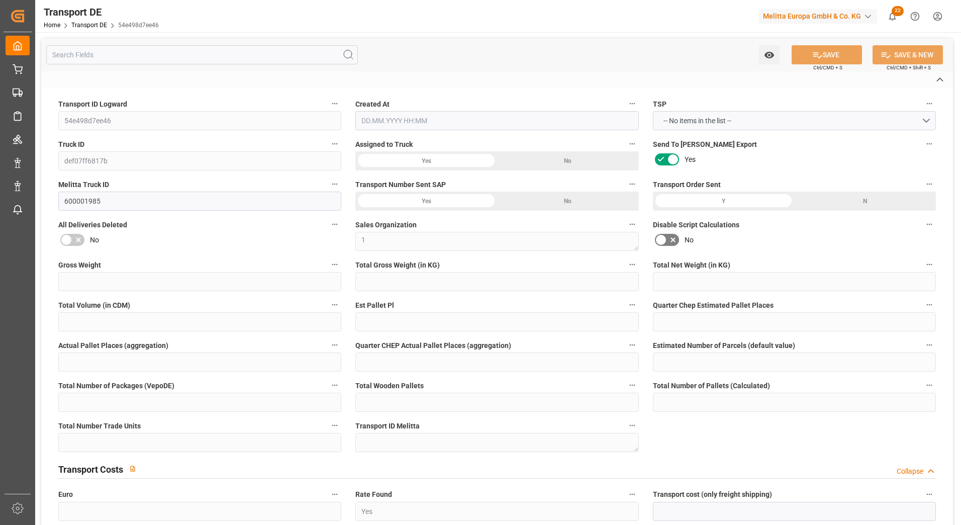
type input "DE 126011900"
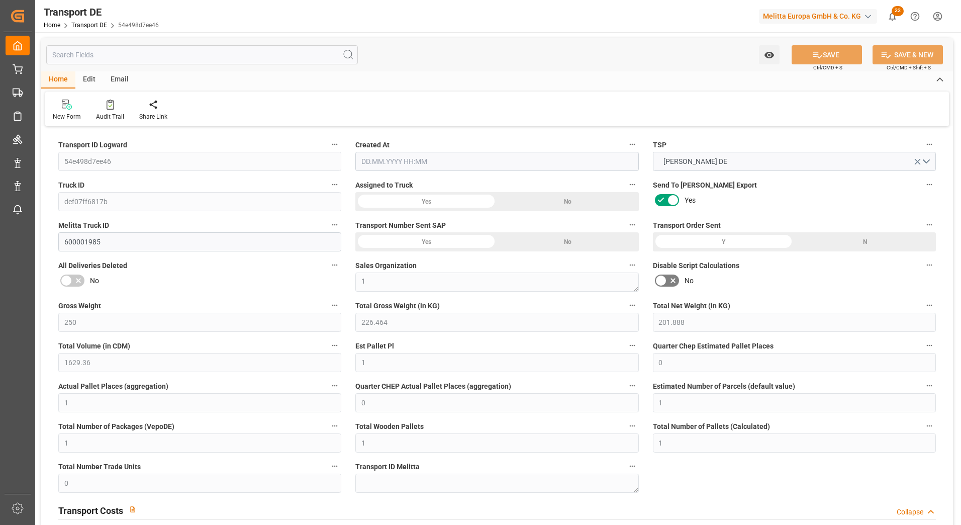
type input "250"
type input "226.464"
type input "201.888"
type input "1629.36"
type input "1"
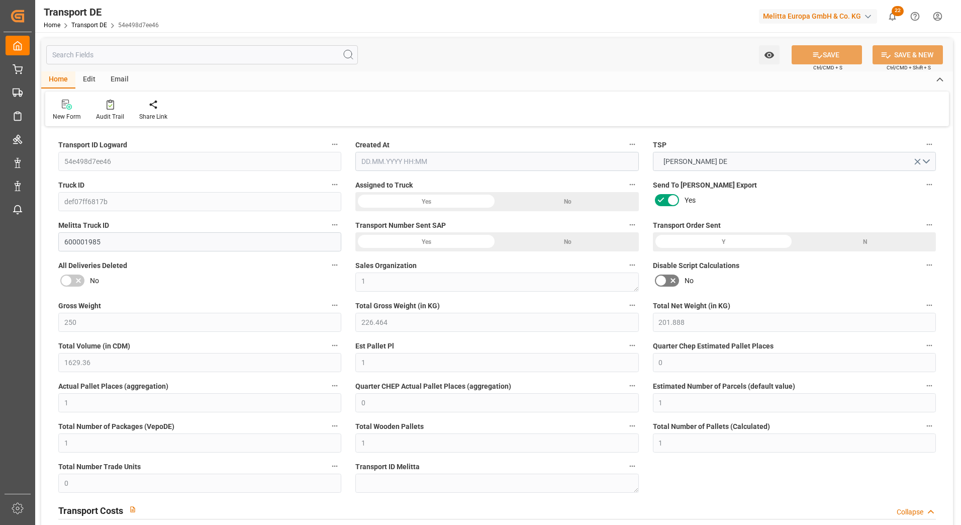
type input "0"
type input "1"
type input "0"
type input "1"
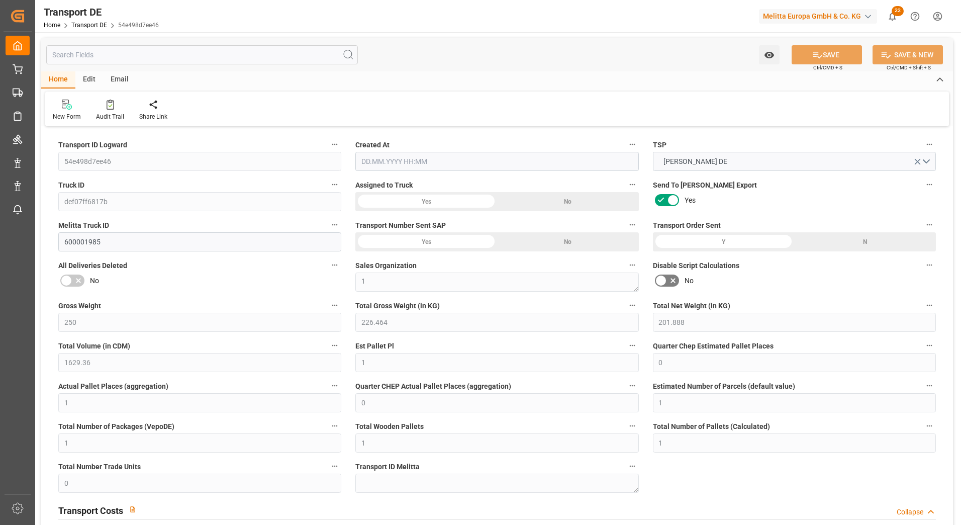
type input "1"
type input "0"
type input "47.73"
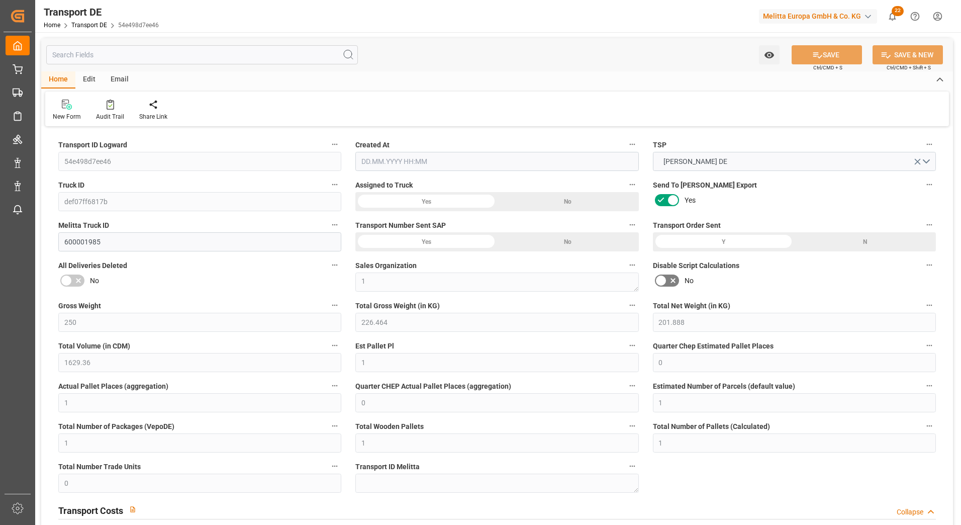
type input "8.163"
type input "47.73"
type input "47.2813"
type input "35"
type input "1"
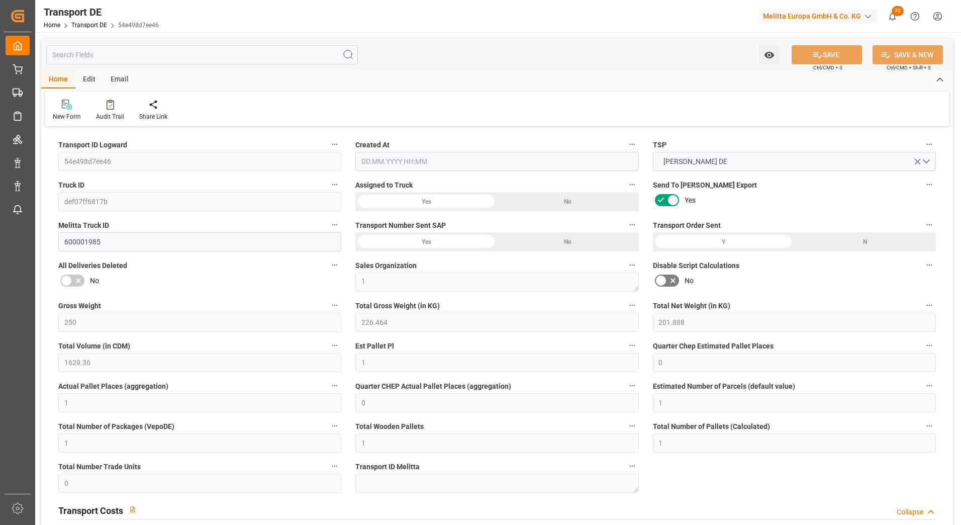
type input "0"
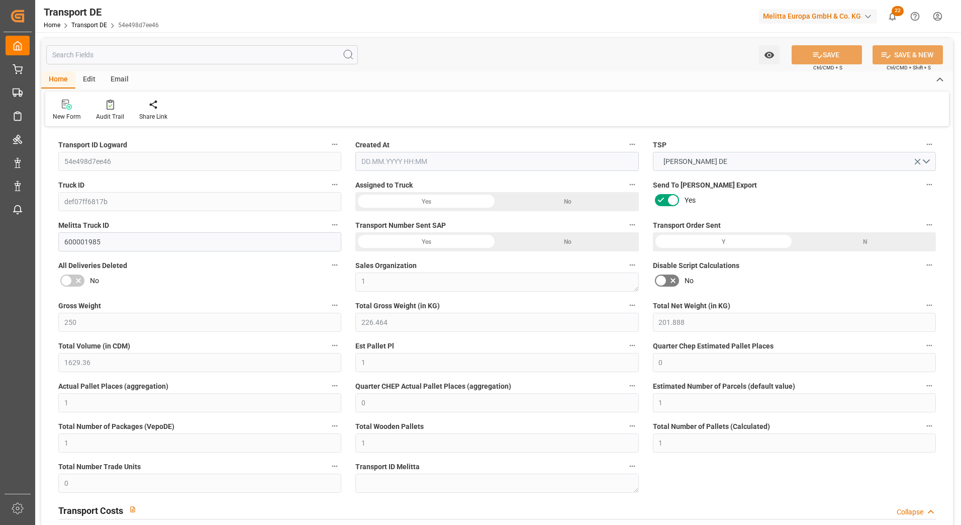
type input "0"
type input "-0.4487"
type input "0"
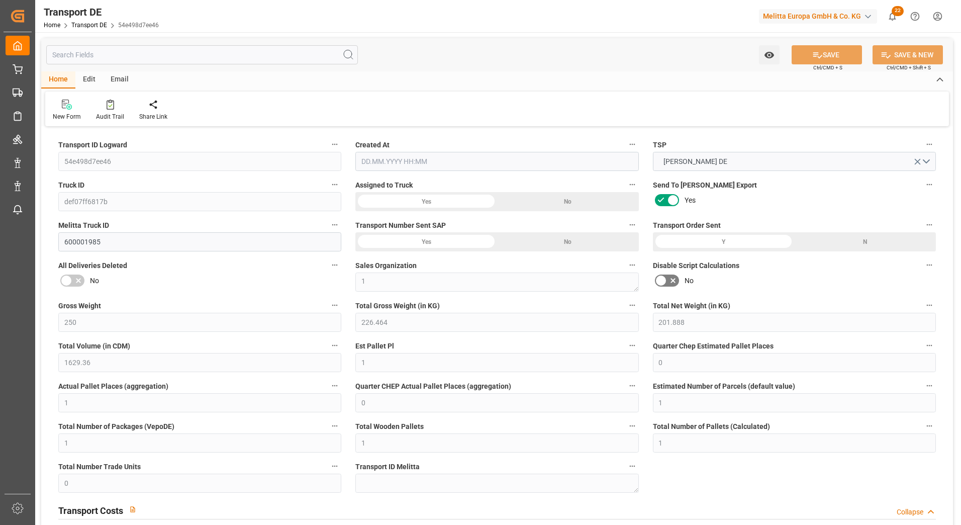
type input "0"
type input "226.464"
type input "4710.8598"
type input "21"
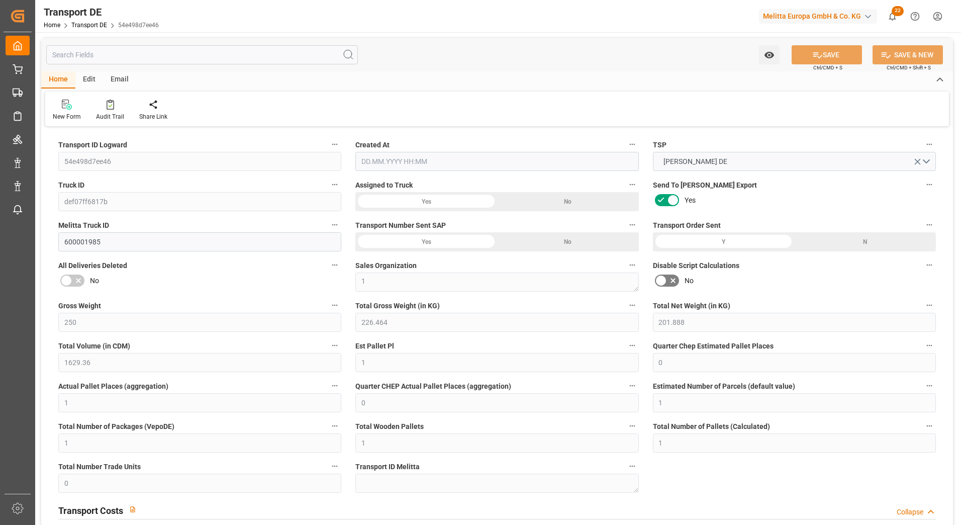
type input "35"
type input "1"
type input "0"
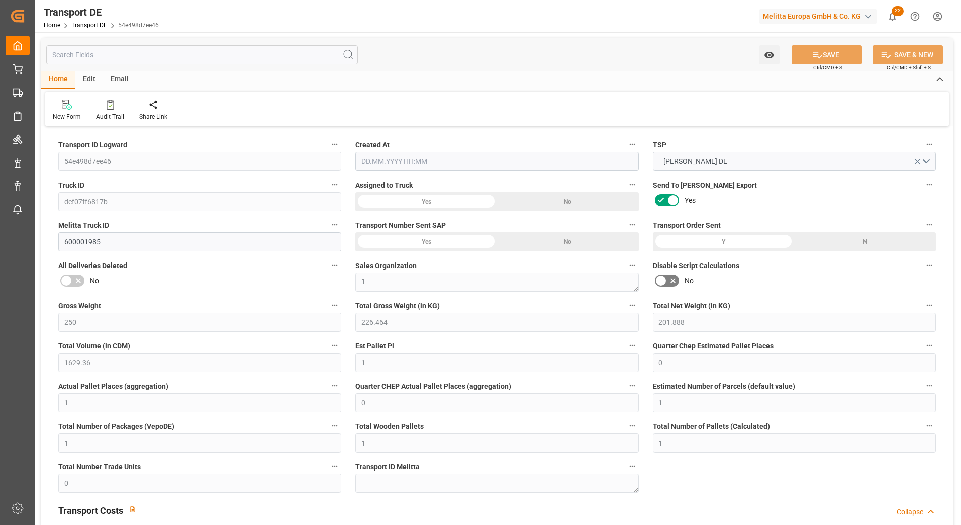
type input "0"
type input "1"
type input "0"
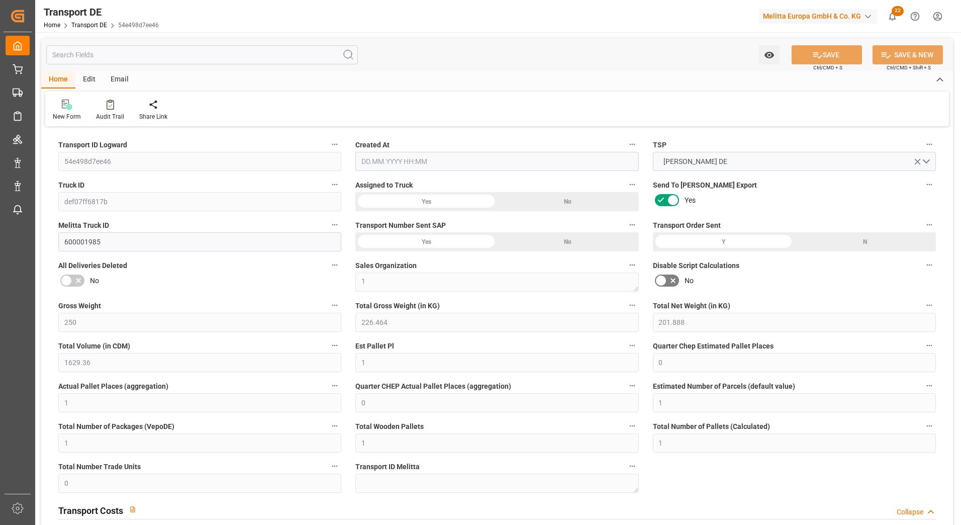
type input "24"
type input "55.4443"
type input "47.2813"
type input "[DATE] 21:01"
type input "[DATE]"
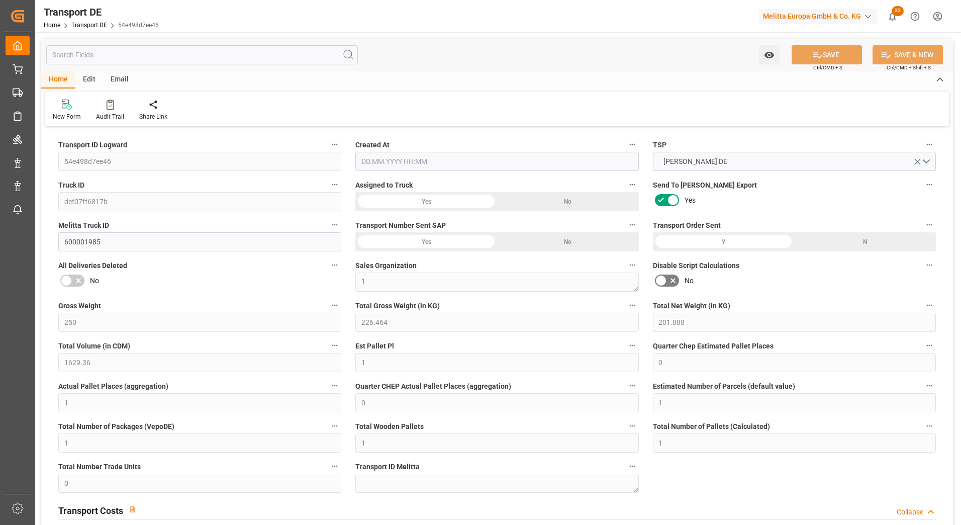
type input "[DATE]"
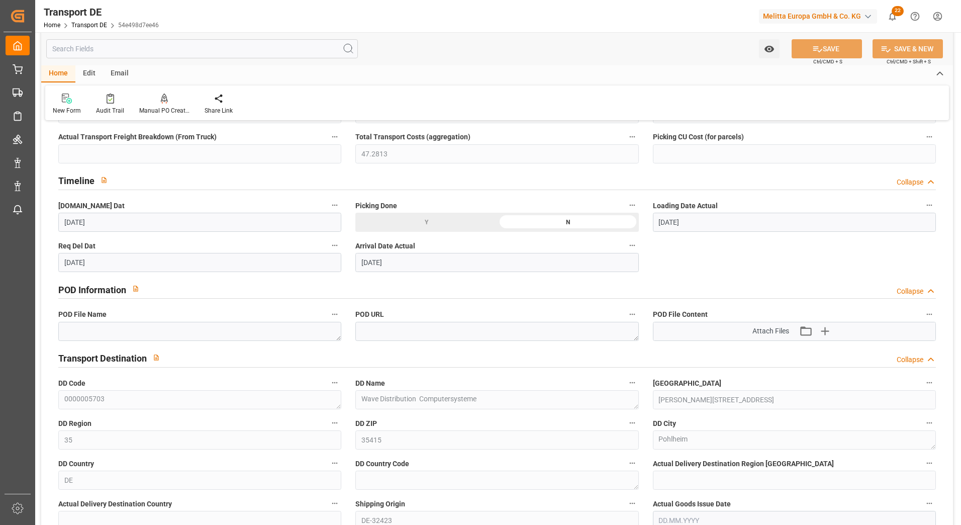
scroll to position [502, 0]
